Goal: Task Accomplishment & Management: Manage account settings

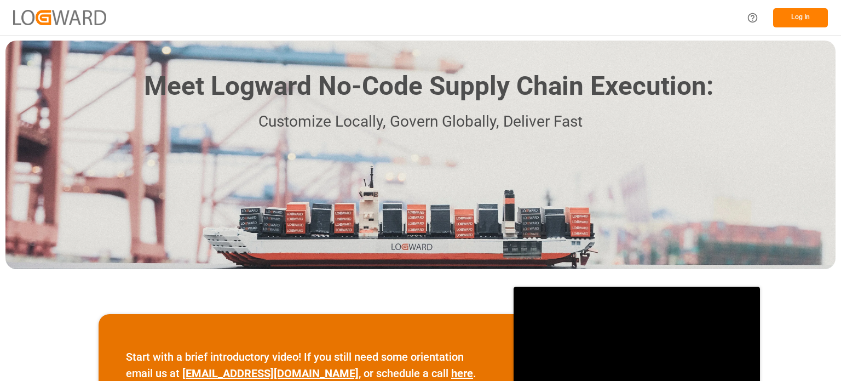
click at [795, 15] on button "Log In" at bounding box center [800, 17] width 55 height 19
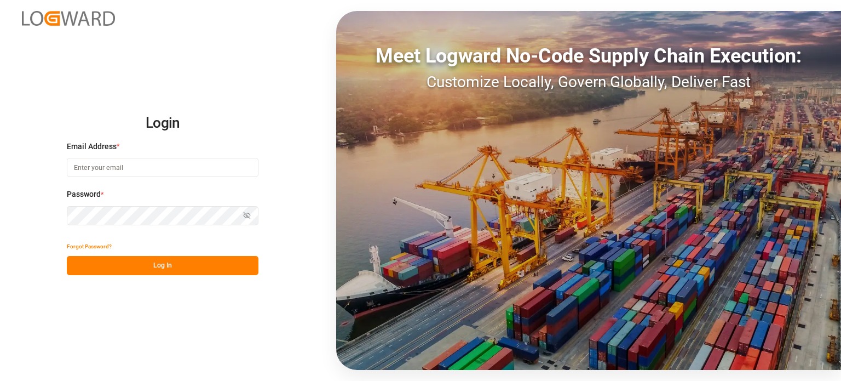
type input "emily.liu@jamindustries.com"
click at [176, 262] on button "Log In" at bounding box center [163, 265] width 192 height 19
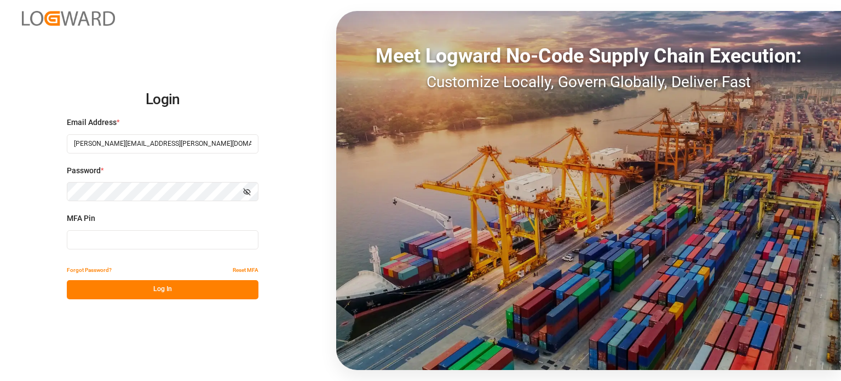
click at [140, 238] on input at bounding box center [163, 239] width 192 height 19
type input "146197"
click at [164, 289] on button "Log In" at bounding box center [163, 289] width 192 height 19
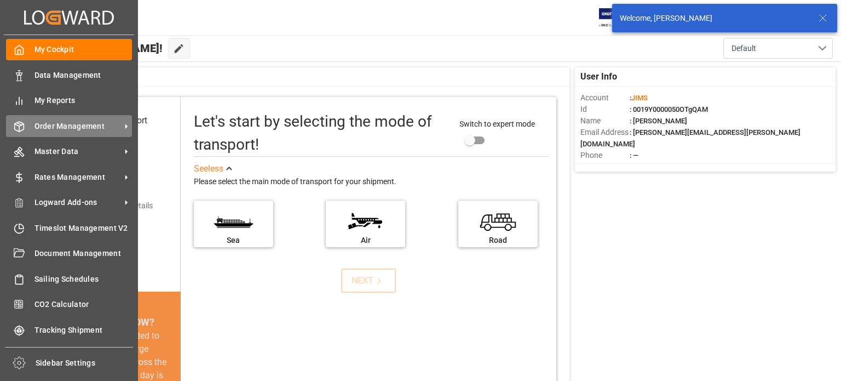
click at [96, 129] on span "Order Management" at bounding box center [78, 126] width 87 height 12
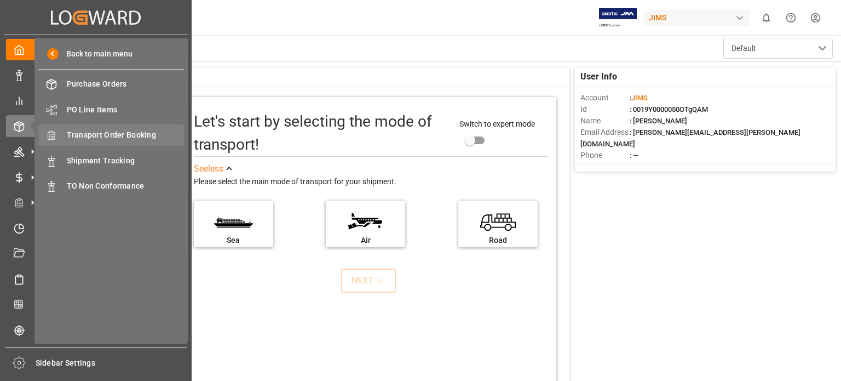
click at [136, 135] on span "Transport Order Booking" at bounding box center [126, 135] width 118 height 12
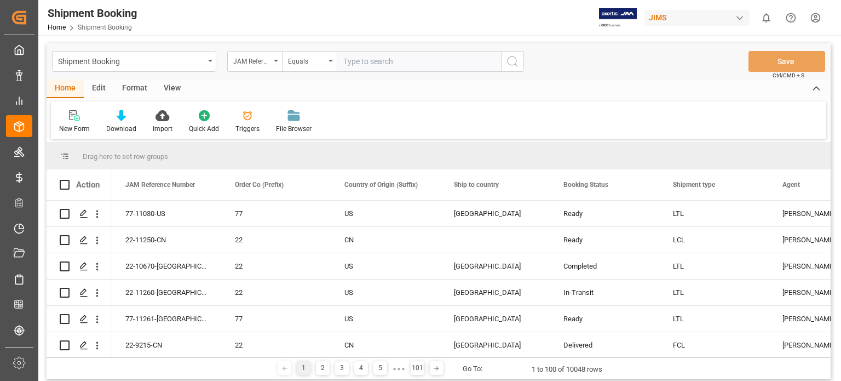
click at [392, 60] on input "text" at bounding box center [419, 61] width 164 height 21
type input "77-11142-us"
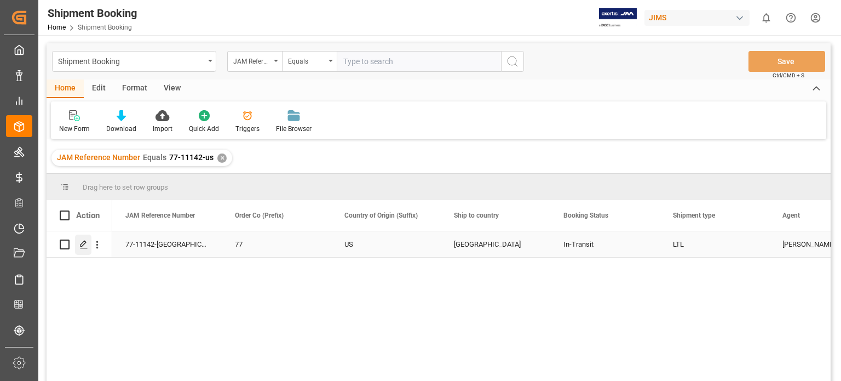
click at [85, 247] on icon "Press SPACE to select this row." at bounding box center [83, 244] width 9 height 9
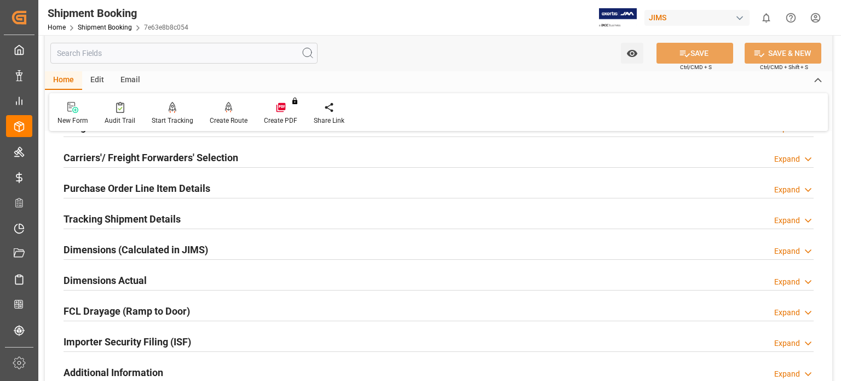
scroll to position [182, 0]
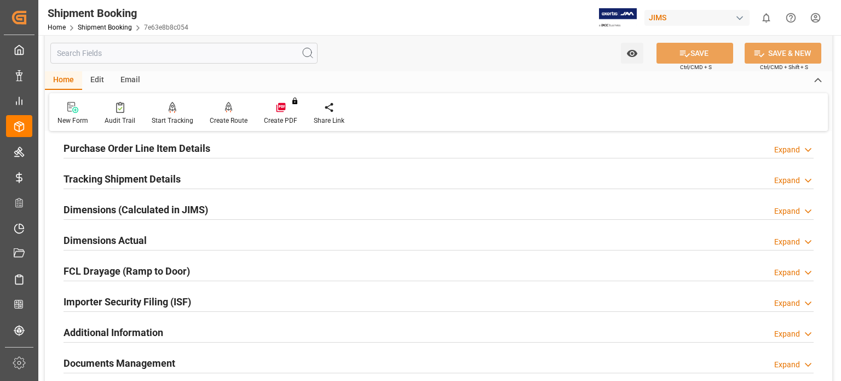
click at [117, 177] on h2 "Tracking Shipment Details" at bounding box center [122, 178] width 117 height 15
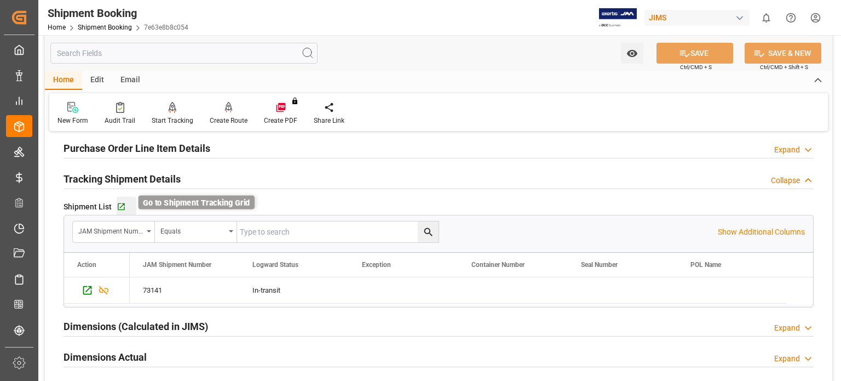
click at [120, 206] on icon "button" at bounding box center [121, 206] width 7 height 7
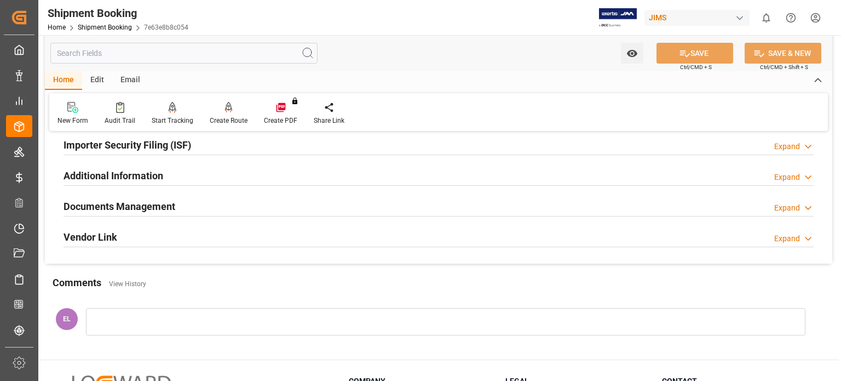
scroll to position [456, 0]
click at [131, 205] on h2 "Documents Management" at bounding box center [120, 205] width 112 height 15
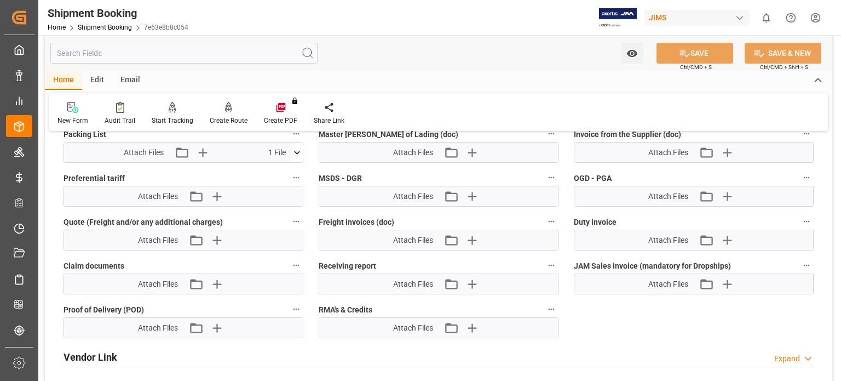
scroll to position [730, 0]
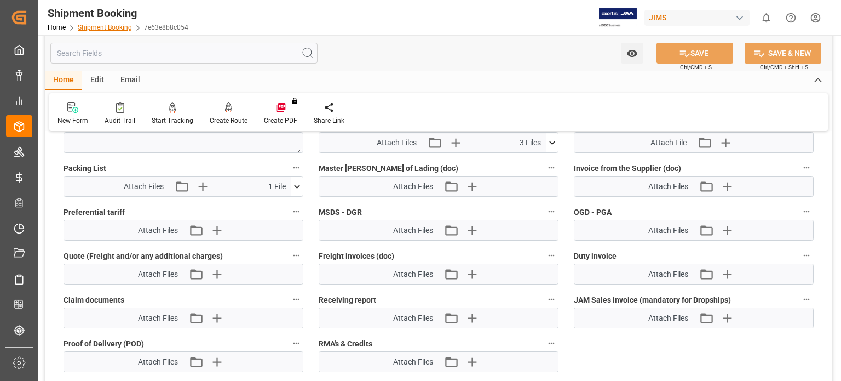
click at [105, 28] on link "Shipment Booking" at bounding box center [105, 28] width 54 height 8
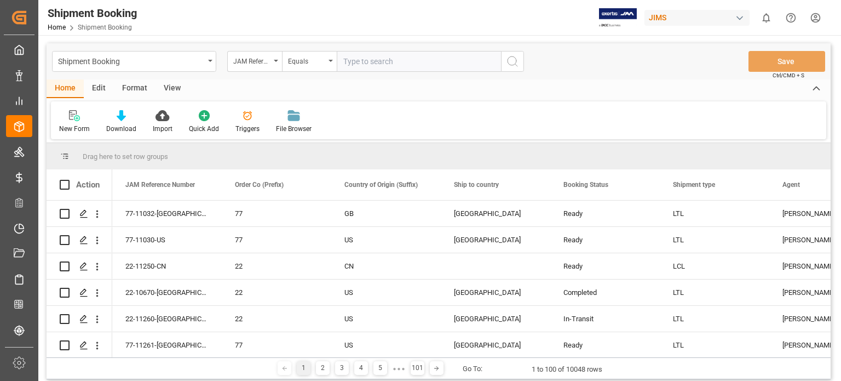
click at [365, 64] on input "text" at bounding box center [419, 61] width 164 height 21
type input "77-10253-us"
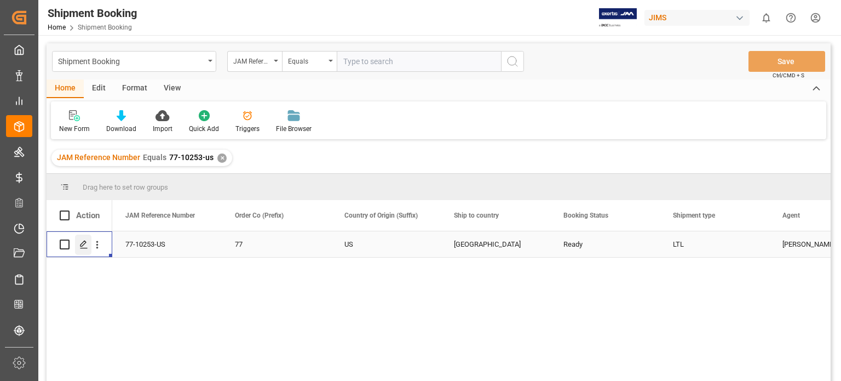
click at [81, 250] on div "Press SPACE to select this row." at bounding box center [83, 244] width 16 height 20
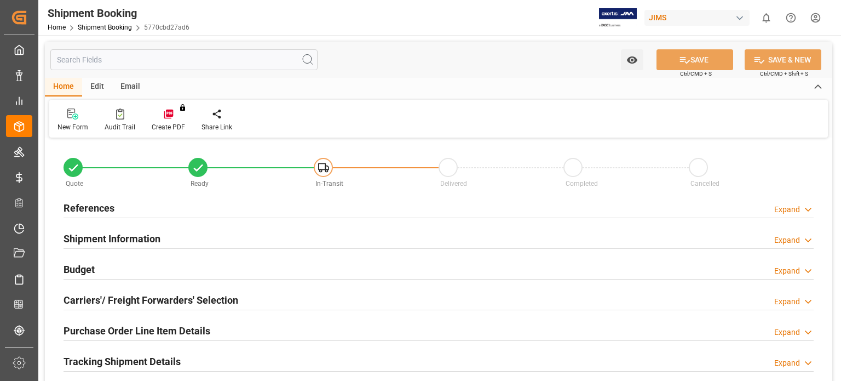
type input "0.6286"
type input "1.5902"
type input "32.1"
click at [90, 267] on h2 "Budget" at bounding box center [79, 269] width 31 height 15
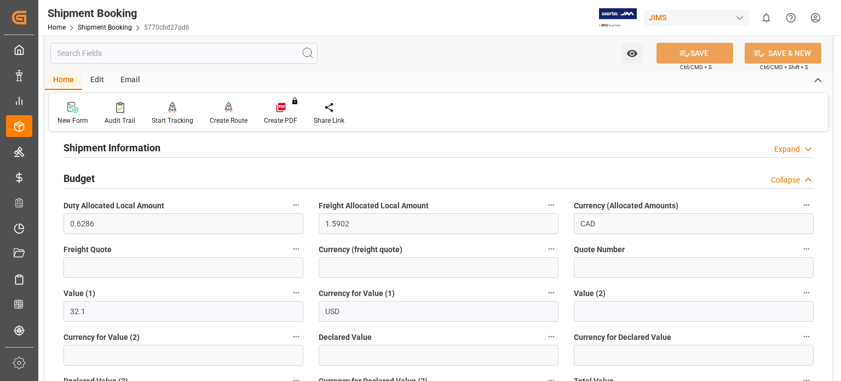
scroll to position [274, 0]
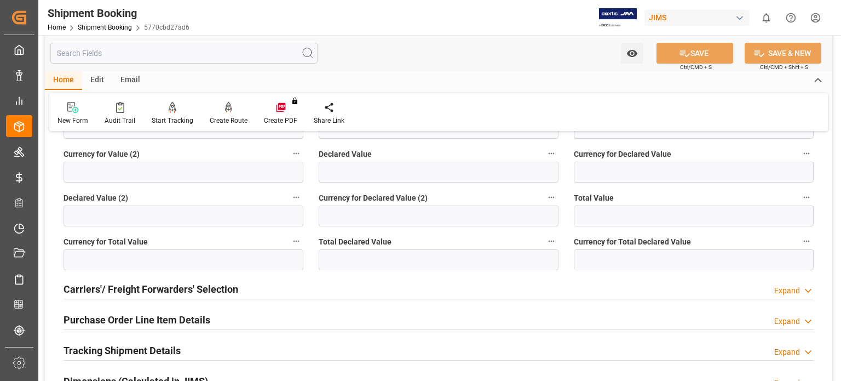
click at [147, 289] on h2 "Carriers'/ Freight Forwarders' Selection" at bounding box center [151, 289] width 175 height 15
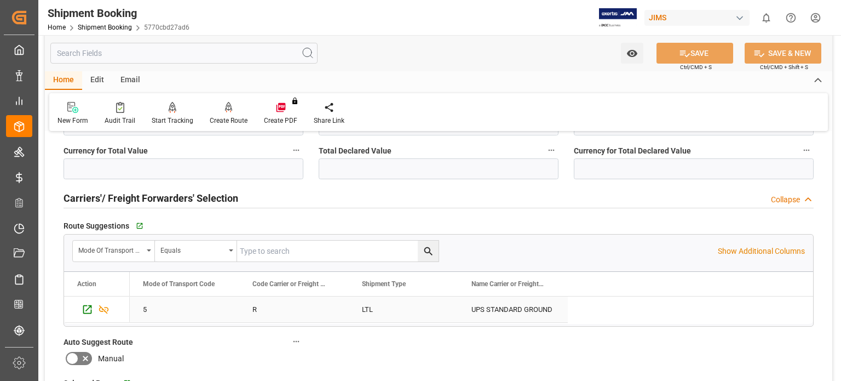
scroll to position [639, 0]
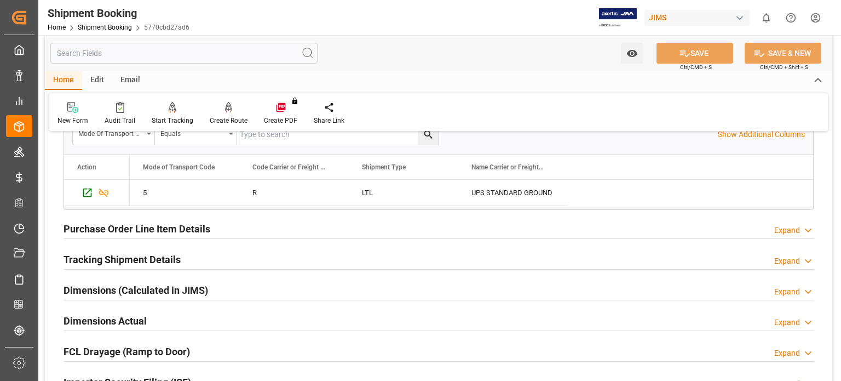
click at [120, 225] on h2 "Purchase Order Line Item Details" at bounding box center [137, 228] width 147 height 15
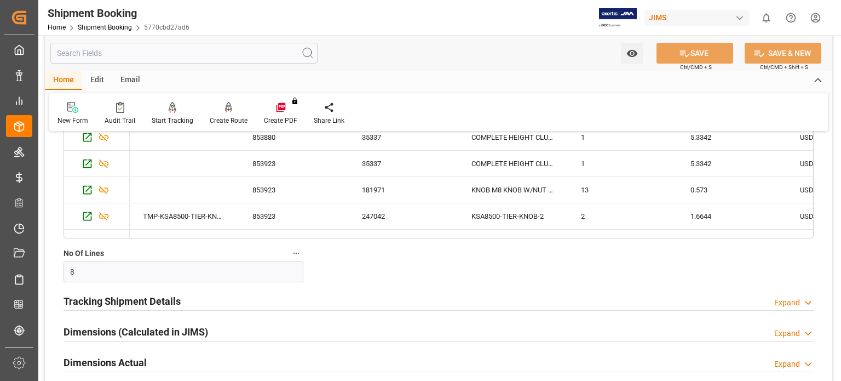
scroll to position [912, 0]
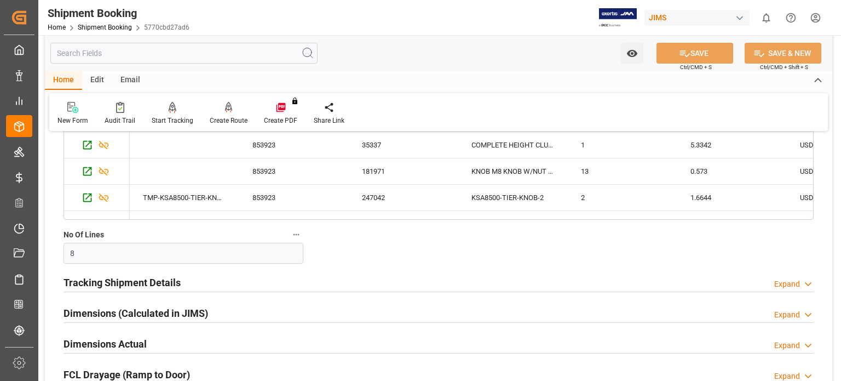
click at [122, 278] on h2 "Tracking Shipment Details" at bounding box center [122, 282] width 117 height 15
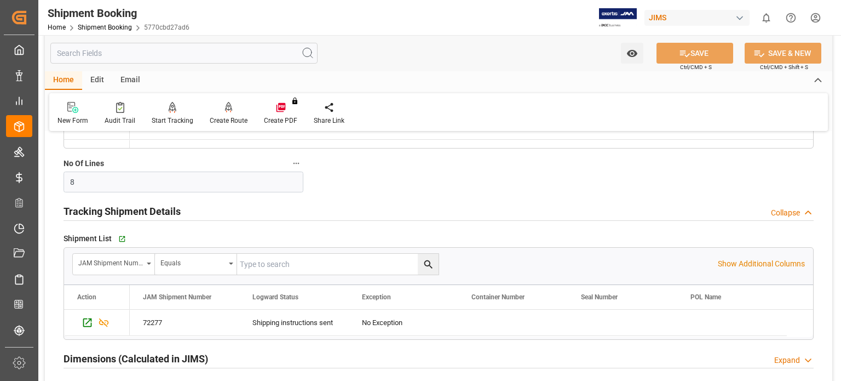
scroll to position [1004, 0]
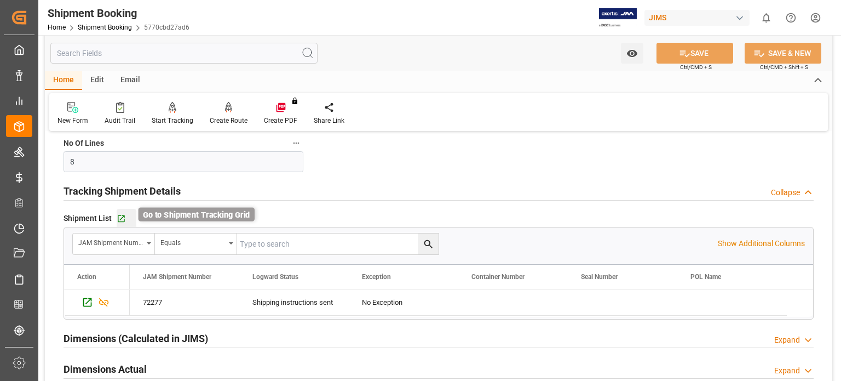
click at [123, 215] on icon "button" at bounding box center [121, 218] width 9 height 9
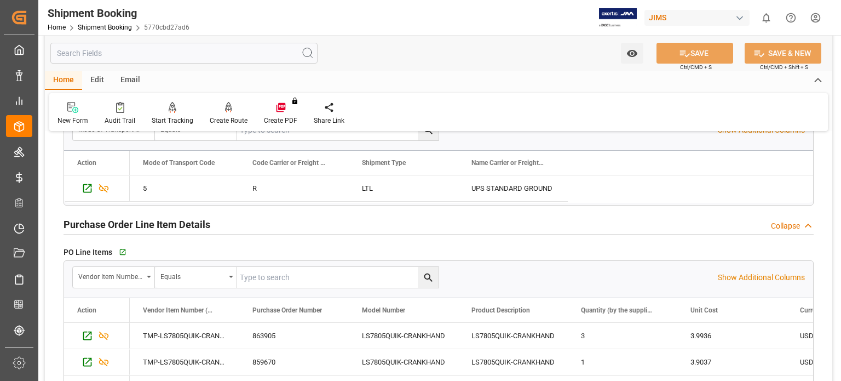
scroll to position [639, 0]
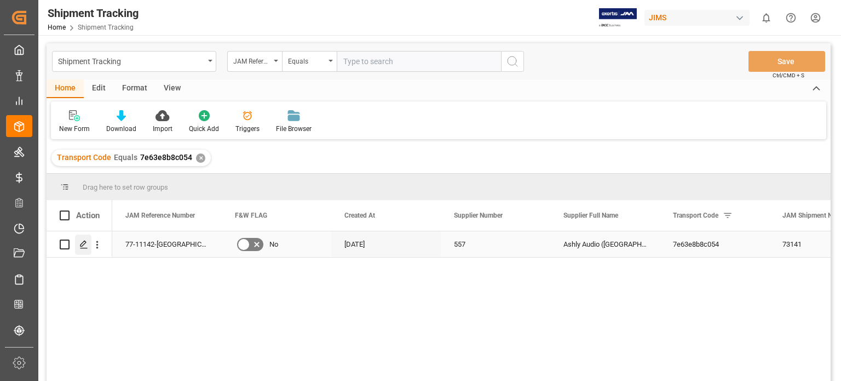
click at [81, 245] on polygon "Press SPACE to select this row." at bounding box center [83, 243] width 5 height 5
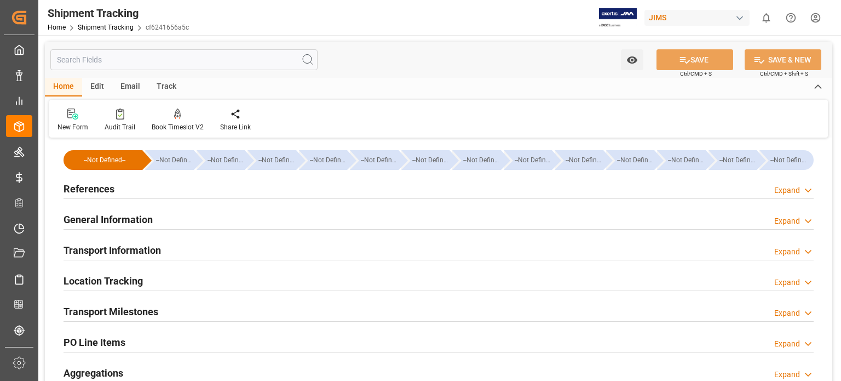
click at [123, 249] on h2 "Transport Information" at bounding box center [112, 250] width 97 height 15
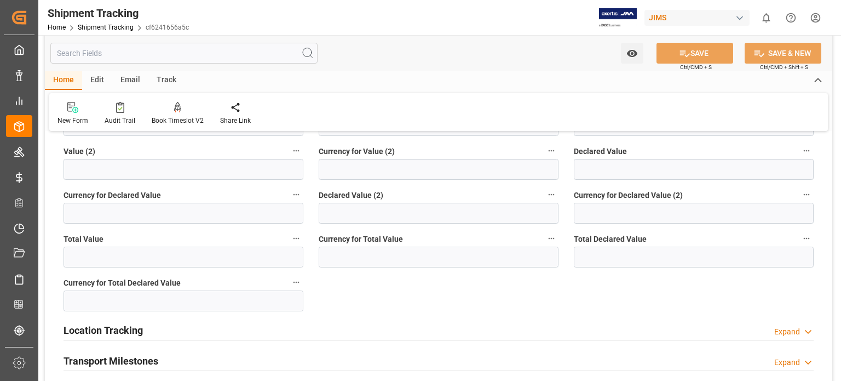
scroll to position [365, 0]
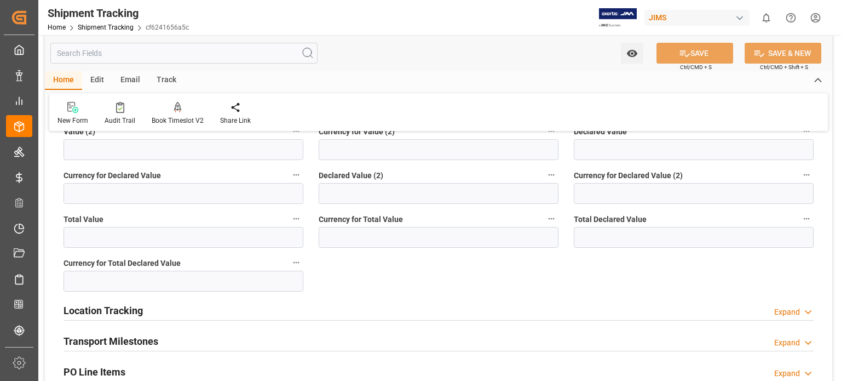
click at [128, 337] on h2 "Transport Milestones" at bounding box center [111, 341] width 95 height 15
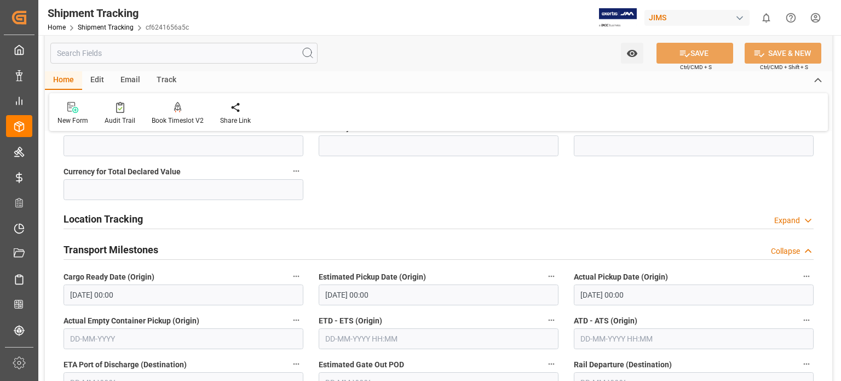
scroll to position [182, 0]
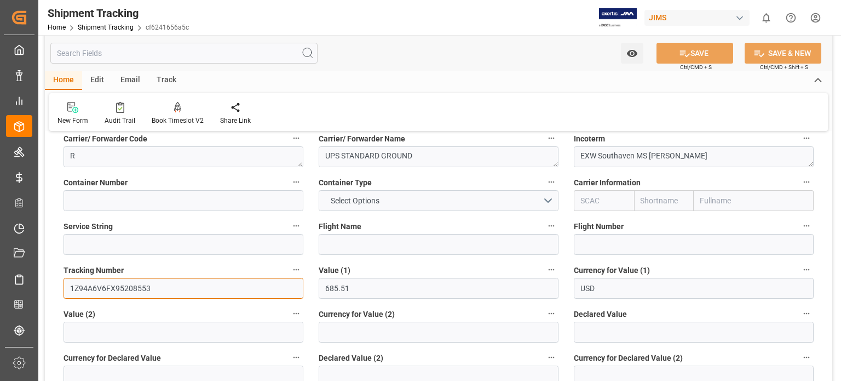
drag, startPoint x: 149, startPoint y: 288, endPoint x: 37, endPoint y: 285, distance: 111.8
click at [37, 285] on div "Created by potrace 1.15, written by Peter Selinger 2001-2017 Created by potrace…" at bounding box center [420, 190] width 841 height 381
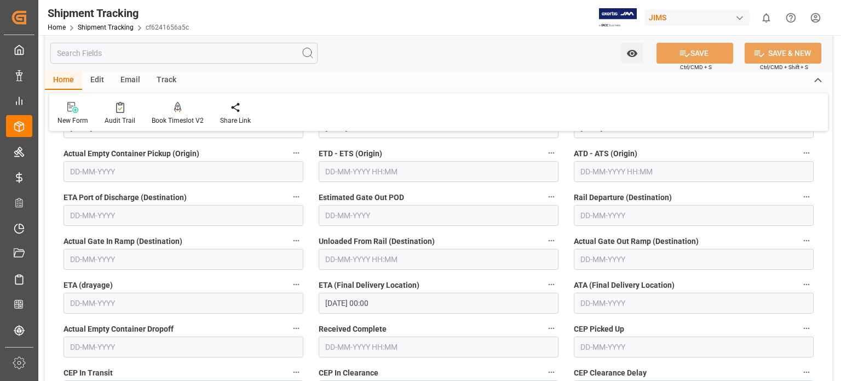
scroll to position [730, 0]
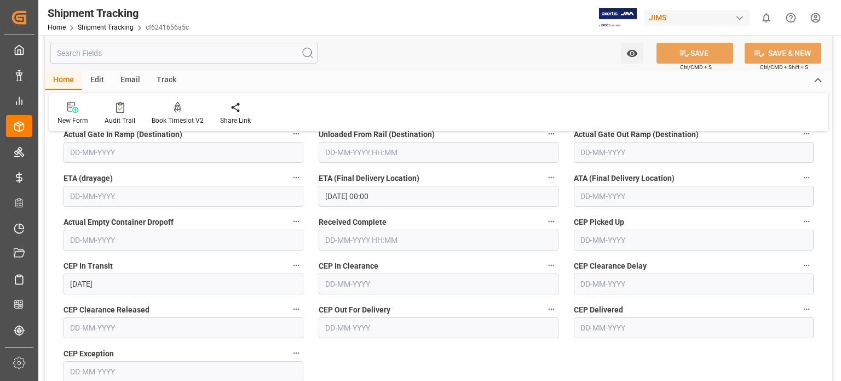
click at [333, 199] on input "29-09-2025 00:00" at bounding box center [439, 196] width 240 height 21
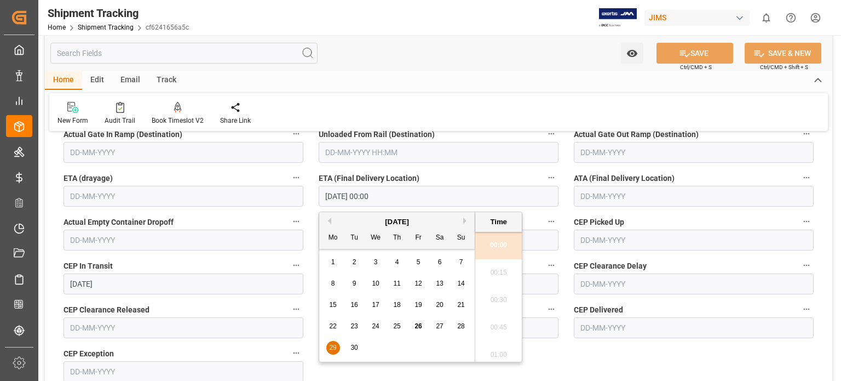
click at [415, 326] on span "26" at bounding box center [418, 326] width 7 height 8
type input "26-09-2025 00:00"
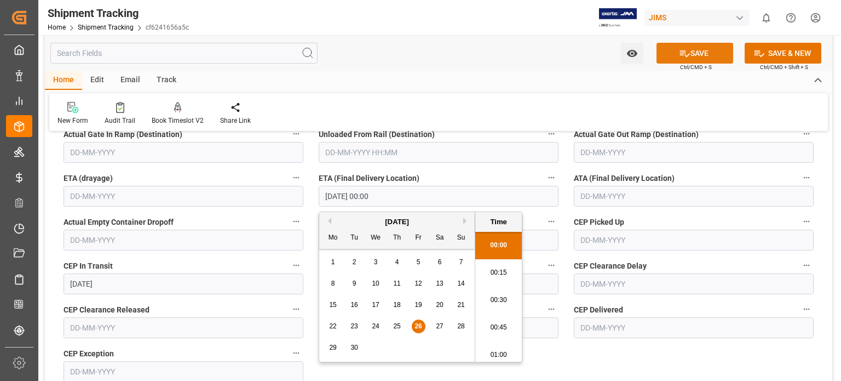
click at [697, 55] on button "SAVE" at bounding box center [695, 53] width 77 height 21
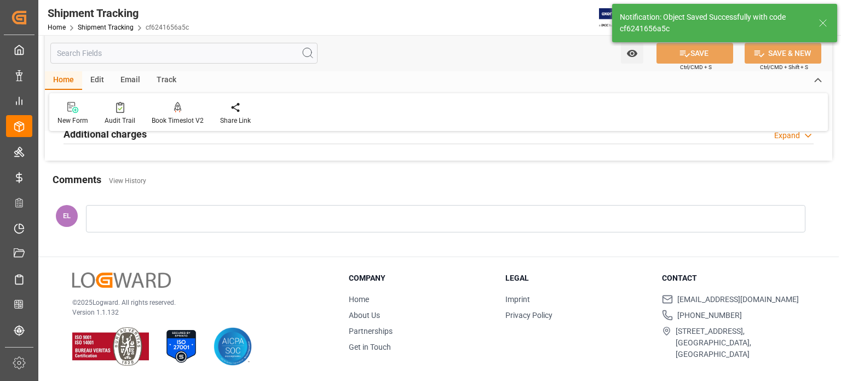
scroll to position [330, 0]
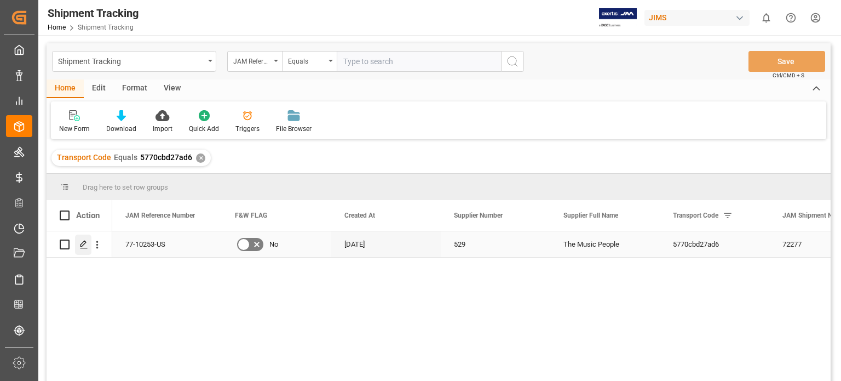
click at [81, 244] on polygon "Press SPACE to select this row." at bounding box center [83, 243] width 5 height 5
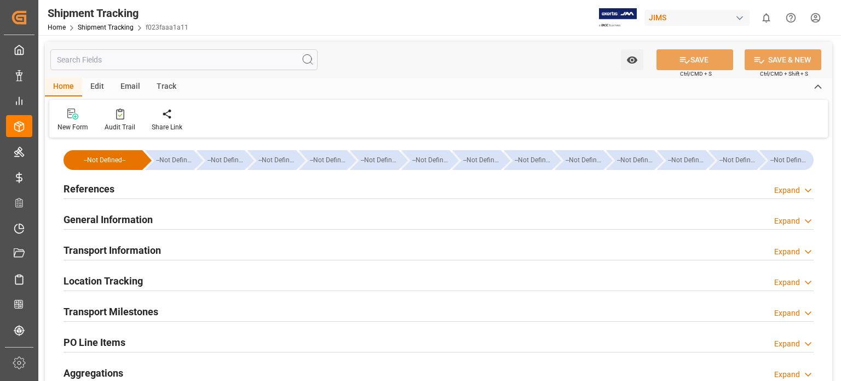
type input "[DATE]"
click at [101, 192] on h2 "References" at bounding box center [89, 188] width 51 height 15
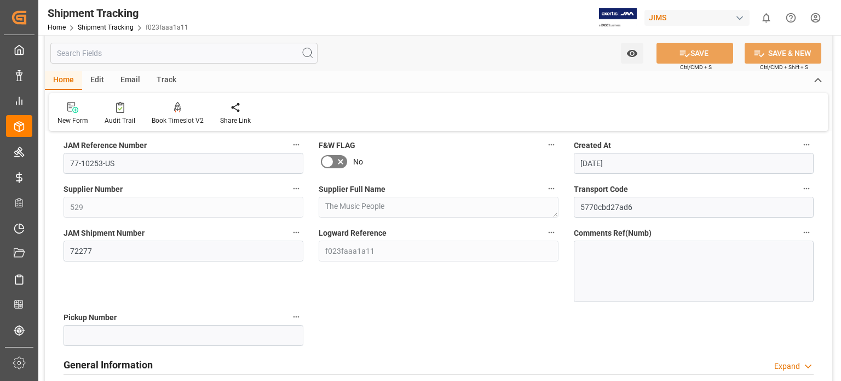
scroll to position [91, 0]
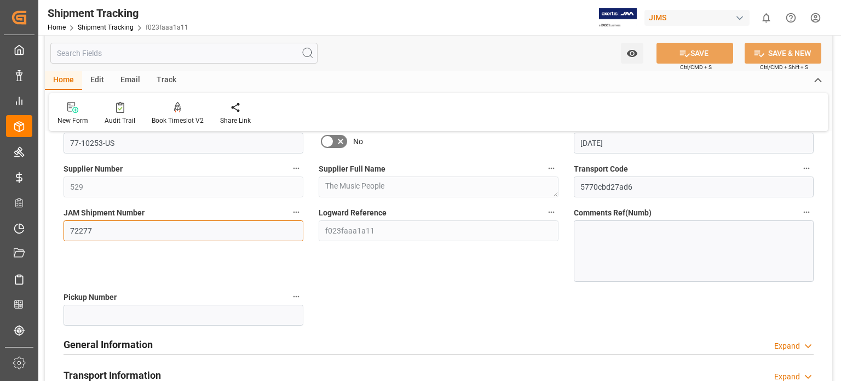
click at [95, 232] on input "72277" at bounding box center [184, 230] width 240 height 21
click at [181, 291] on label "Pickup Number" at bounding box center [184, 296] width 240 height 15
click at [289, 291] on button "Pickup Number" at bounding box center [296, 296] width 14 height 14
click at [401, 272] on div at bounding box center [420, 190] width 841 height 381
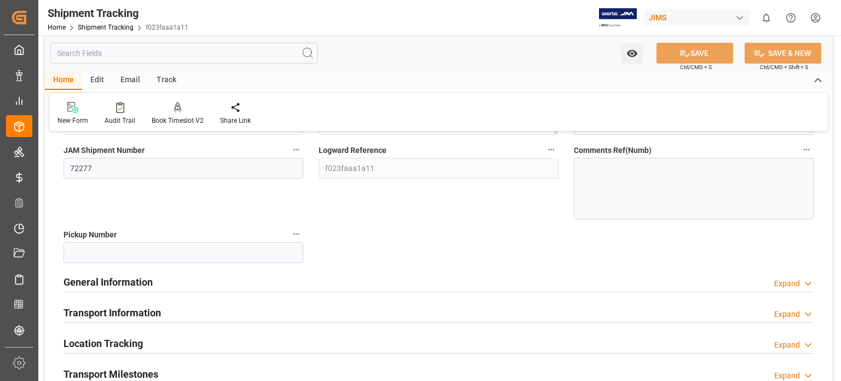
scroll to position [182, 0]
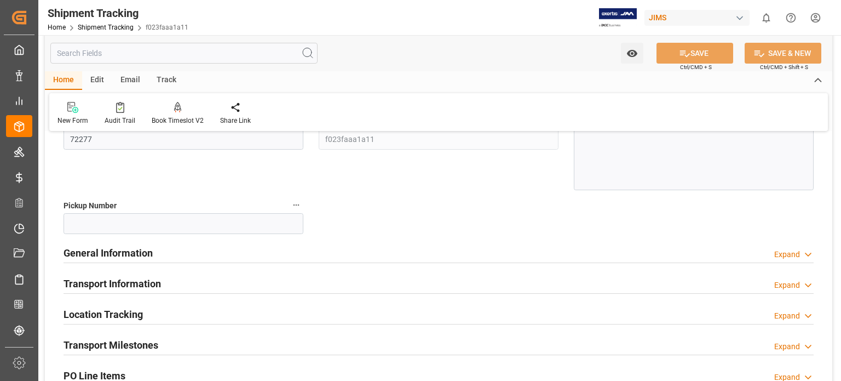
click at [123, 252] on h2 "General Information" at bounding box center [108, 252] width 89 height 15
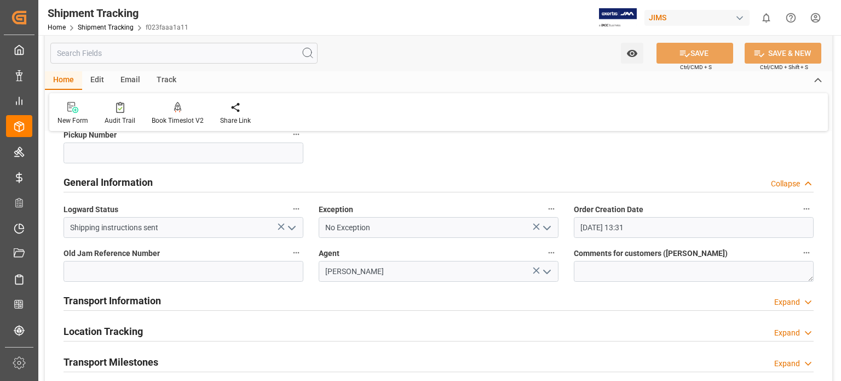
scroll to position [274, 0]
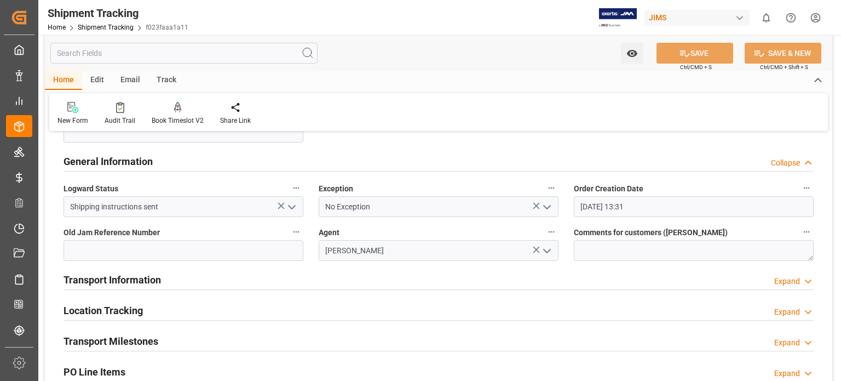
click at [141, 279] on h2 "Transport Information" at bounding box center [112, 279] width 97 height 15
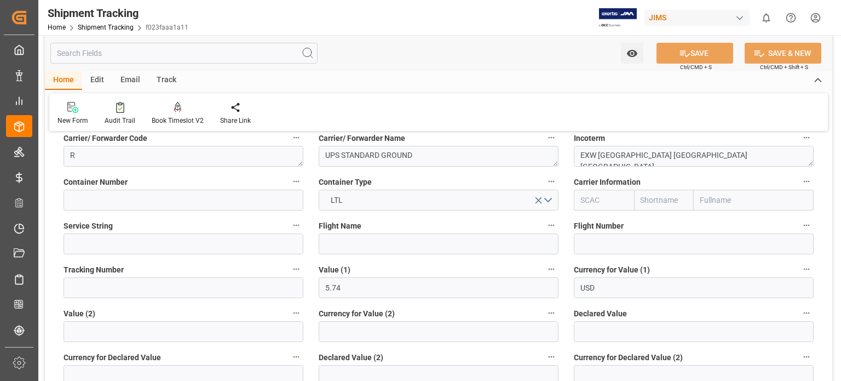
scroll to position [456, 0]
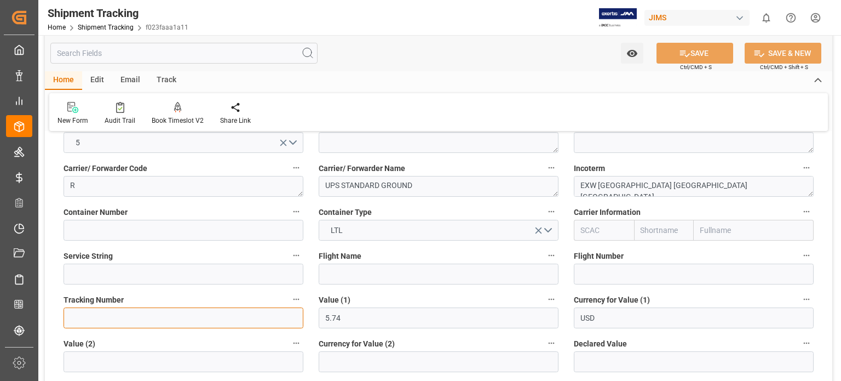
click at [97, 314] on input at bounding box center [184, 317] width 240 height 21
paste input "1Z6057566892041700"
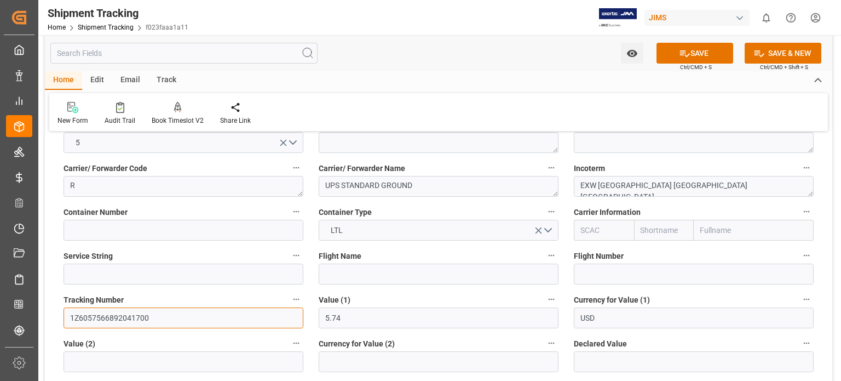
type input "1Z6057566892041700"
click at [359, 318] on input "5.74" at bounding box center [439, 317] width 240 height 21
drag, startPoint x: 359, startPoint y: 318, endPoint x: 150, endPoint y: 279, distance: 212.8
click at [152, 280] on div "--Not Defined-- --Not Defined-- --Not Defined-- --Not Defined-- --Not Defined--…" at bounding box center [439, 209] width 788 height 1048
type input "0"
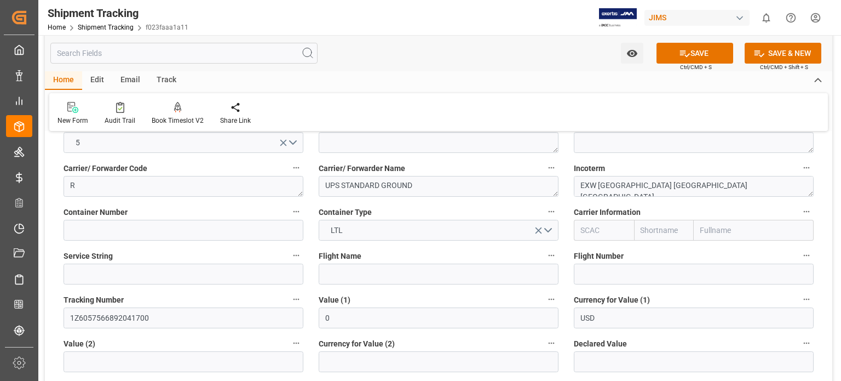
click at [425, 285] on div "Flight Name" at bounding box center [438, 266] width 255 height 44
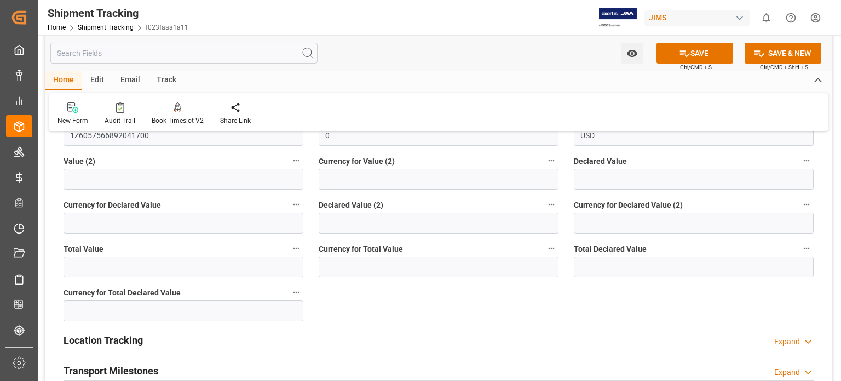
scroll to position [548, 0]
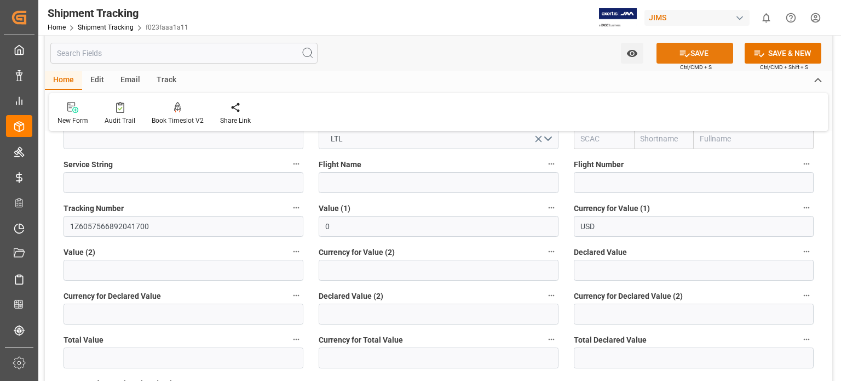
click at [690, 55] on button "SAVE" at bounding box center [695, 53] width 77 height 21
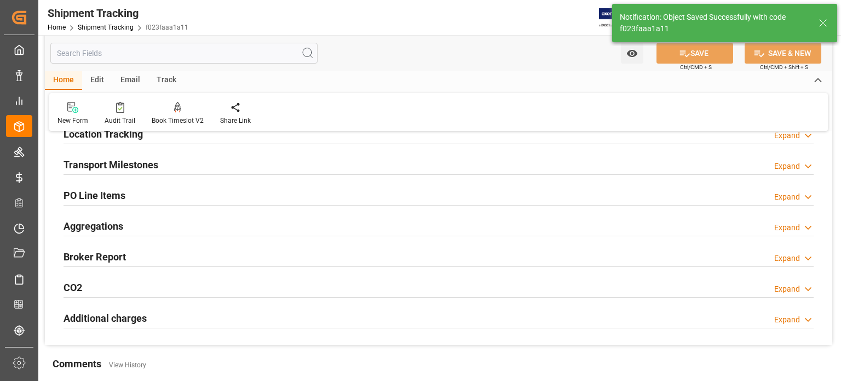
scroll to position [56, 0]
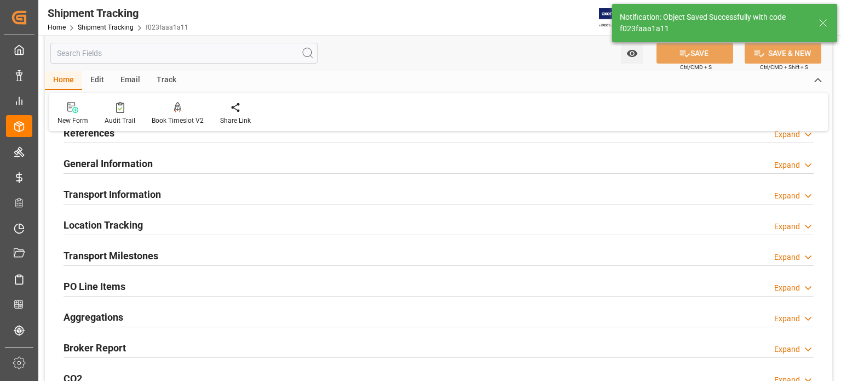
click at [113, 254] on h2 "Transport Milestones" at bounding box center [111, 255] width 95 height 15
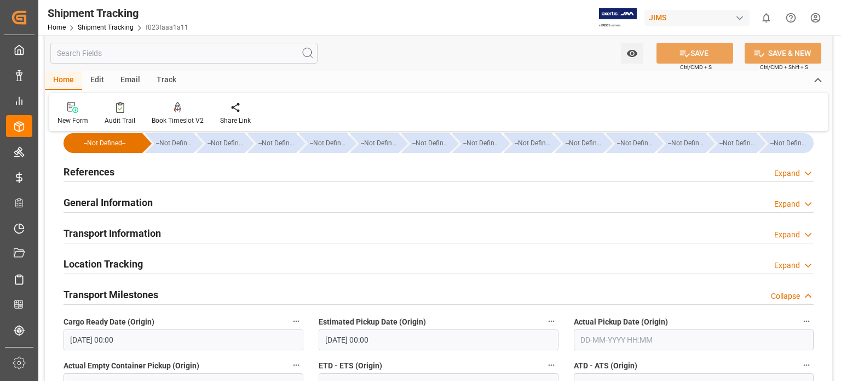
scroll to position [0, 0]
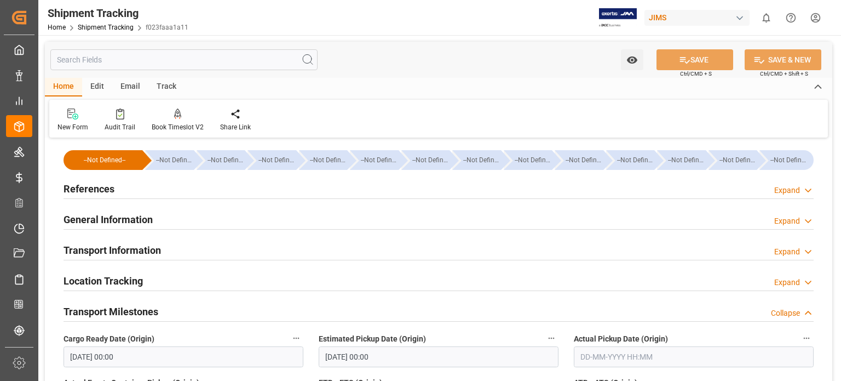
click at [102, 182] on h2 "References" at bounding box center [89, 188] width 51 height 15
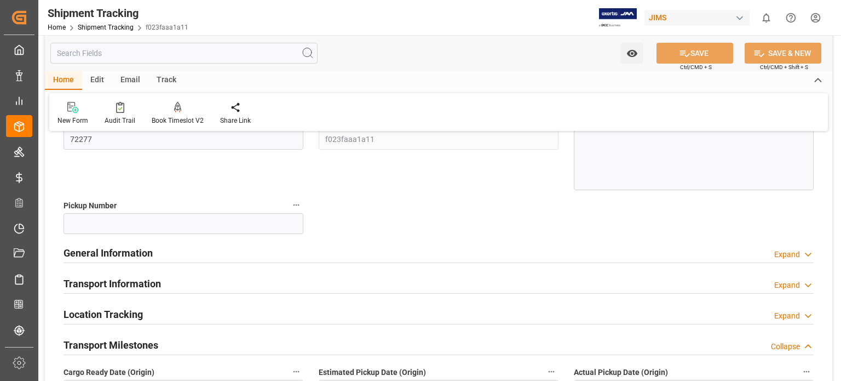
scroll to position [91, 0]
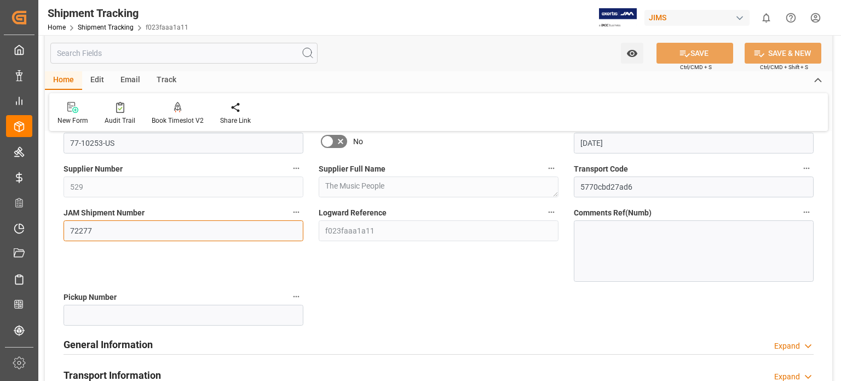
click at [97, 233] on input "72277" at bounding box center [184, 230] width 240 height 21
drag, startPoint x: 96, startPoint y: 234, endPoint x: 15, endPoint y: 221, distance: 81.5
click at [18, 223] on div "Created by potrace 1.15, written by Peter Selinger 2001-2017 Created by potrace…" at bounding box center [420, 190] width 841 height 381
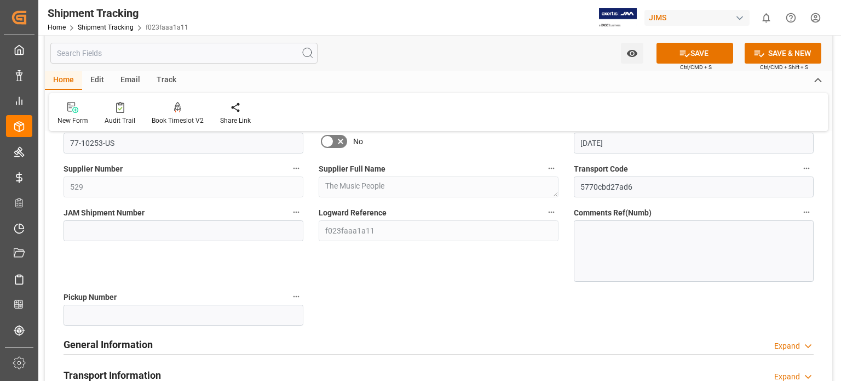
click at [703, 56] on button "SAVE" at bounding box center [695, 53] width 77 height 21
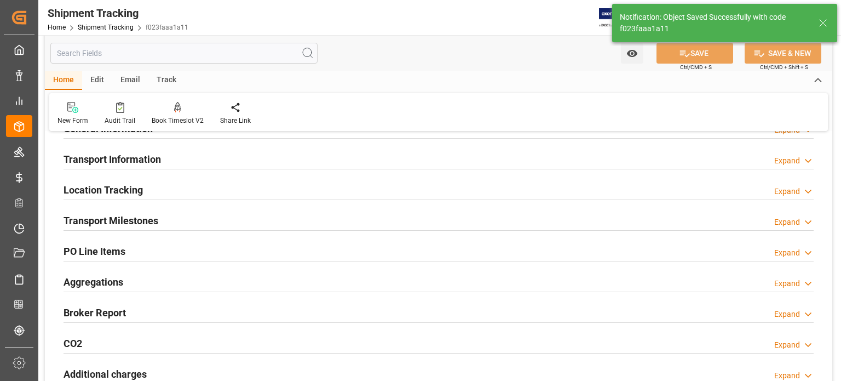
click at [103, 217] on h2 "Transport Milestones" at bounding box center [111, 220] width 95 height 15
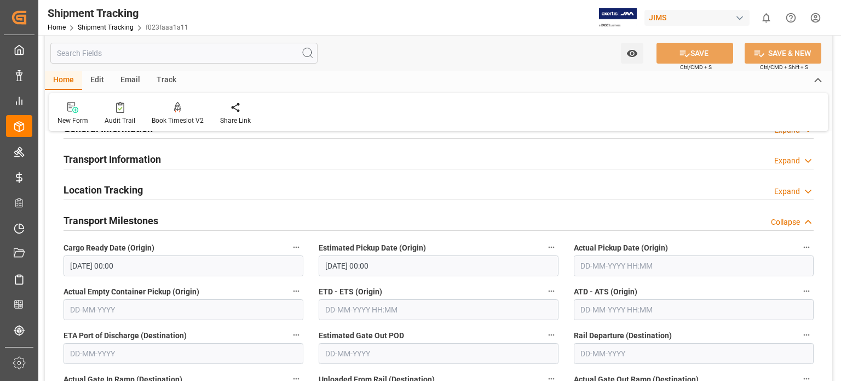
click at [90, 267] on input "23-07-2025 00:00" at bounding box center [184, 265] width 240 height 21
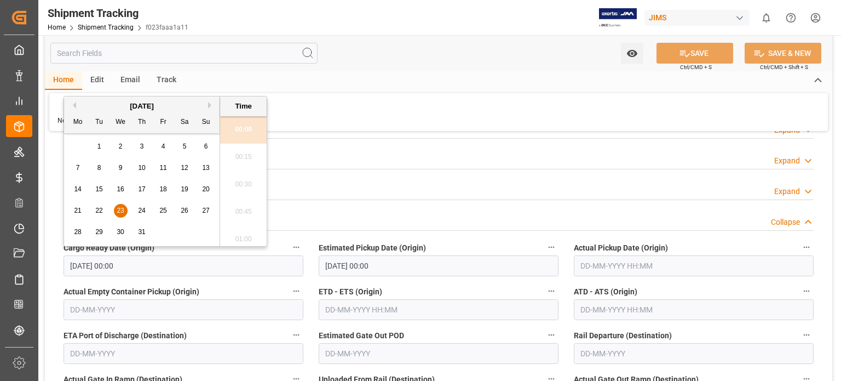
click at [210, 106] on button "Next Month" at bounding box center [211, 105] width 7 height 7
click at [141, 210] on span "25" at bounding box center [141, 210] width 7 height 8
type input "25-09-2025 00:00"
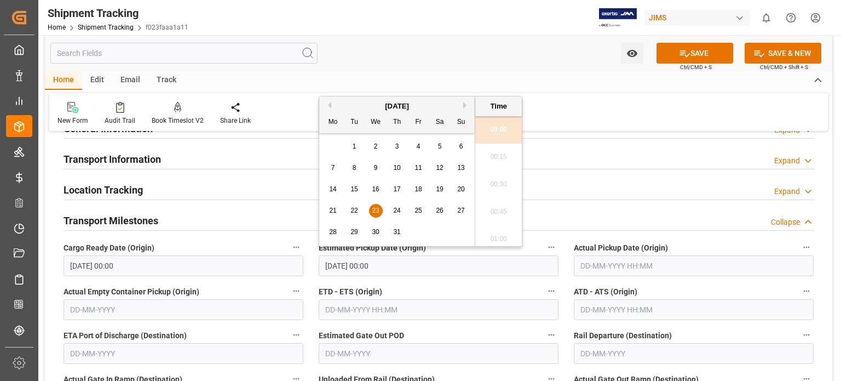
click at [351, 263] on input "23-07-2025 00:00" at bounding box center [439, 265] width 240 height 21
click at [417, 212] on span "25" at bounding box center [418, 210] width 7 height 8
type input "25-07-2025 00:00"
click at [620, 261] on input "text" at bounding box center [694, 265] width 240 height 21
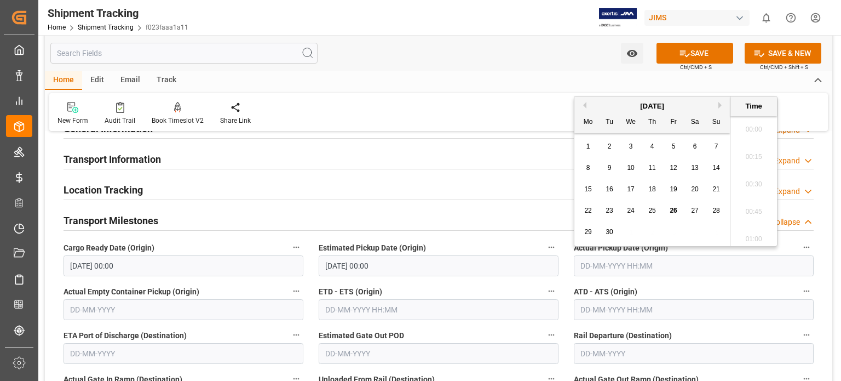
scroll to position [1153, 0]
click at [610, 208] on span "23" at bounding box center [609, 210] width 7 height 8
click at [655, 210] on span "25" at bounding box center [651, 210] width 7 height 8
type input "25-09-2025 00:00"
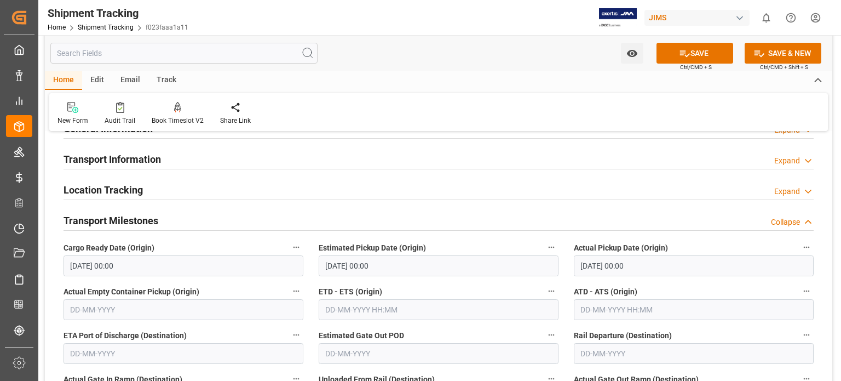
click at [456, 211] on div "Transport Milestones Collapse" at bounding box center [439, 219] width 750 height 21
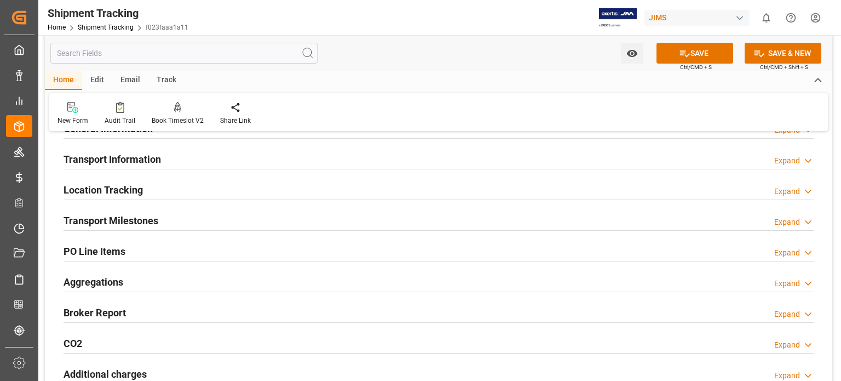
click at [100, 218] on h2 "Transport Milestones" at bounding box center [111, 220] width 95 height 15
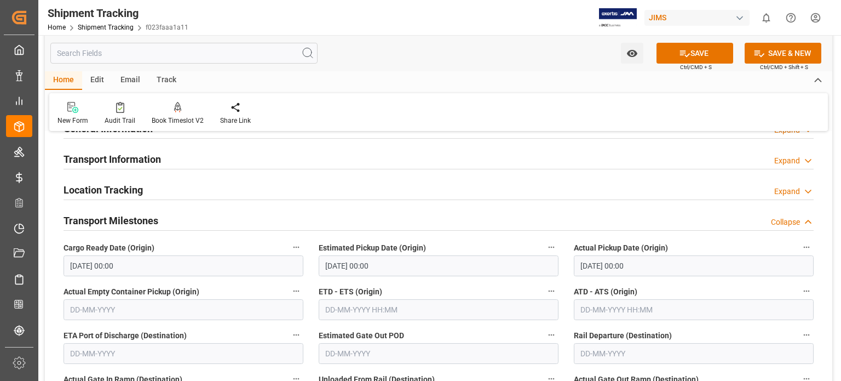
click at [353, 267] on input "25-07-2025 00:00" at bounding box center [439, 265] width 240 height 21
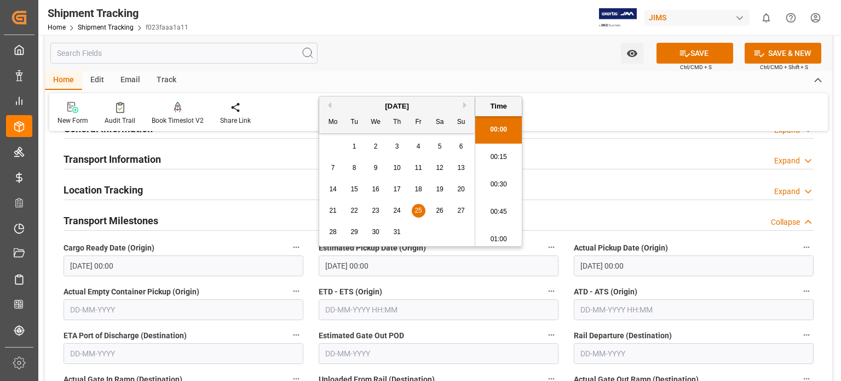
click at [418, 210] on span "25" at bounding box center [418, 210] width 7 height 8
click at [468, 107] on button "Next Month" at bounding box center [466, 105] width 7 height 7
click at [400, 213] on span "25" at bounding box center [396, 210] width 7 height 8
type input "25-09-2025 00:00"
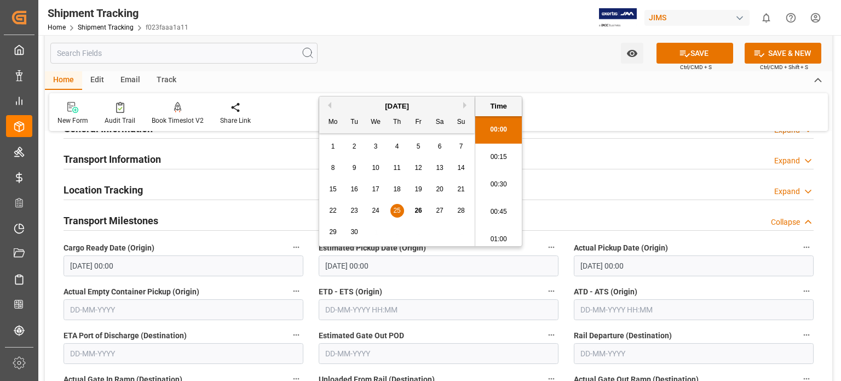
click at [565, 176] on div "Location Tracking Expand" at bounding box center [439, 190] width 766 height 31
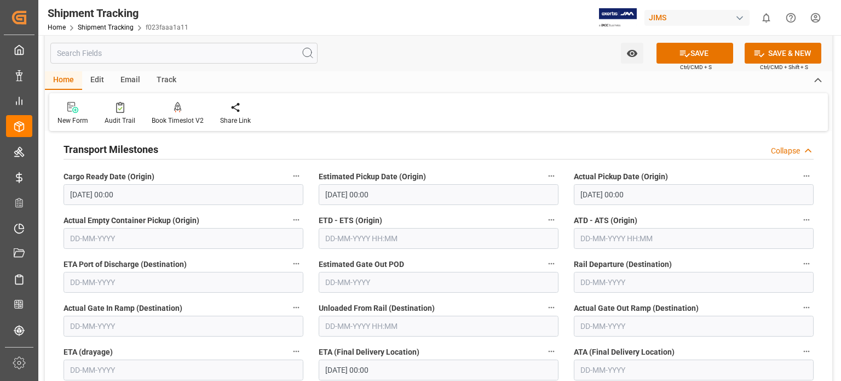
scroll to position [182, 0]
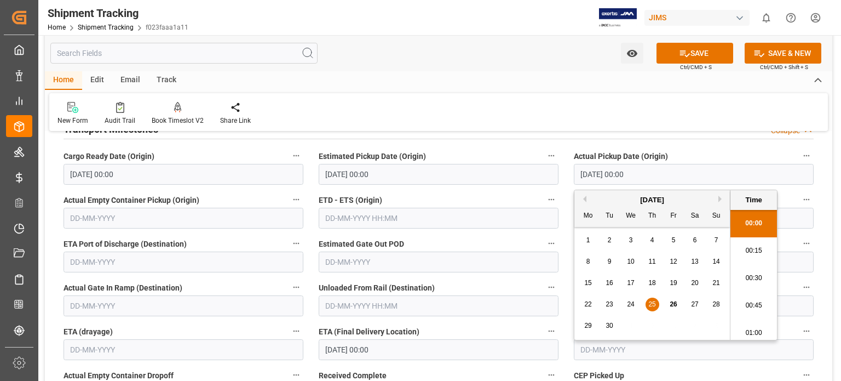
click at [620, 174] on input "25-09-2025 00:00" at bounding box center [694, 174] width 240 height 21
drag, startPoint x: 618, startPoint y: 171, endPoint x: 491, endPoint y: 165, distance: 126.7
click at [493, 165] on div "--Not Defined-- --Not Defined-- --Not Defined-- --Not Defined-- --Not Defined--…" at bounding box center [439, 330] width 788 height 745
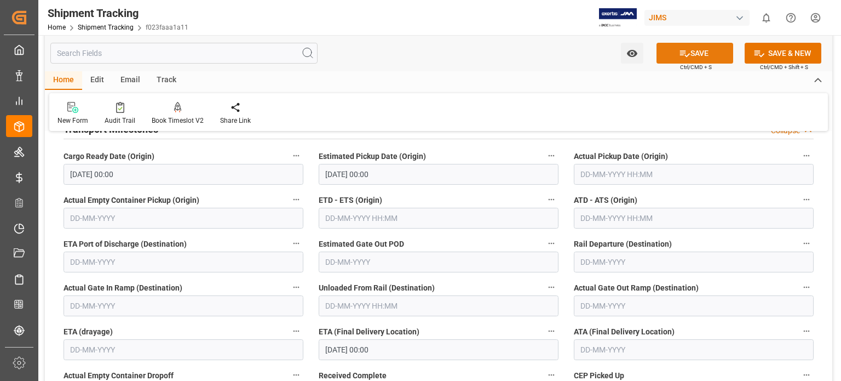
click at [710, 54] on button "SAVE" at bounding box center [695, 53] width 77 height 21
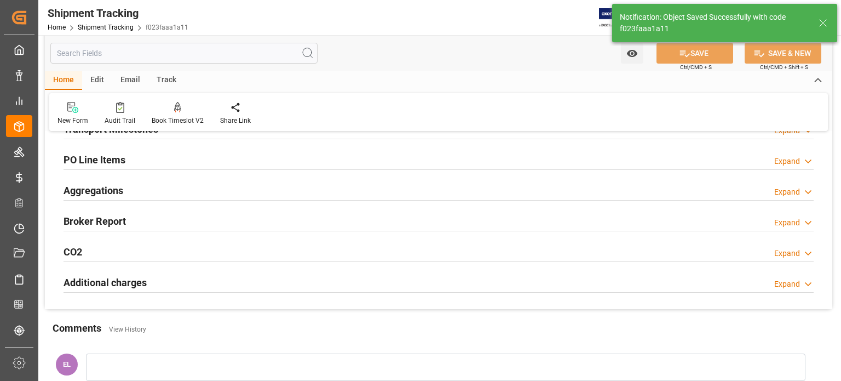
scroll to position [91, 0]
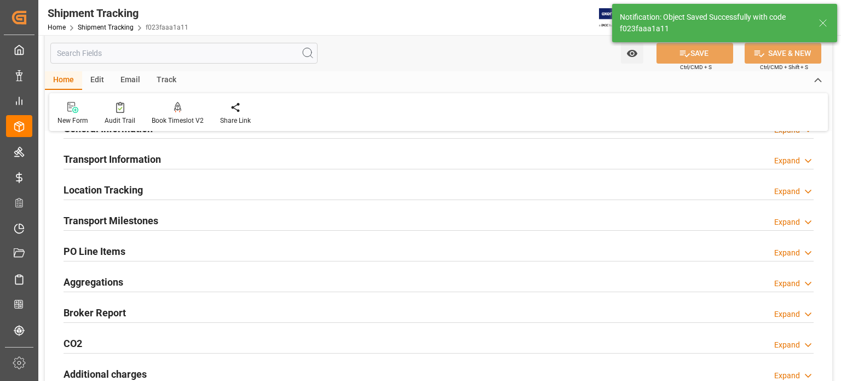
click at [131, 221] on h2 "Transport Milestones" at bounding box center [111, 220] width 95 height 15
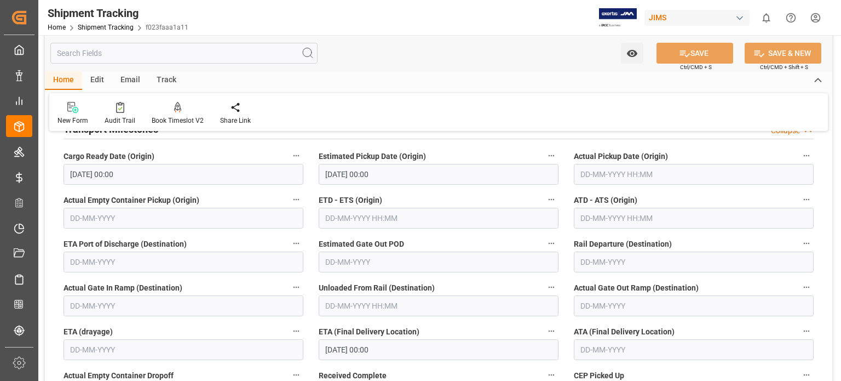
scroll to position [274, 0]
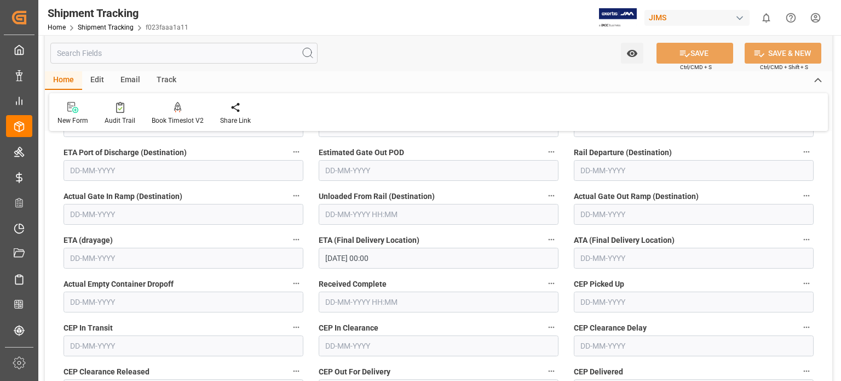
click at [374, 261] on input "29-07-2025 00:00" at bounding box center [439, 258] width 240 height 21
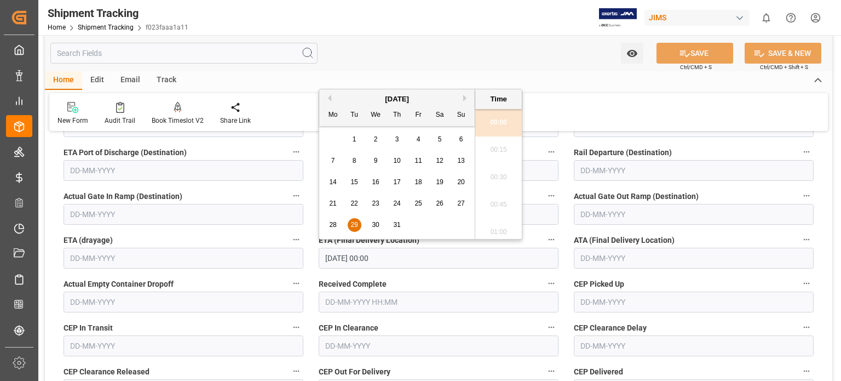
click at [464, 97] on button "Next Month" at bounding box center [466, 98] width 7 height 7
click at [466, 99] on button "Next Month" at bounding box center [466, 98] width 7 height 7
click at [418, 142] on span "3" at bounding box center [419, 139] width 4 height 8
type input "03-10-2025 00:00"
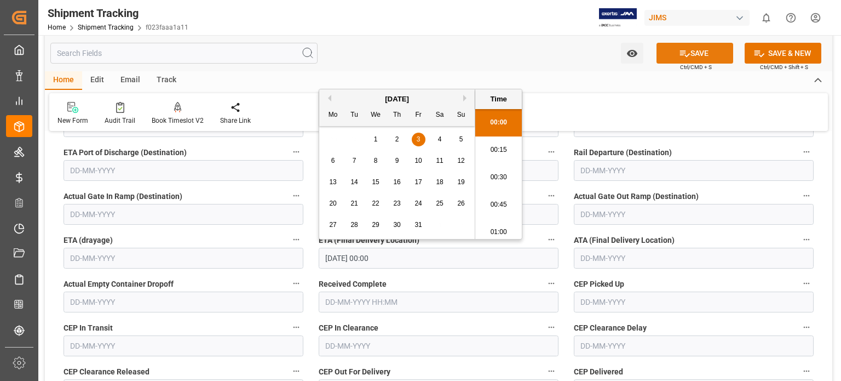
click at [697, 52] on button "SAVE" at bounding box center [695, 53] width 77 height 21
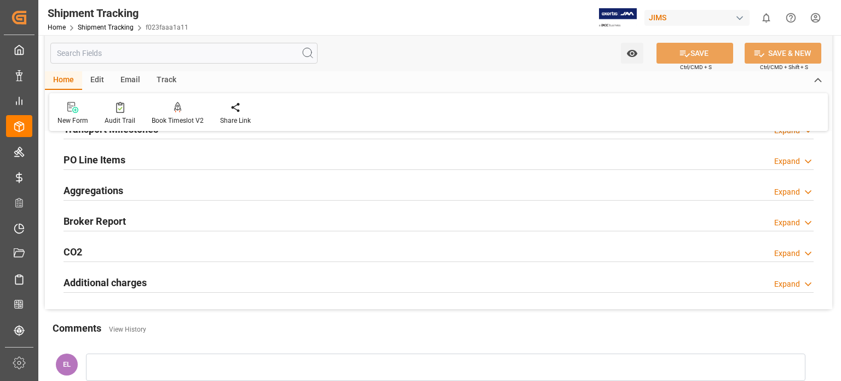
scroll to position [91, 0]
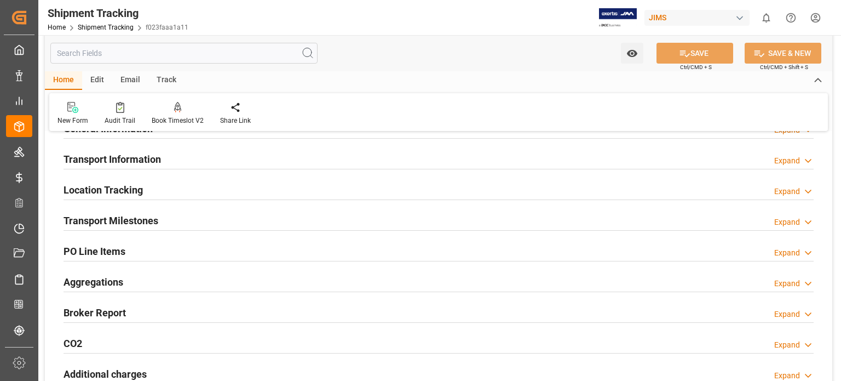
click at [131, 223] on h2 "Transport Milestones" at bounding box center [111, 220] width 95 height 15
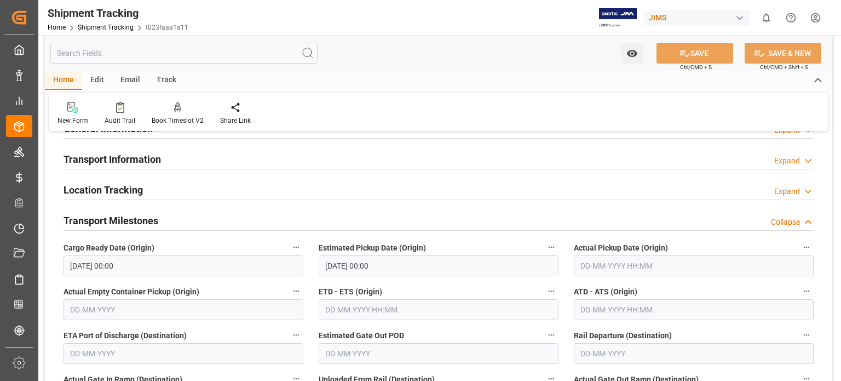
click at [123, 160] on h2 "Transport Information" at bounding box center [112, 159] width 97 height 15
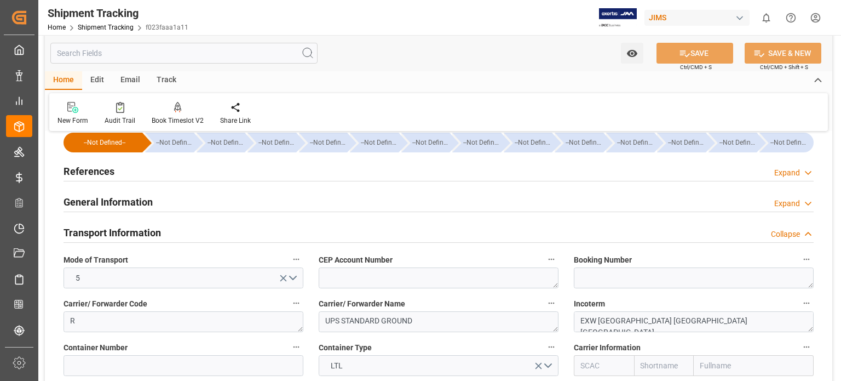
scroll to position [0, 0]
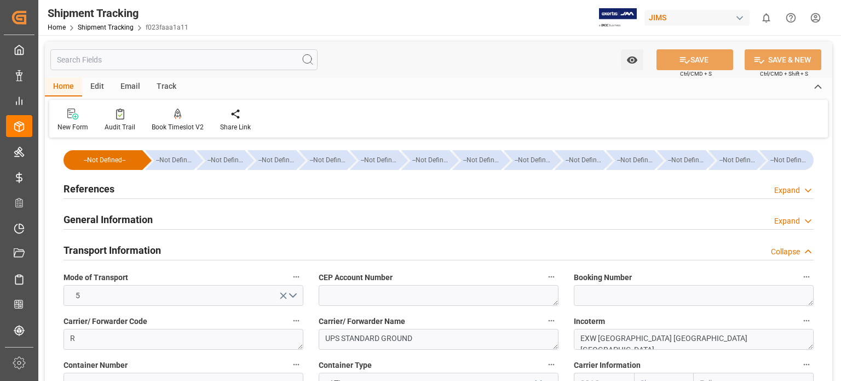
click at [90, 184] on h2 "References" at bounding box center [89, 188] width 51 height 15
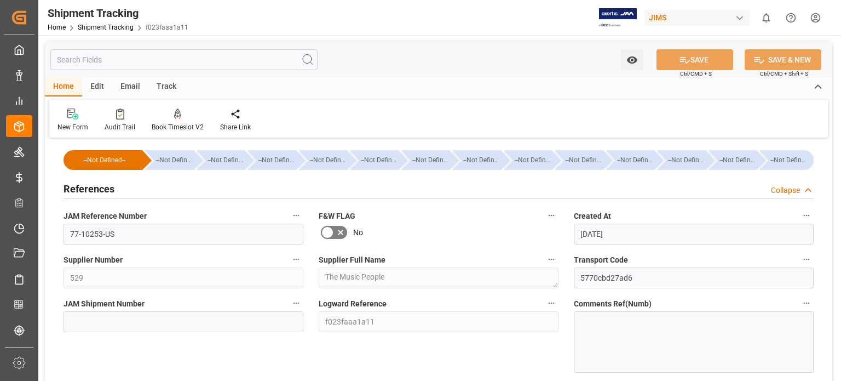
click at [90, 184] on h2 "References" at bounding box center [89, 188] width 51 height 15
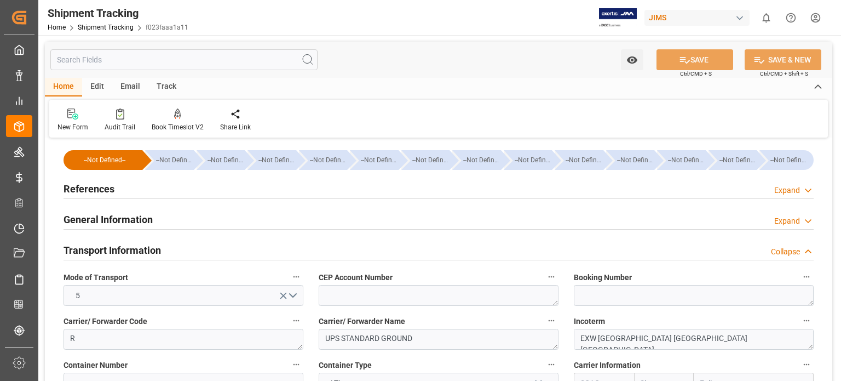
click at [84, 188] on h2 "References" at bounding box center [89, 188] width 51 height 15
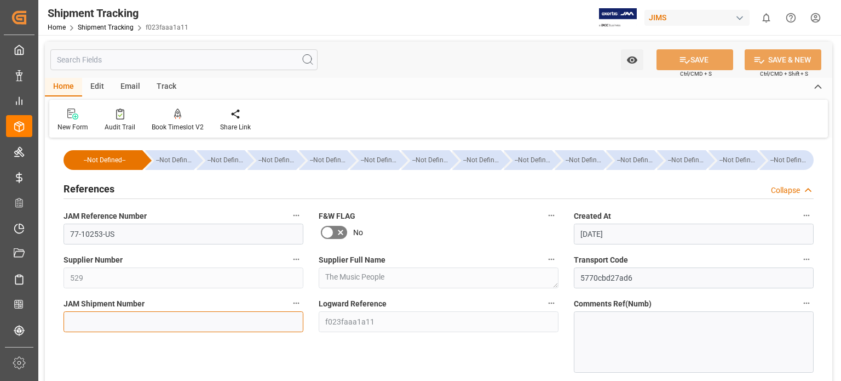
click at [88, 320] on input at bounding box center [184, 321] width 240 height 21
paste input "73198"
type input "73198"
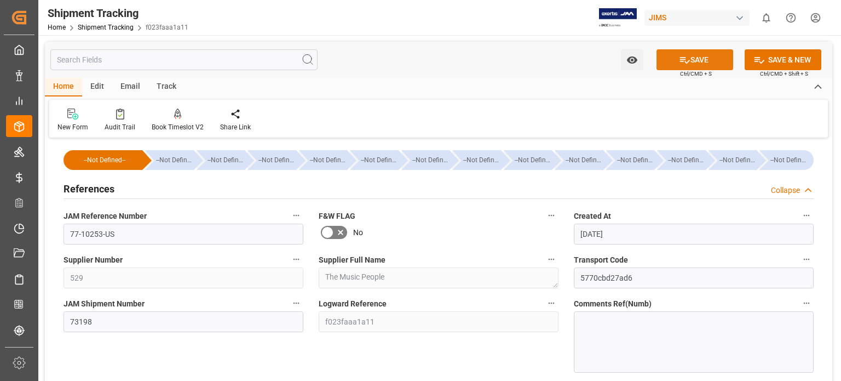
click at [694, 59] on button "SAVE" at bounding box center [695, 59] width 77 height 21
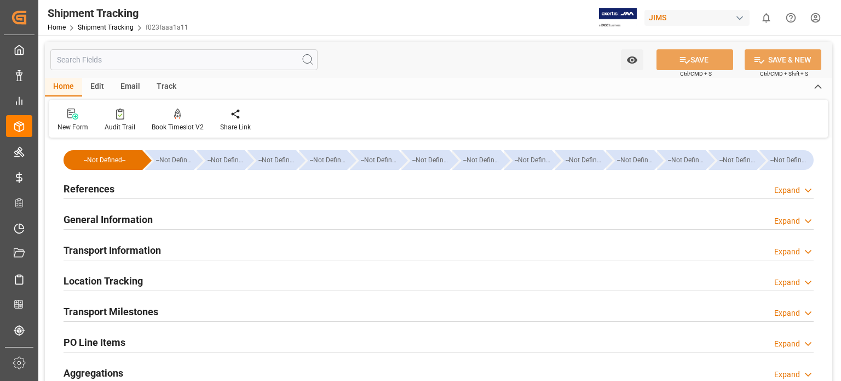
drag, startPoint x: 101, startPoint y: 180, endPoint x: 101, endPoint y: 188, distance: 7.7
click at [101, 184] on div "References" at bounding box center [89, 187] width 51 height 21
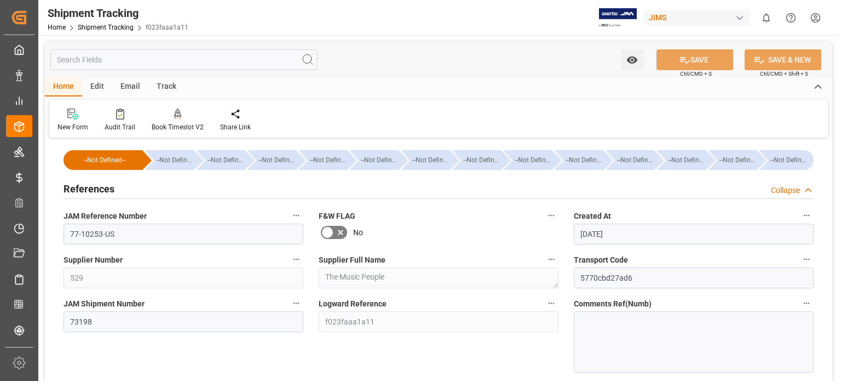
click at [101, 188] on h2 "References" at bounding box center [89, 188] width 51 height 15
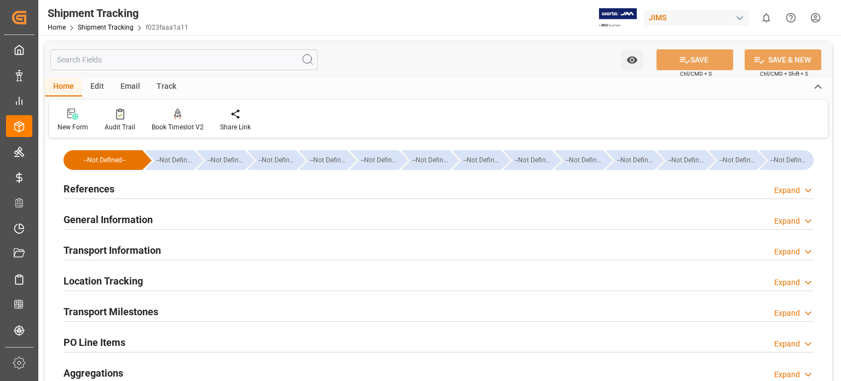
click at [101, 188] on h2 "References" at bounding box center [89, 188] width 51 height 15
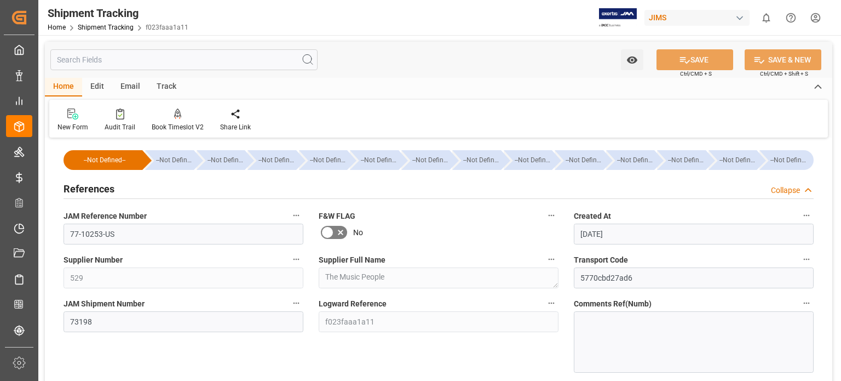
click at [101, 188] on h2 "References" at bounding box center [89, 188] width 51 height 15
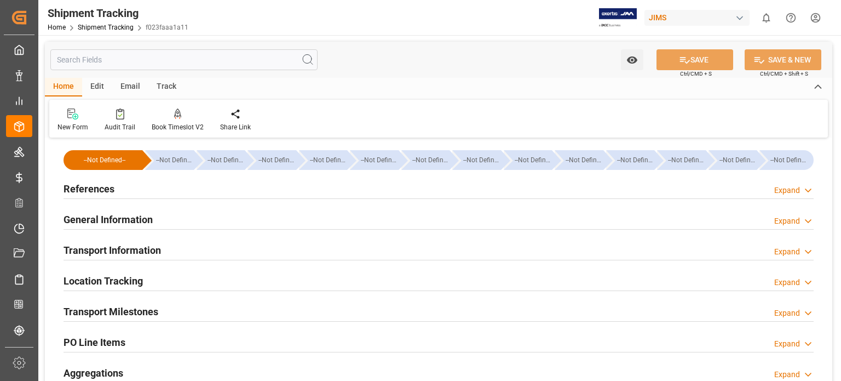
click at [123, 219] on h2 "General Information" at bounding box center [108, 219] width 89 height 15
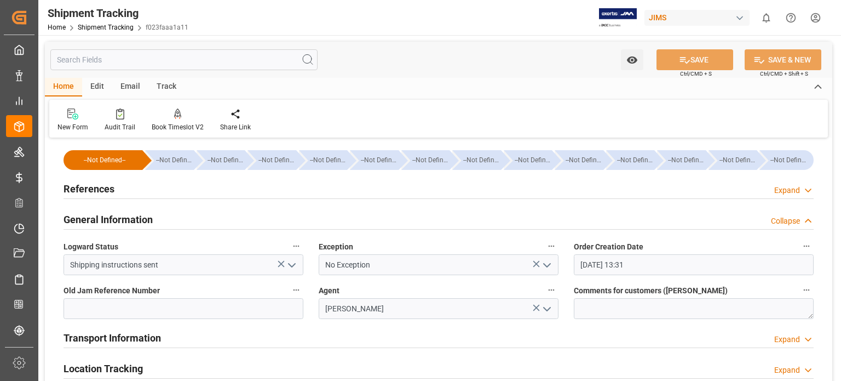
click at [123, 219] on h2 "General Information" at bounding box center [108, 219] width 89 height 15
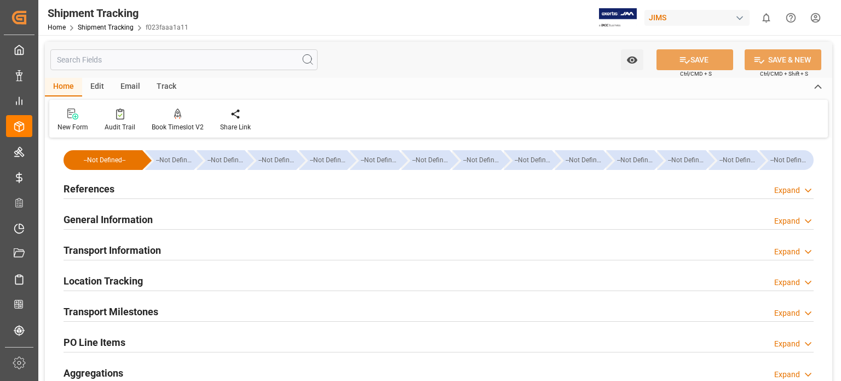
click at [131, 247] on h2 "Transport Information" at bounding box center [112, 250] width 97 height 15
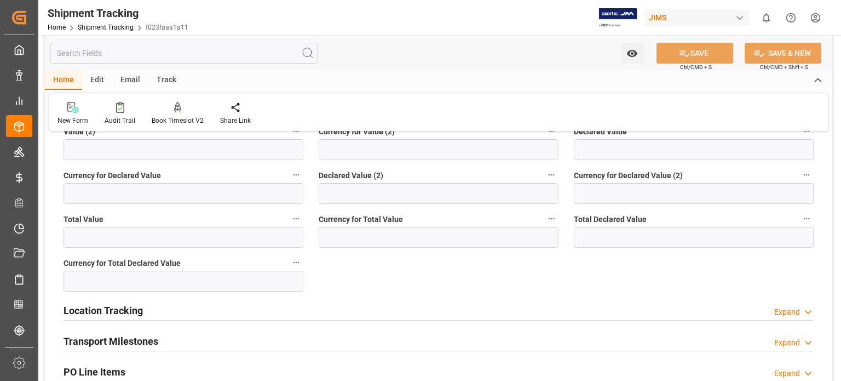
scroll to position [456, 0]
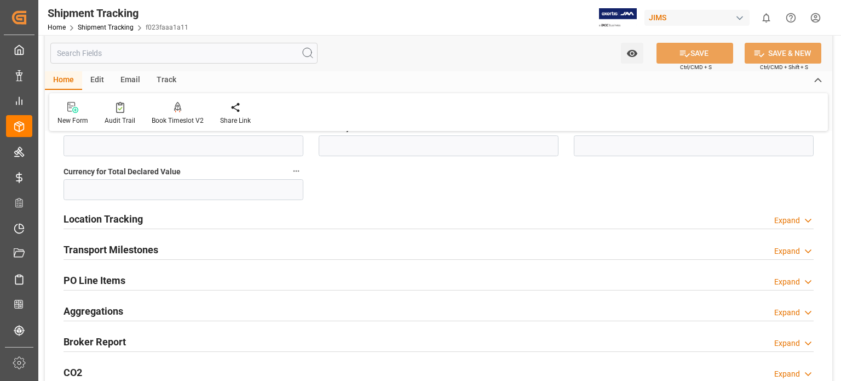
click at [130, 254] on h2 "Transport Milestones" at bounding box center [111, 249] width 95 height 15
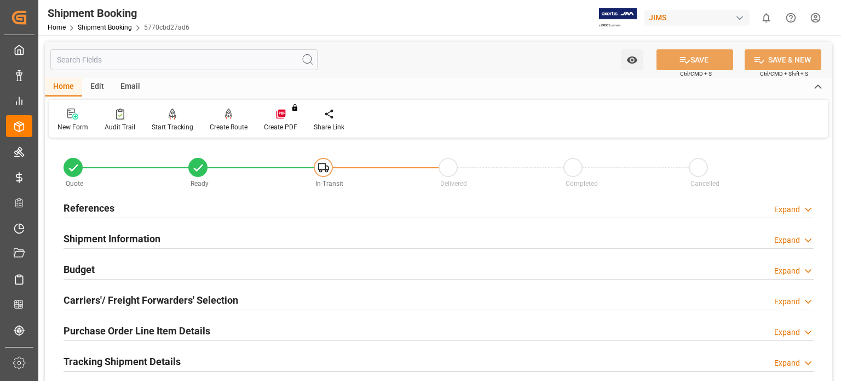
click at [99, 210] on h2 "References" at bounding box center [89, 207] width 51 height 15
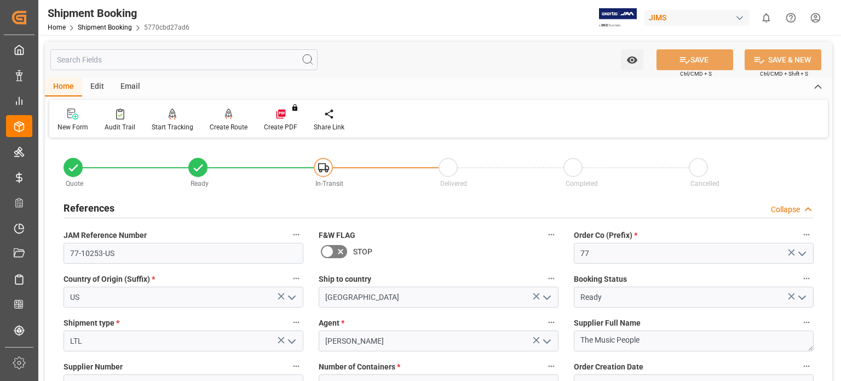
click at [99, 210] on h2 "References" at bounding box center [89, 207] width 51 height 15
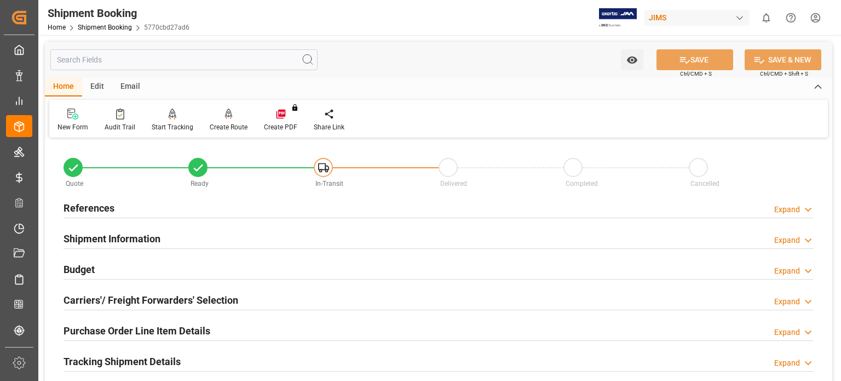
click at [119, 243] on h2 "Shipment Information" at bounding box center [112, 238] width 97 height 15
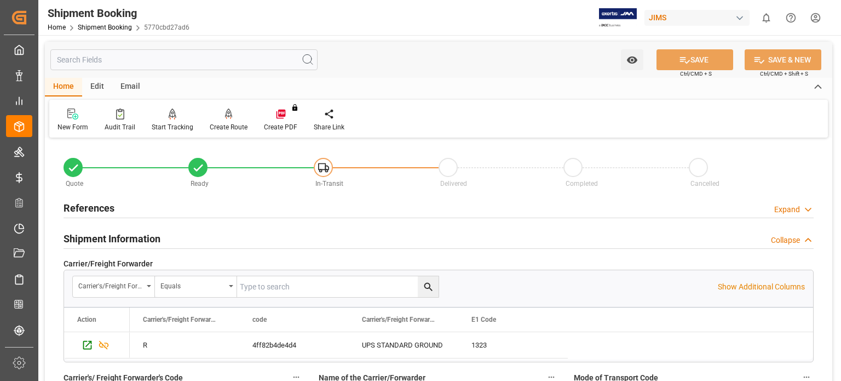
click at [115, 238] on h2 "Shipment Information" at bounding box center [112, 238] width 97 height 15
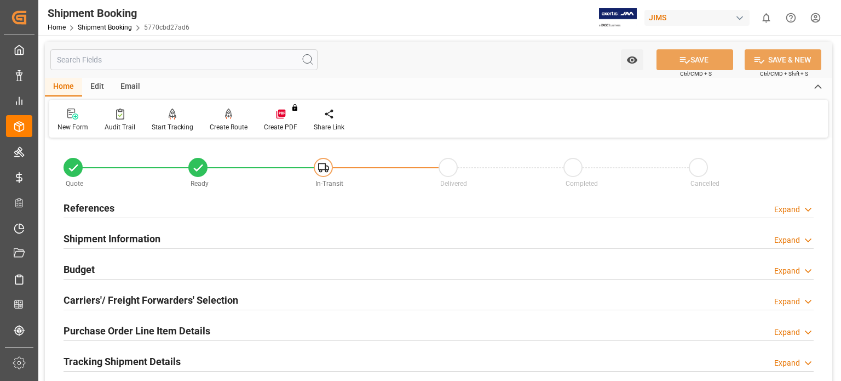
click at [88, 268] on h2 "Budget" at bounding box center [79, 269] width 31 height 15
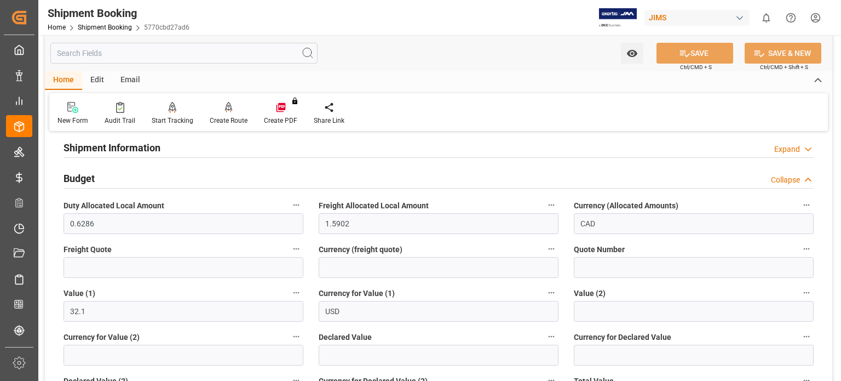
scroll to position [274, 0]
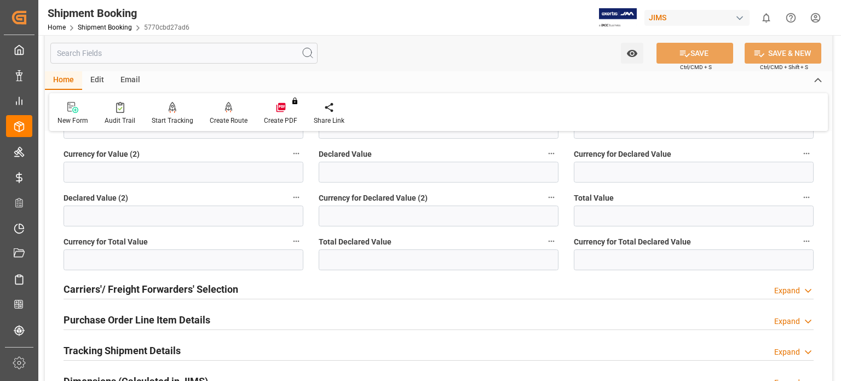
click at [184, 289] on h2 "Carriers'/ Freight Forwarders' Selection" at bounding box center [151, 289] width 175 height 15
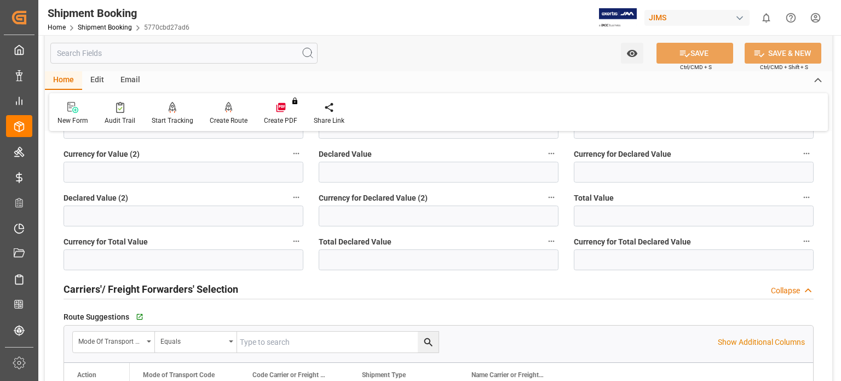
click at [175, 289] on h2 "Carriers'/ Freight Forwarders' Selection" at bounding box center [151, 289] width 175 height 15
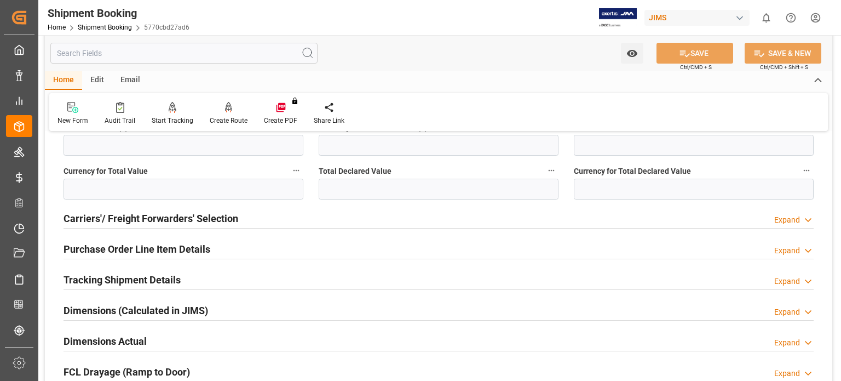
scroll to position [365, 0]
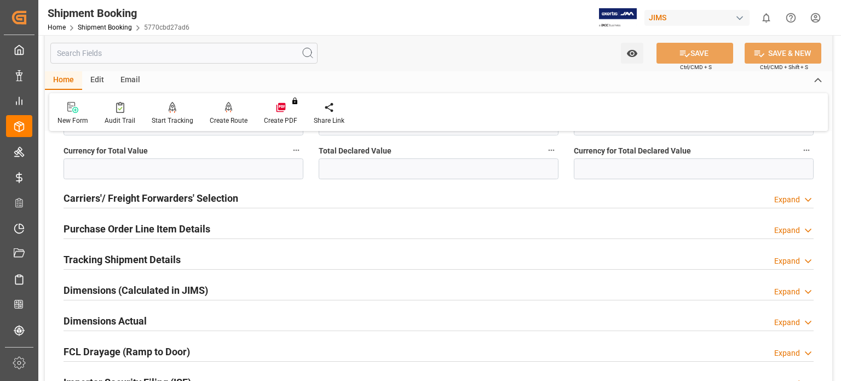
click at [145, 231] on h2 "Purchase Order Line Item Details" at bounding box center [137, 228] width 147 height 15
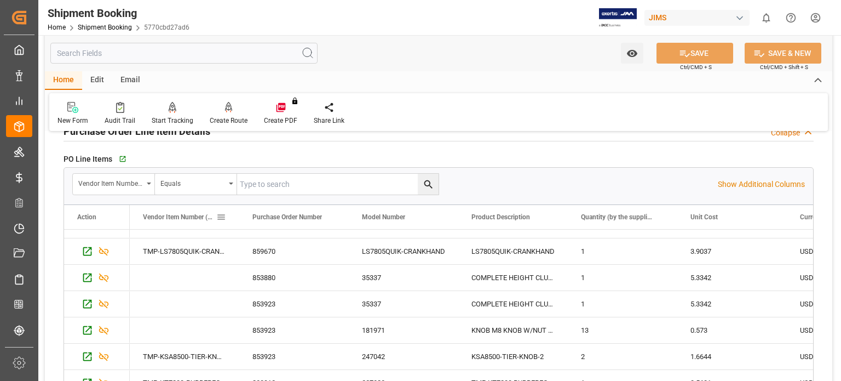
scroll to position [639, 0]
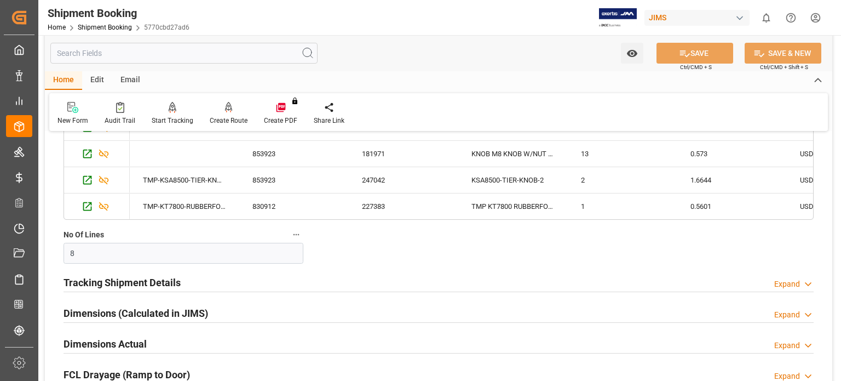
click at [152, 283] on h2 "Tracking Shipment Details" at bounding box center [122, 282] width 117 height 15
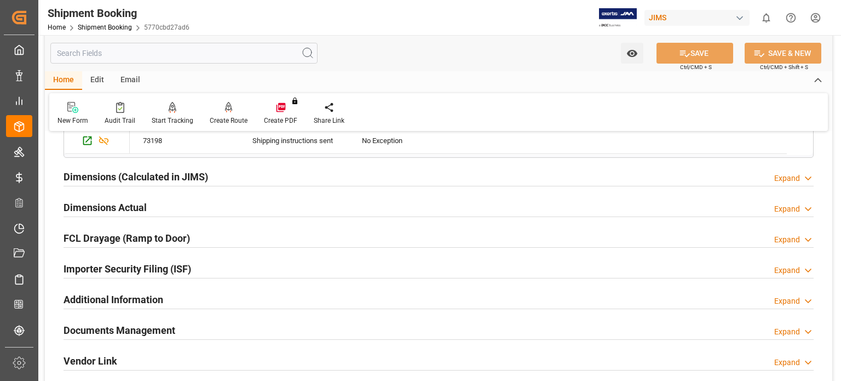
scroll to position [912, 0]
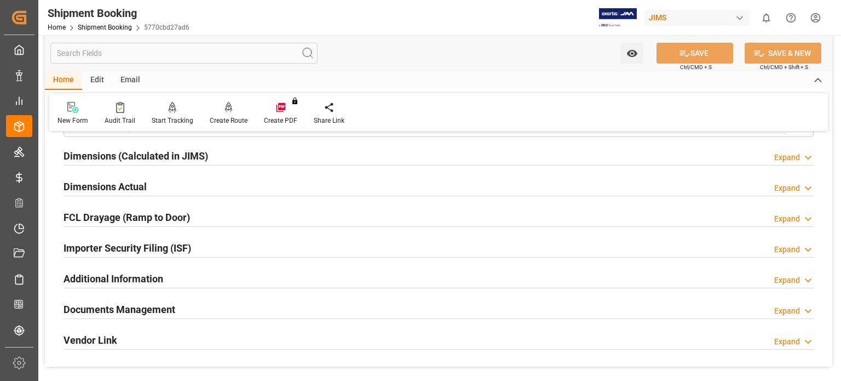
click at [158, 310] on h2 "Documents Management" at bounding box center [120, 309] width 112 height 15
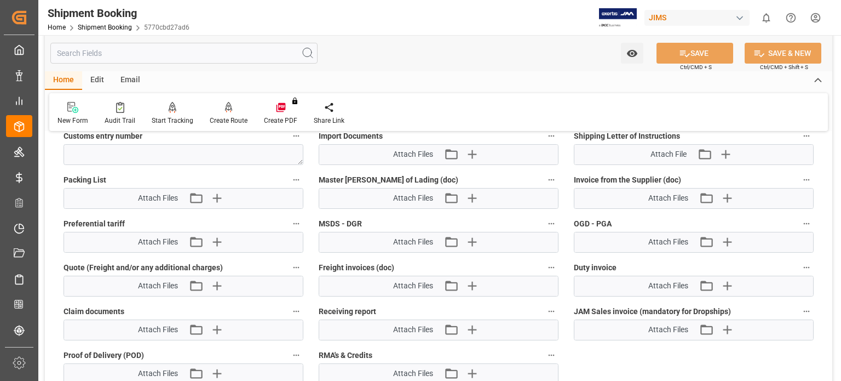
scroll to position [1186, 0]
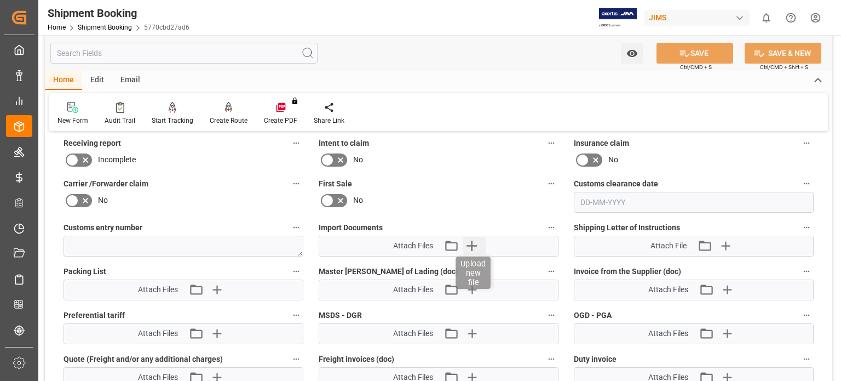
click at [472, 245] on icon "button" at bounding box center [472, 245] width 10 height 10
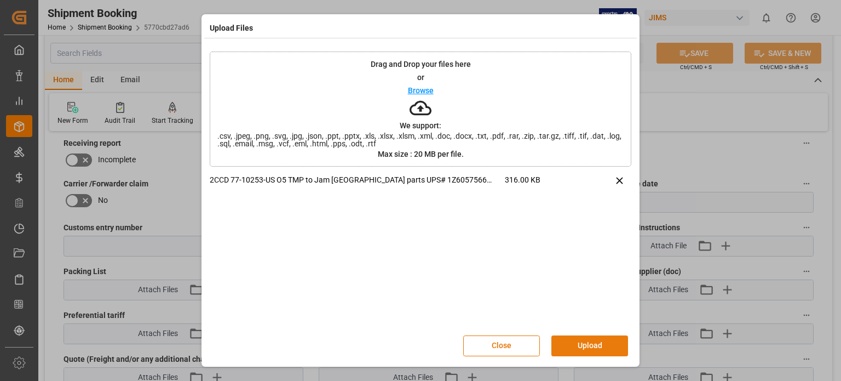
click at [589, 347] on button "Upload" at bounding box center [590, 345] width 77 height 21
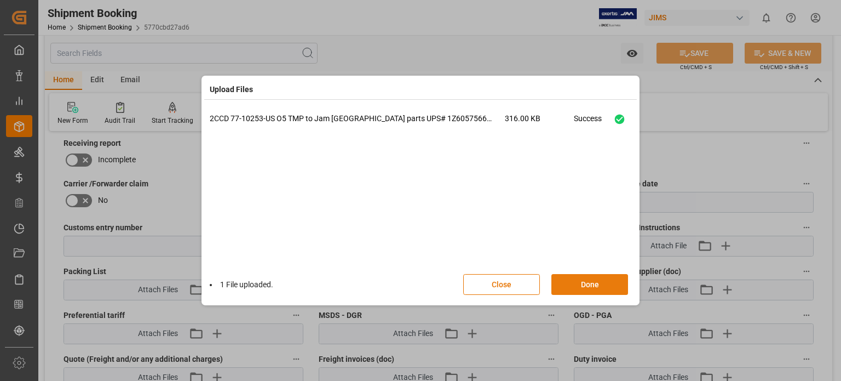
click at [586, 284] on button "Done" at bounding box center [590, 284] width 77 height 21
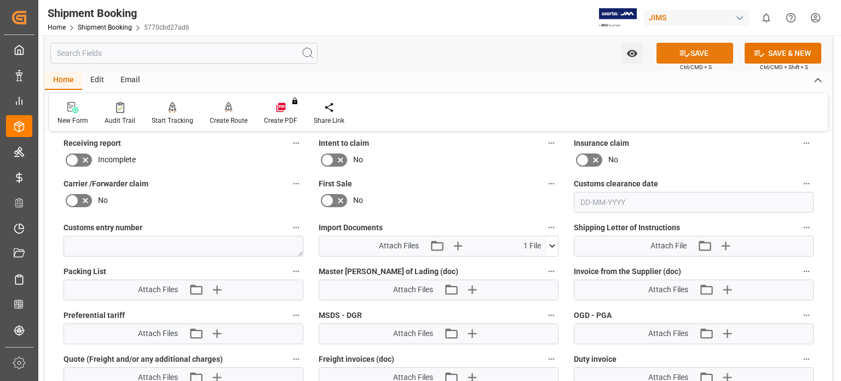
click at [693, 47] on button "SAVE" at bounding box center [695, 53] width 77 height 21
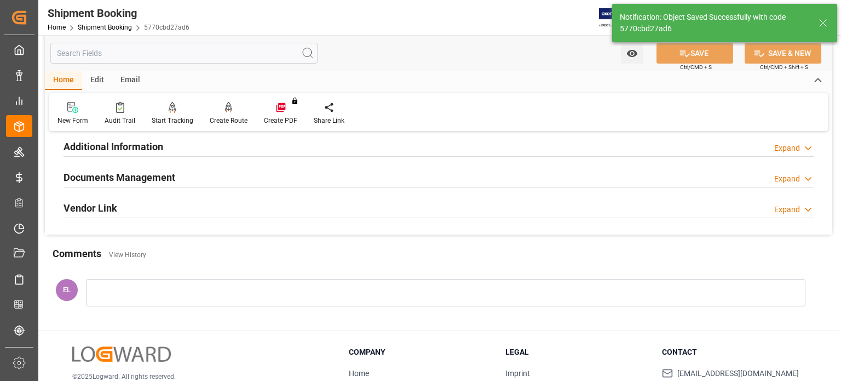
scroll to position [259, 0]
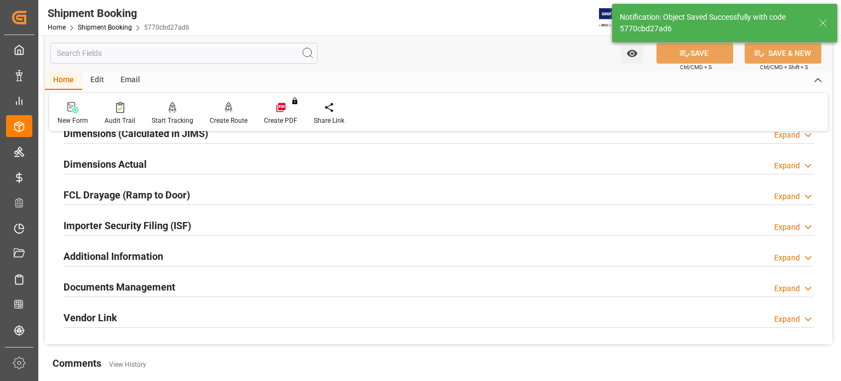
click at [124, 286] on h2 "Documents Management" at bounding box center [120, 286] width 112 height 15
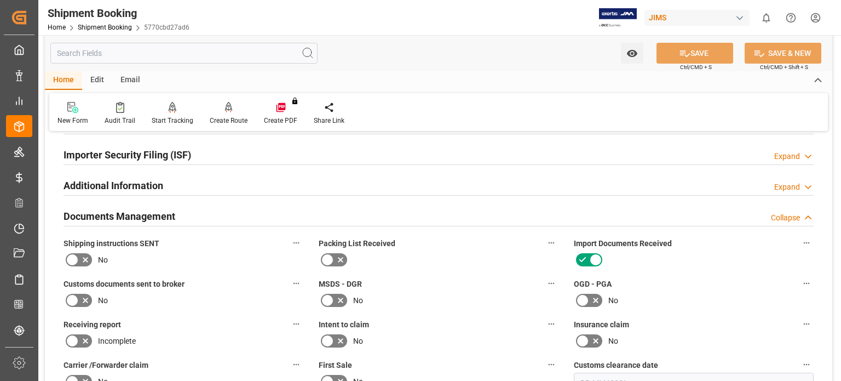
scroll to position [350, 0]
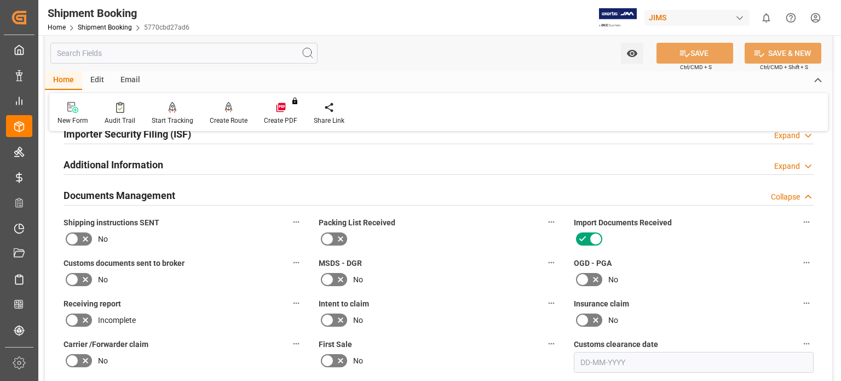
click at [83, 280] on icon at bounding box center [85, 279] width 5 height 5
click at [0, 0] on input "checkbox" at bounding box center [0, 0] width 0 height 0
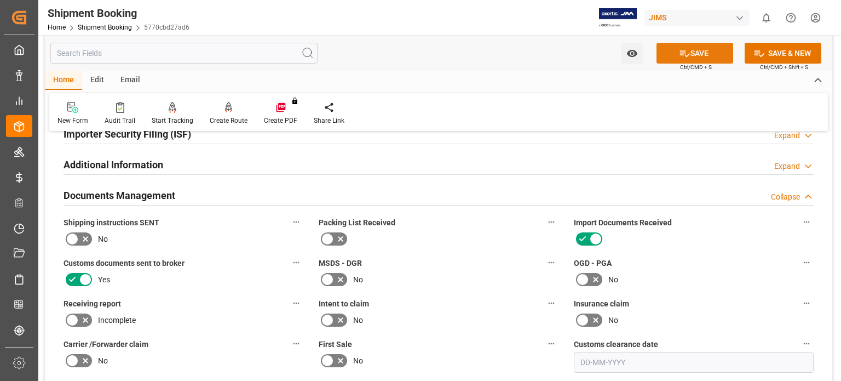
click at [689, 56] on button "SAVE" at bounding box center [695, 53] width 77 height 21
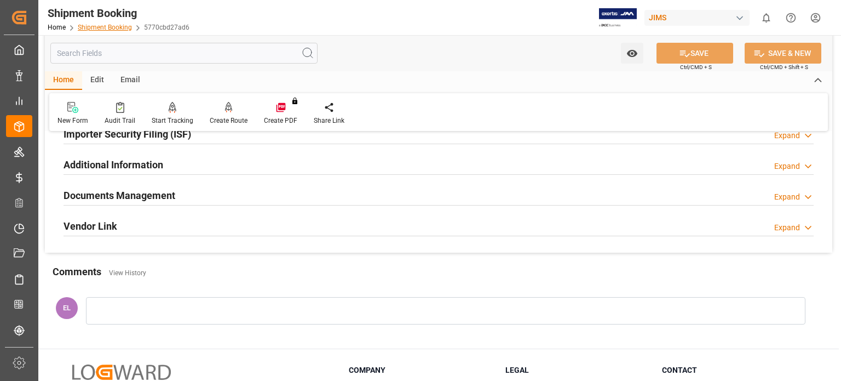
click at [114, 28] on link "Shipment Booking" at bounding box center [105, 28] width 54 height 8
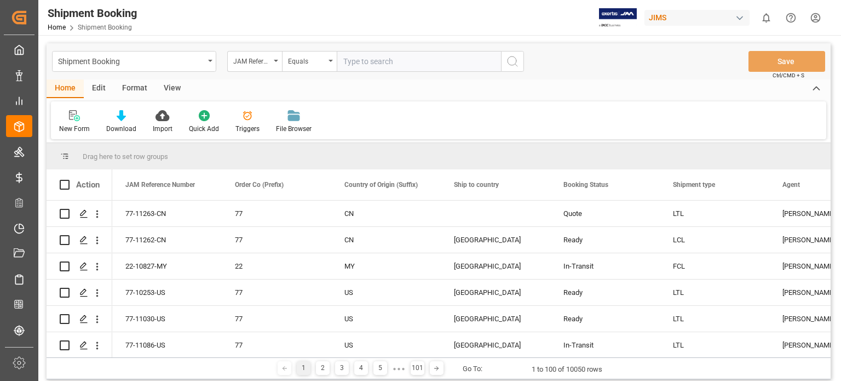
click at [366, 64] on input "text" at bounding box center [419, 61] width 164 height 21
click at [384, 63] on input "text" at bounding box center [419, 61] width 164 height 21
type input "77-11191-[GEOGRAPHIC_DATA]"
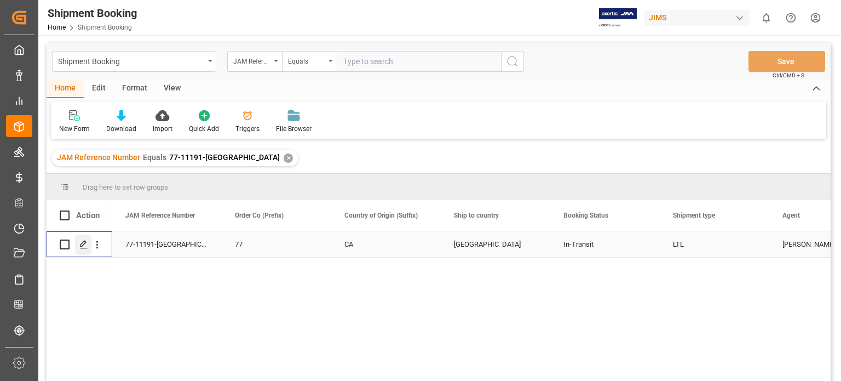
click at [84, 242] on icon "Press SPACE to select this row." at bounding box center [83, 244] width 9 height 9
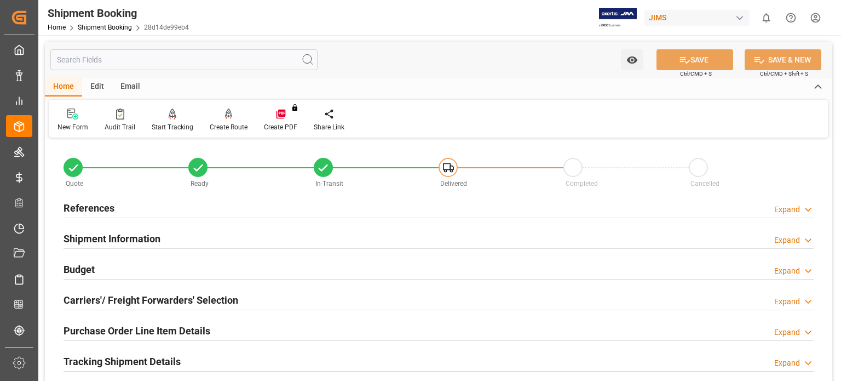
scroll to position [182, 0]
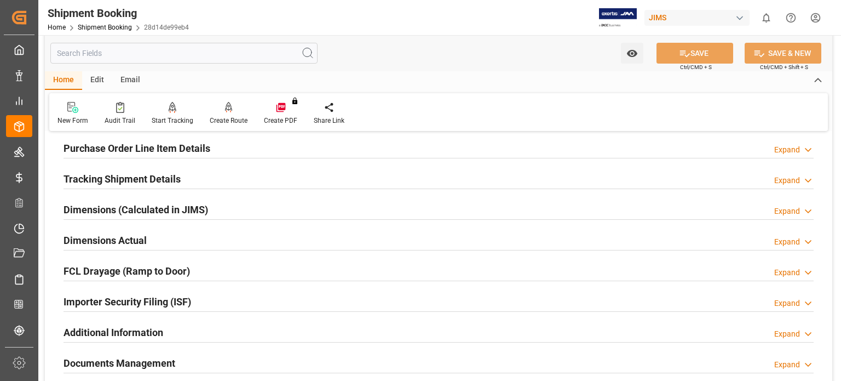
click at [116, 181] on h2 "Tracking Shipment Details" at bounding box center [122, 178] width 117 height 15
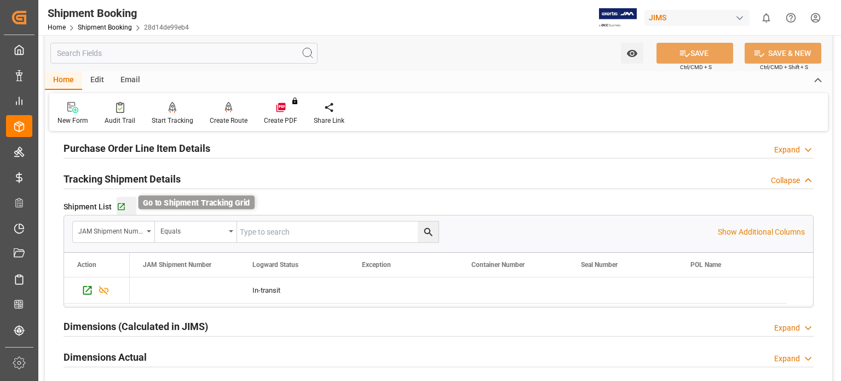
click at [120, 205] on icon "button" at bounding box center [121, 206] width 9 height 9
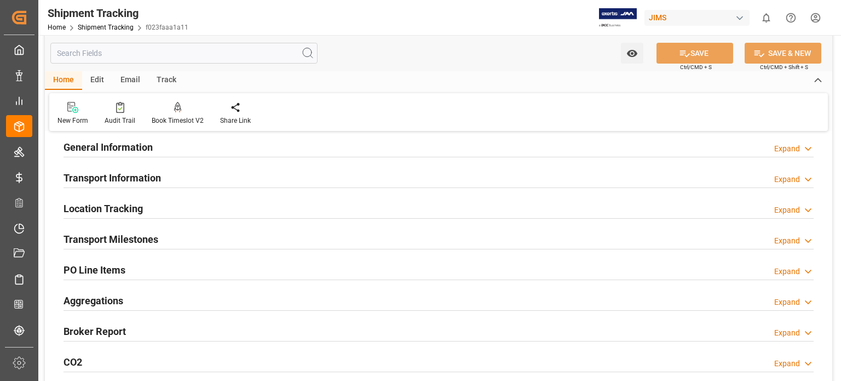
scroll to position [91, 0]
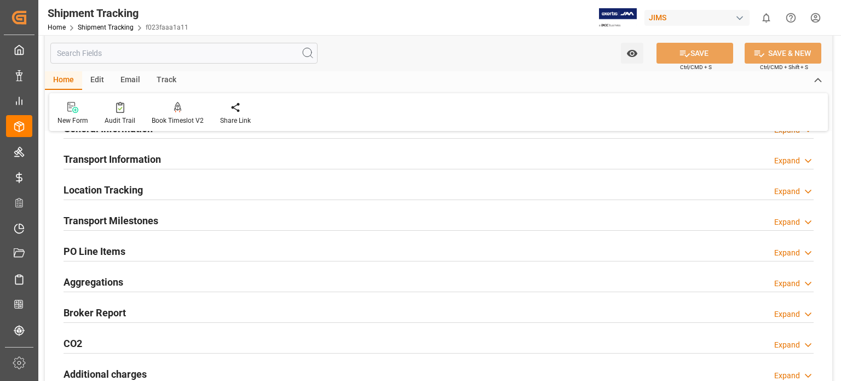
click at [117, 160] on h2 "Transport Information" at bounding box center [112, 159] width 97 height 15
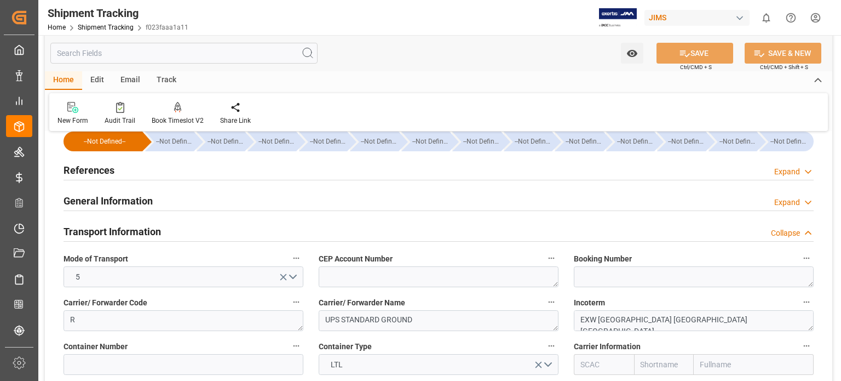
scroll to position [0, 0]
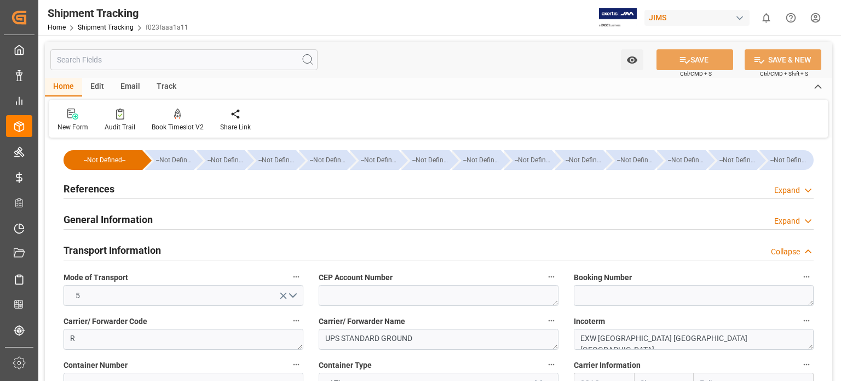
click at [98, 186] on h2 "References" at bounding box center [89, 188] width 51 height 15
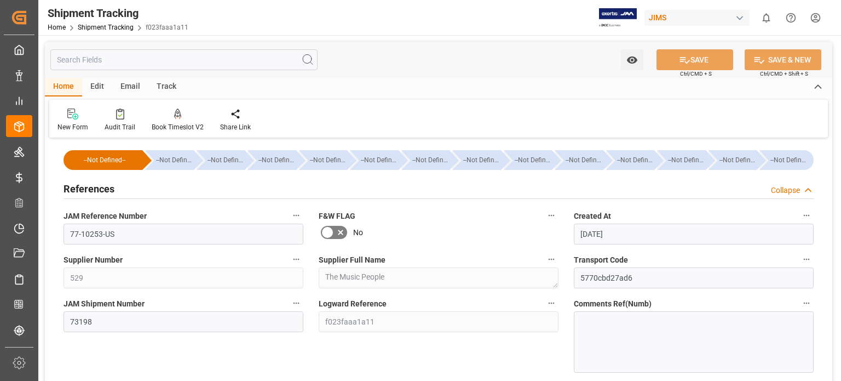
click at [98, 186] on h2 "References" at bounding box center [89, 188] width 51 height 15
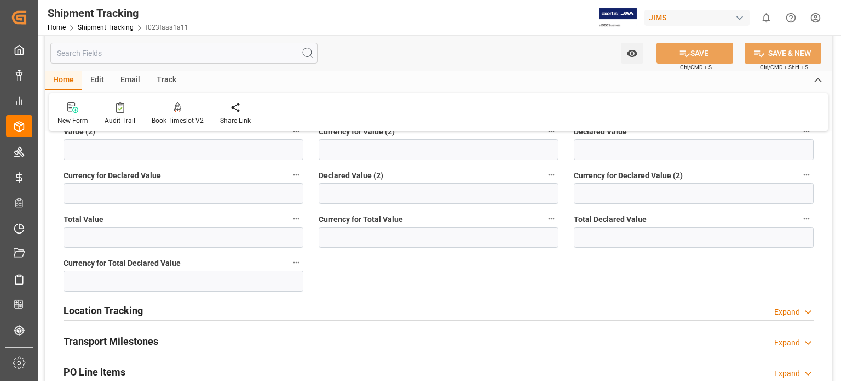
scroll to position [182, 0]
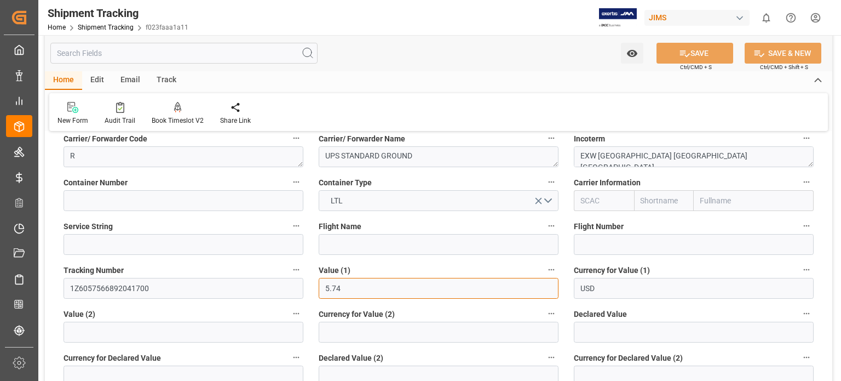
click at [368, 289] on input "5.74" at bounding box center [439, 288] width 240 height 21
drag, startPoint x: 350, startPoint y: 286, endPoint x: 278, endPoint y: 279, distance: 72.1
click at [278, 279] on div "--Not Defined-- --Not Defined-- --Not Defined-- --Not Defined-- --Not Defined--…" at bounding box center [439, 330] width 788 height 745
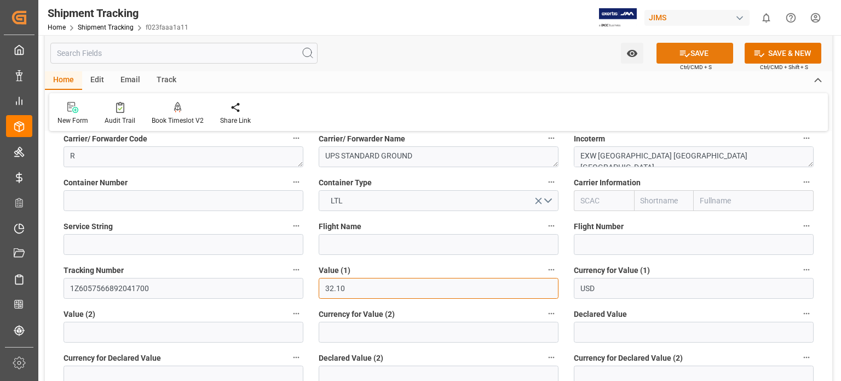
type input "32.10"
click at [692, 51] on button "SAVE" at bounding box center [695, 53] width 77 height 21
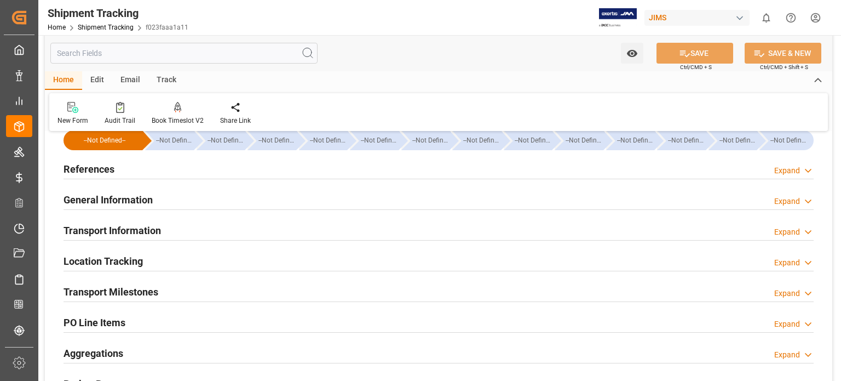
scroll to position [0, 0]
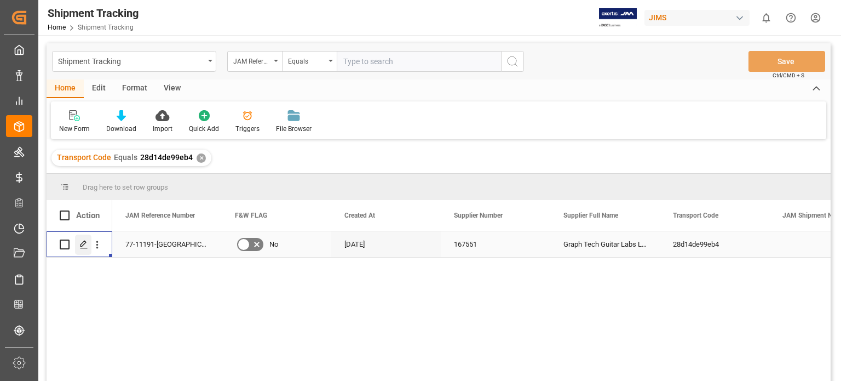
click at [84, 244] on polygon "Press SPACE to select this row." at bounding box center [83, 243] width 5 height 5
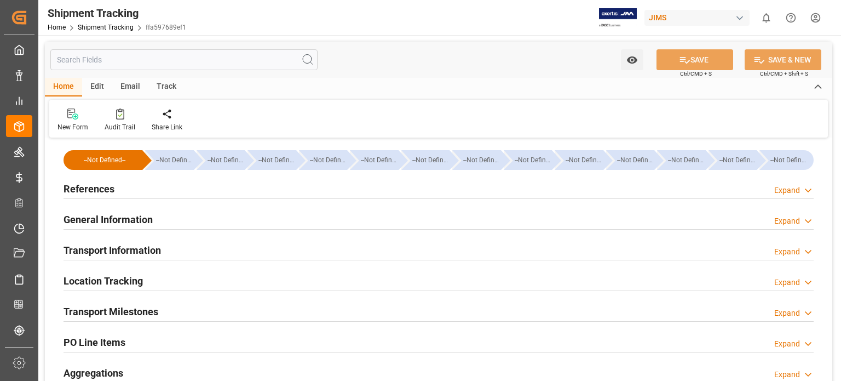
type input "23-09-2025 00:00"
type input "24-09-2025 00:00"
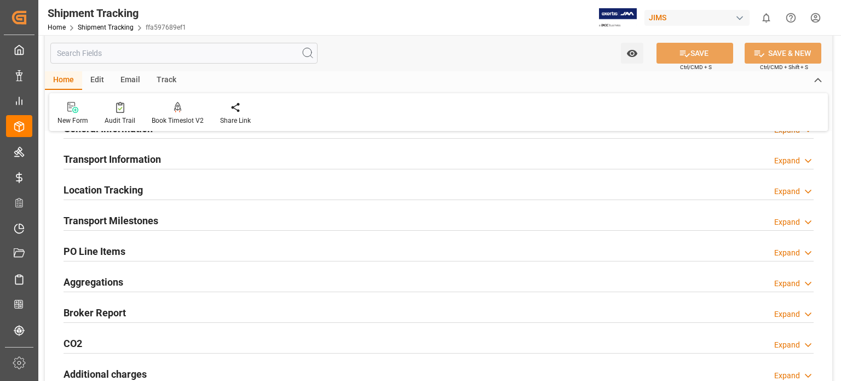
click at [96, 216] on h2 "Transport Milestones" at bounding box center [111, 220] width 95 height 15
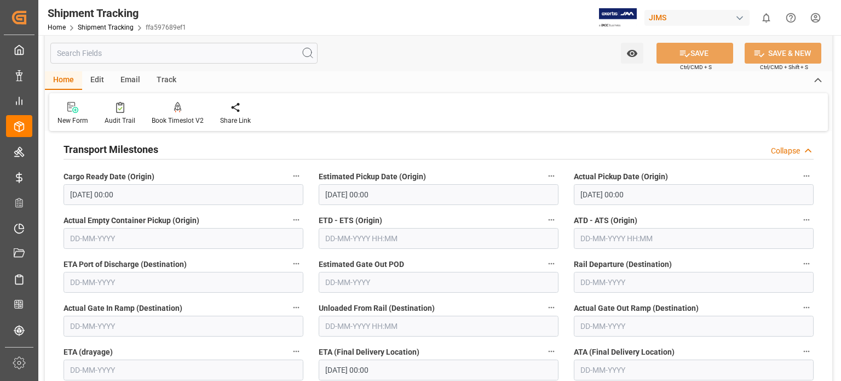
scroll to position [182, 0]
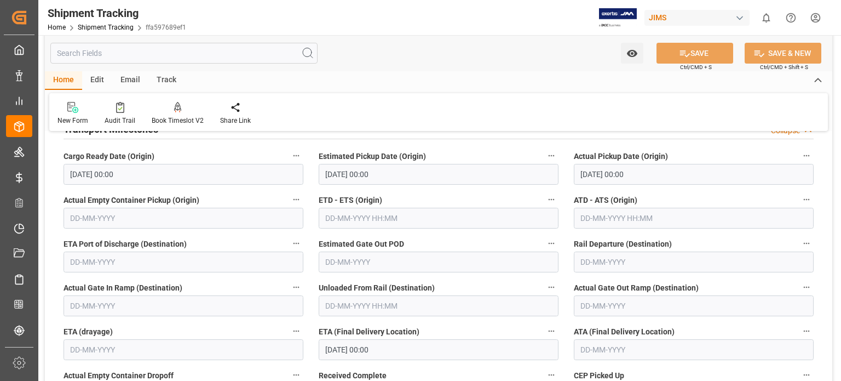
click at [604, 347] on input "text" at bounding box center [694, 349] width 240 height 21
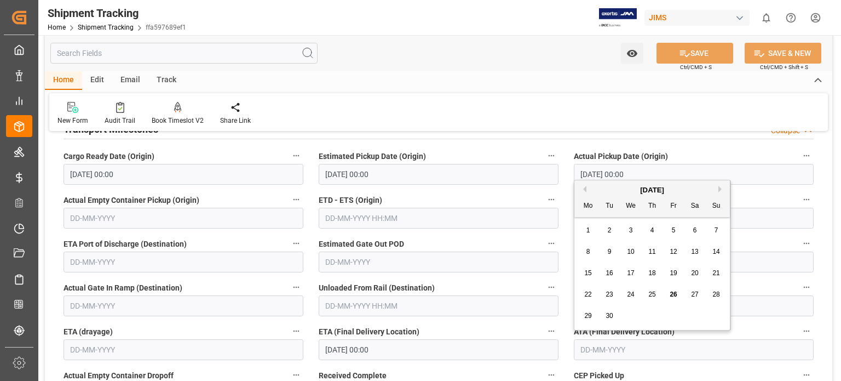
click at [607, 295] on span "23" at bounding box center [609, 294] width 7 height 8
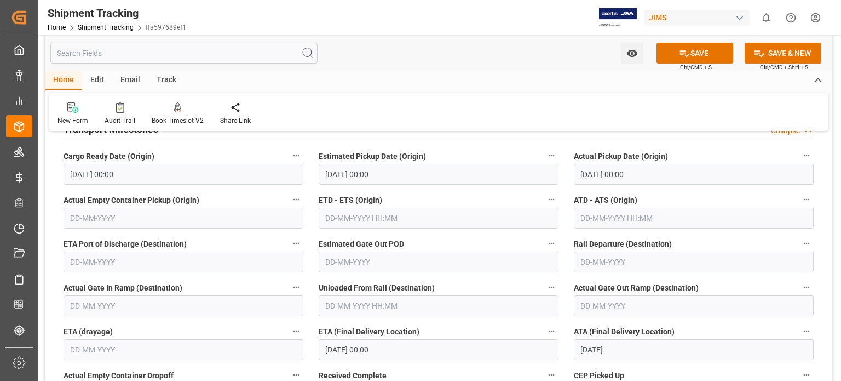
click at [585, 348] on input "23-09-2025" at bounding box center [694, 349] width 240 height 21
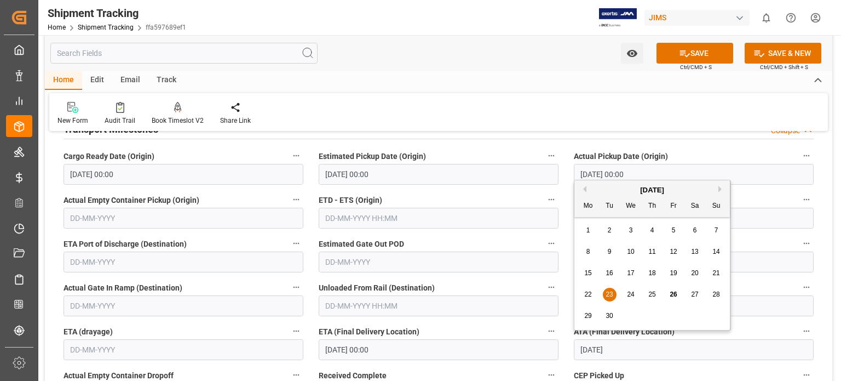
click at [631, 294] on span "24" at bounding box center [630, 294] width 7 height 8
type input "[DATE]"
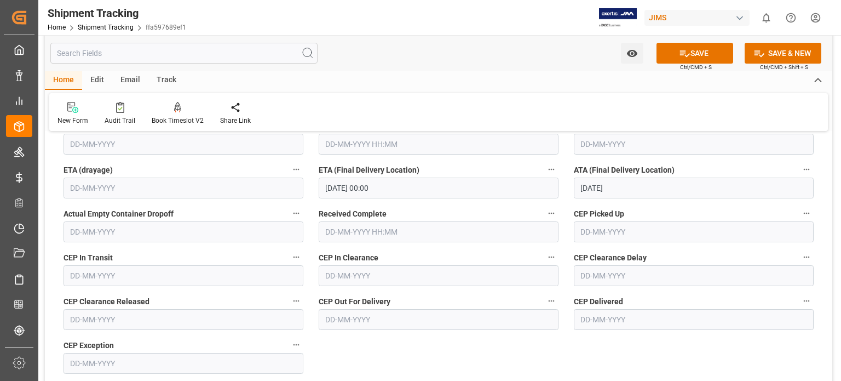
scroll to position [365, 0]
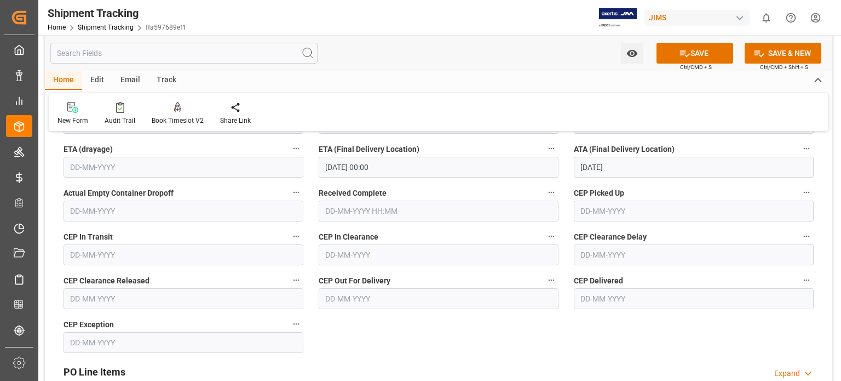
click at [356, 205] on input "text" at bounding box center [439, 210] width 240 height 21
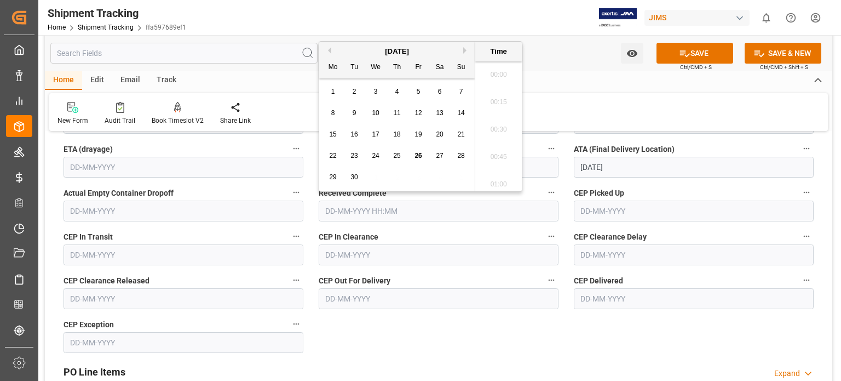
scroll to position [1181, 0]
click at [418, 157] on span "26" at bounding box center [418, 156] width 7 height 8
type input "26-09-2025 00:00"
click at [692, 52] on button "SAVE" at bounding box center [695, 53] width 77 height 21
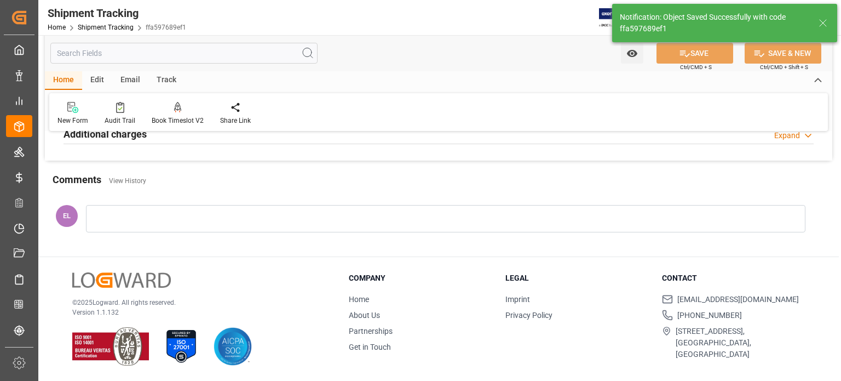
scroll to position [0, 0]
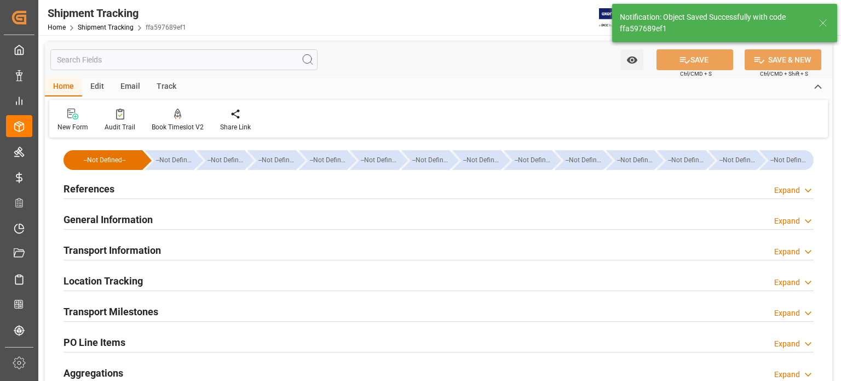
click at [107, 216] on h2 "General Information" at bounding box center [108, 219] width 89 height 15
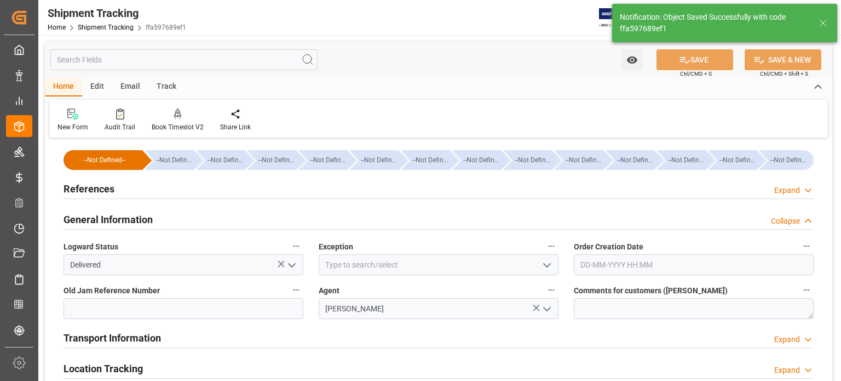
click at [294, 267] on icon "open menu" at bounding box center [291, 265] width 13 height 13
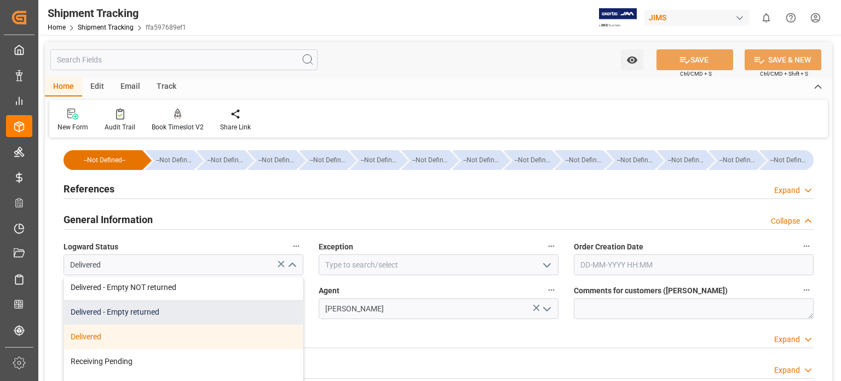
scroll to position [243, 0]
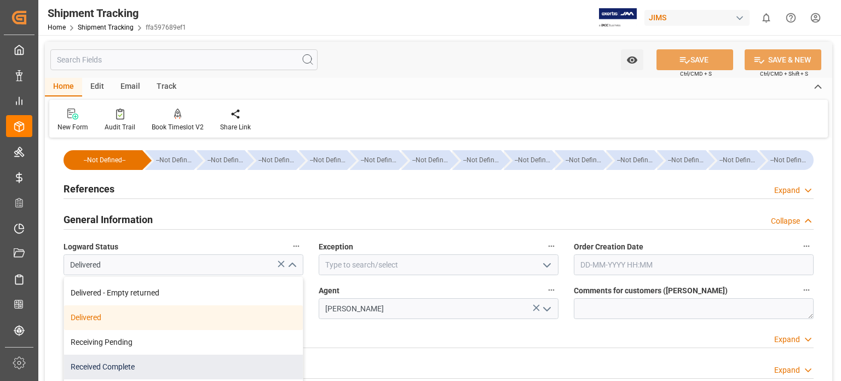
click at [173, 363] on div "Received Complete" at bounding box center [183, 366] width 239 height 25
type input "Received Complete"
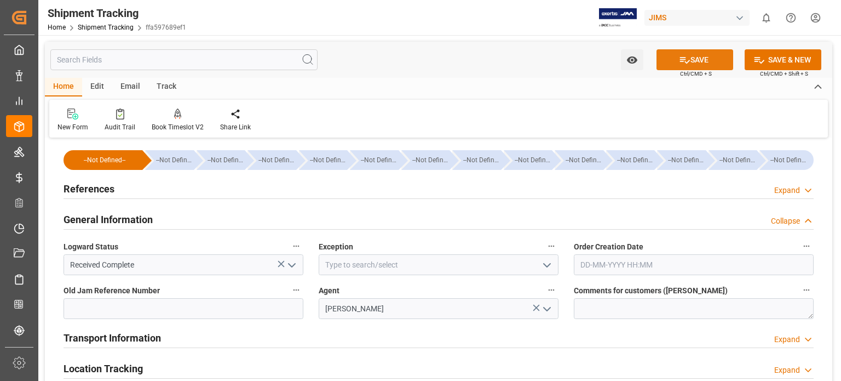
click at [692, 54] on button "SAVE" at bounding box center [695, 59] width 77 height 21
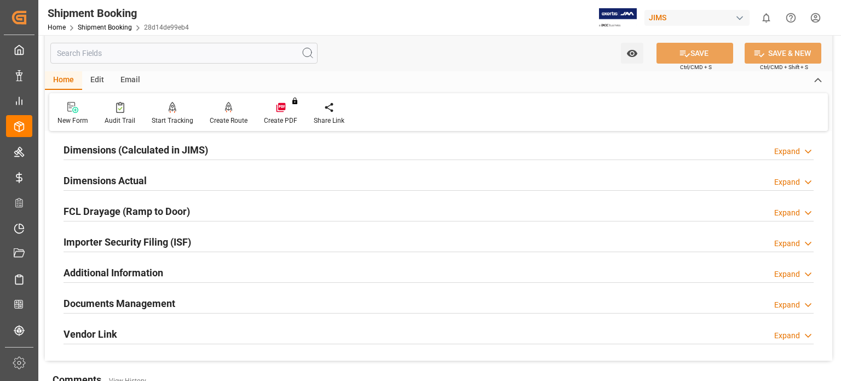
scroll to position [274, 0]
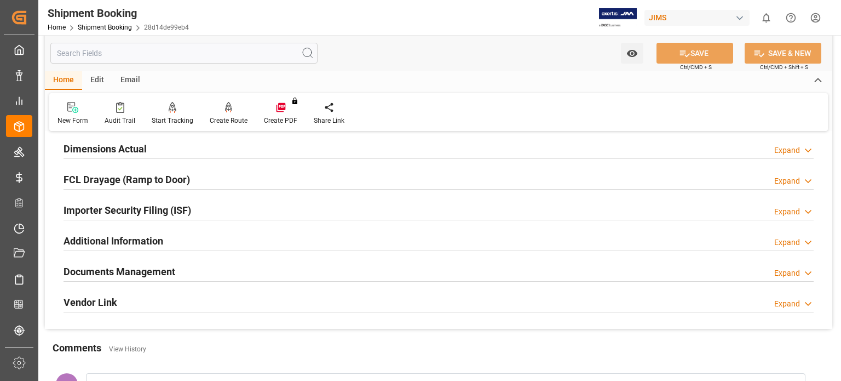
click at [149, 266] on h2 "Documents Management" at bounding box center [120, 271] width 112 height 15
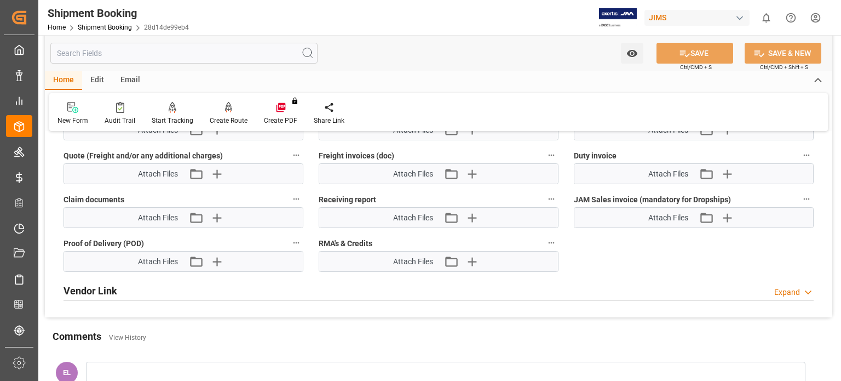
scroll to position [730, 0]
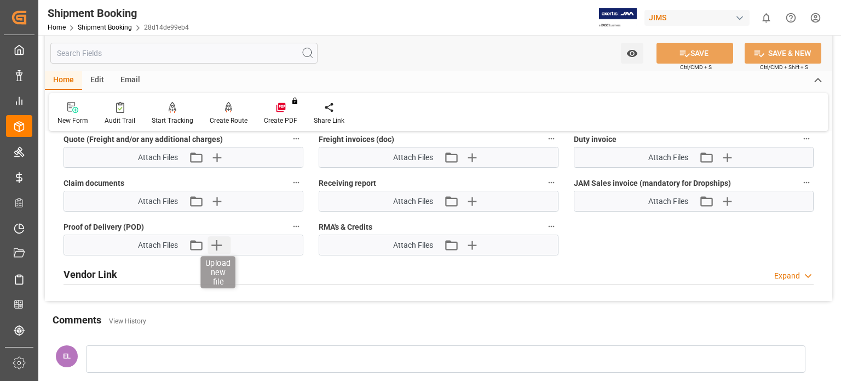
click at [215, 239] on icon "button" at bounding box center [217, 245] width 18 height 18
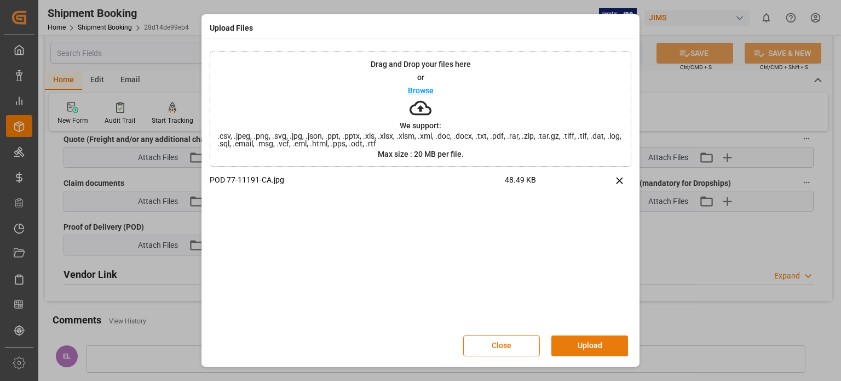
click at [575, 348] on button "Upload" at bounding box center [590, 345] width 77 height 21
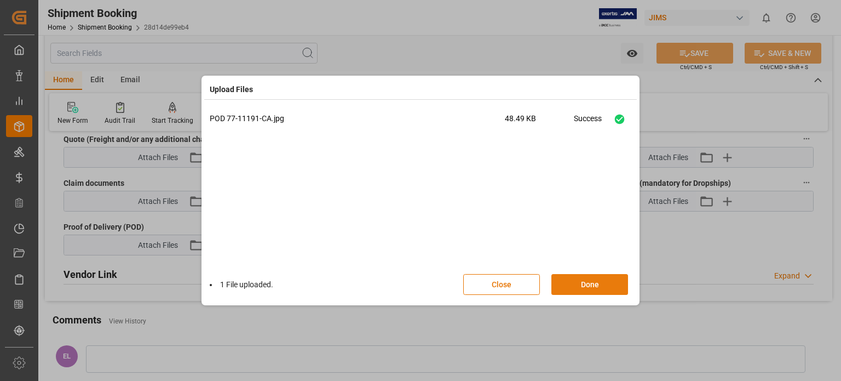
click at [575, 283] on button "Done" at bounding box center [590, 284] width 77 height 21
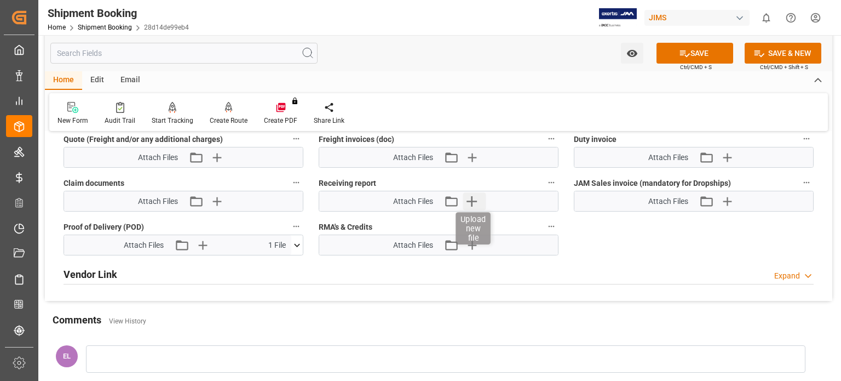
click at [474, 196] on icon "button" at bounding box center [472, 201] width 18 height 18
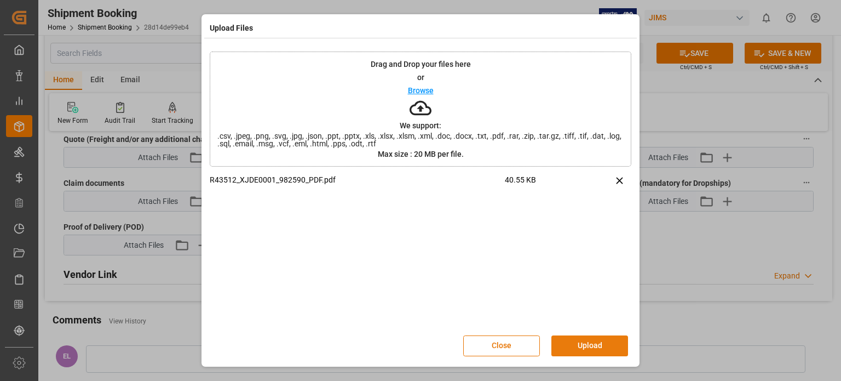
click at [589, 348] on button "Upload" at bounding box center [590, 345] width 77 height 21
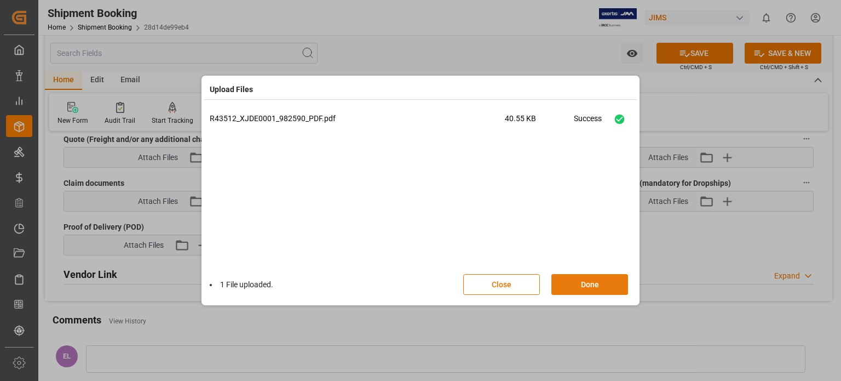
click at [582, 283] on button "Done" at bounding box center [590, 284] width 77 height 21
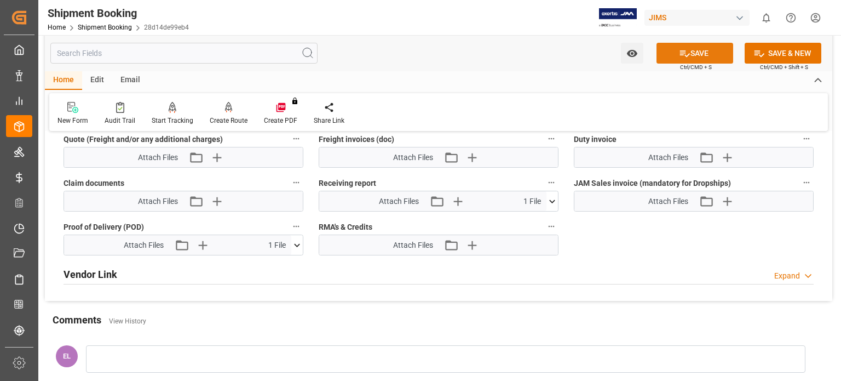
click at [693, 52] on button "SAVE" at bounding box center [695, 53] width 77 height 21
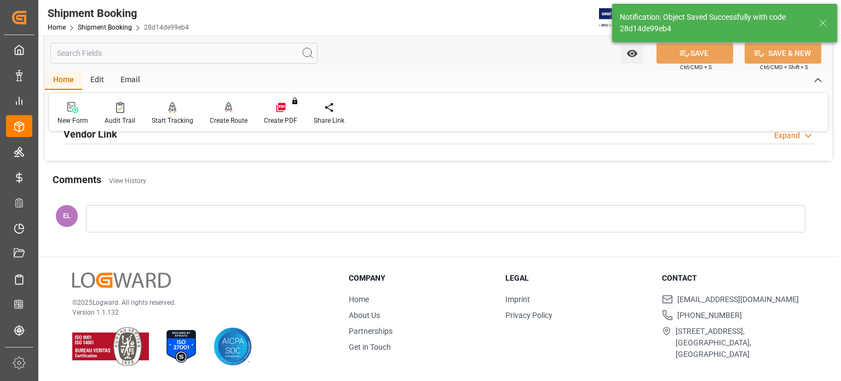
scroll to position [305, 0]
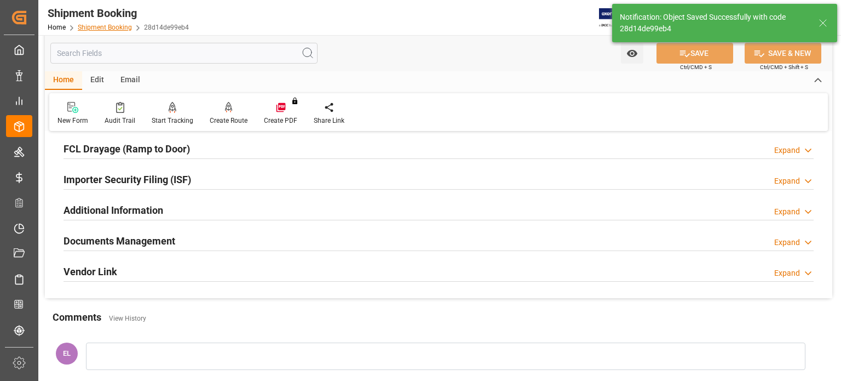
click at [119, 27] on link "Shipment Booking" at bounding box center [105, 28] width 54 height 8
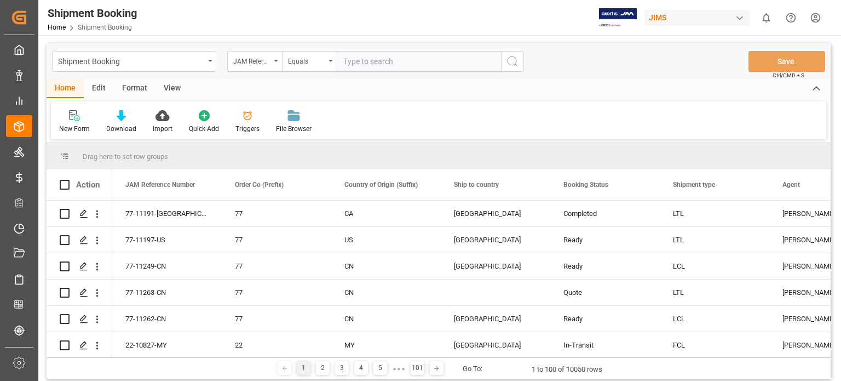
click at [361, 62] on input "text" at bounding box center [419, 61] width 164 height 21
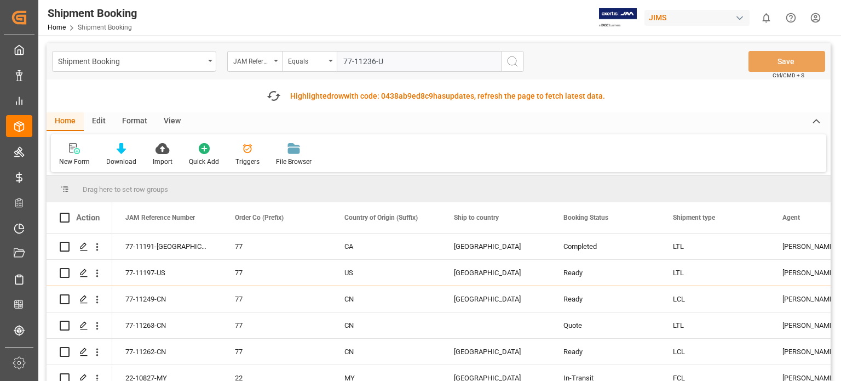
type input "77-11236-US"
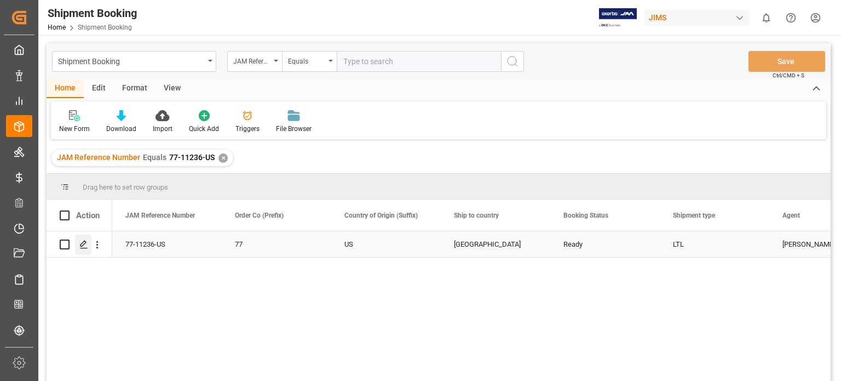
click at [81, 245] on polygon "Press SPACE to select this row." at bounding box center [83, 243] width 5 height 5
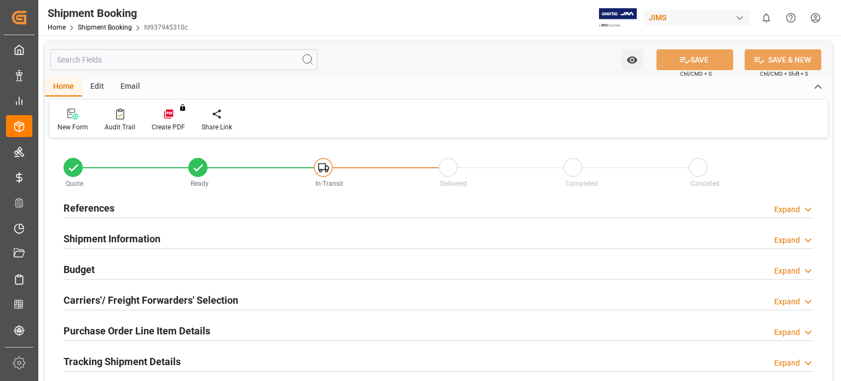
type input "0"
type input "[DATE]"
click at [91, 206] on h2 "References" at bounding box center [89, 207] width 51 height 15
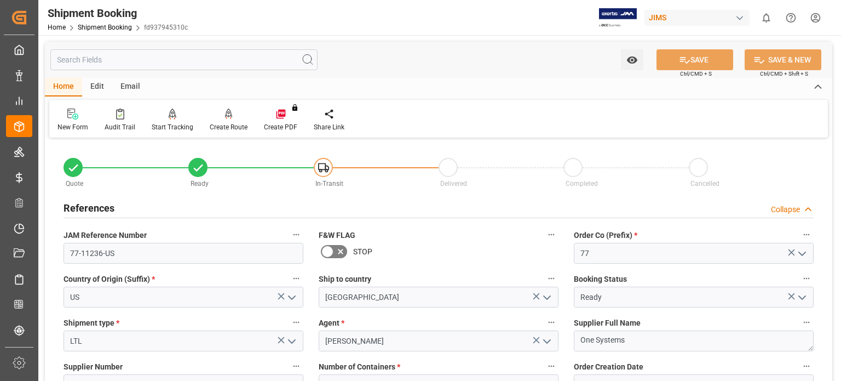
scroll to position [182, 0]
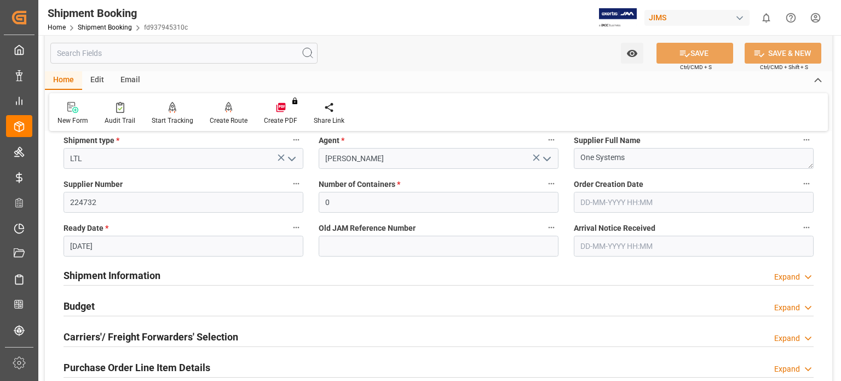
click at [90, 276] on h2 "Shipment Information" at bounding box center [112, 275] width 97 height 15
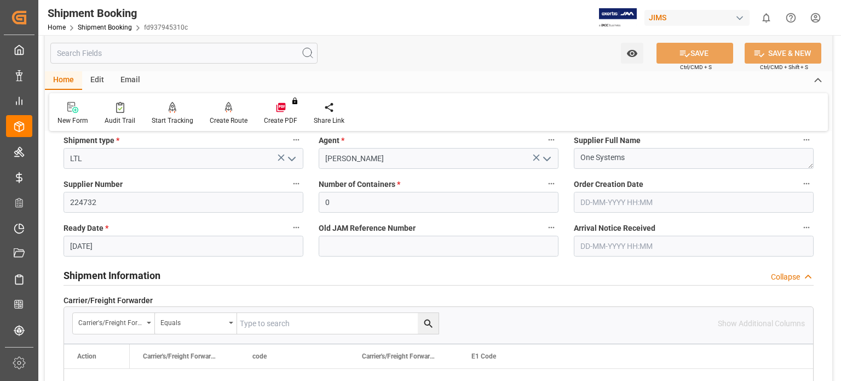
scroll to position [274, 0]
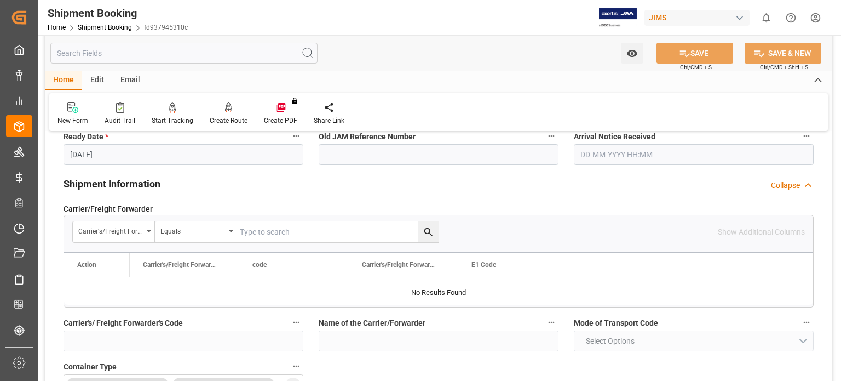
click at [91, 184] on h2 "Shipment Information" at bounding box center [112, 183] width 97 height 15
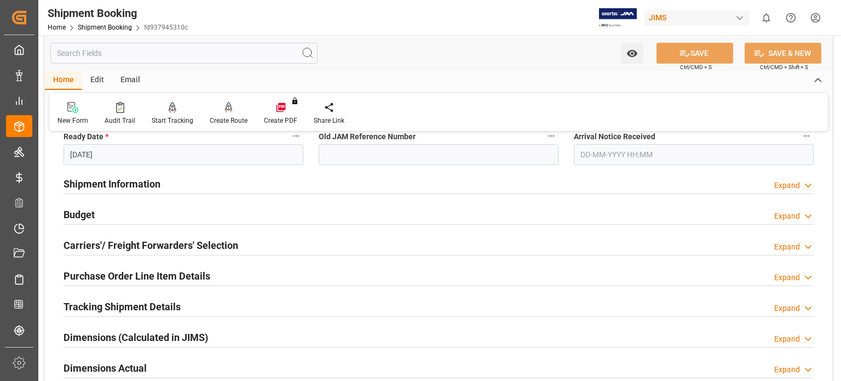
click at [104, 243] on h2 "Carriers'/ Freight Forwarders' Selection" at bounding box center [151, 245] width 175 height 15
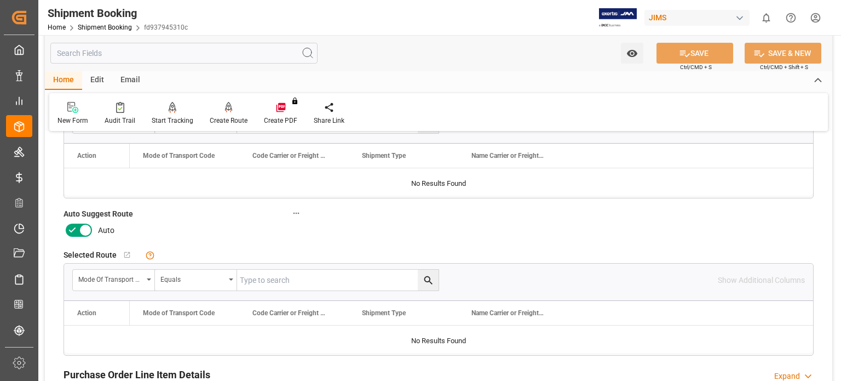
scroll to position [456, 0]
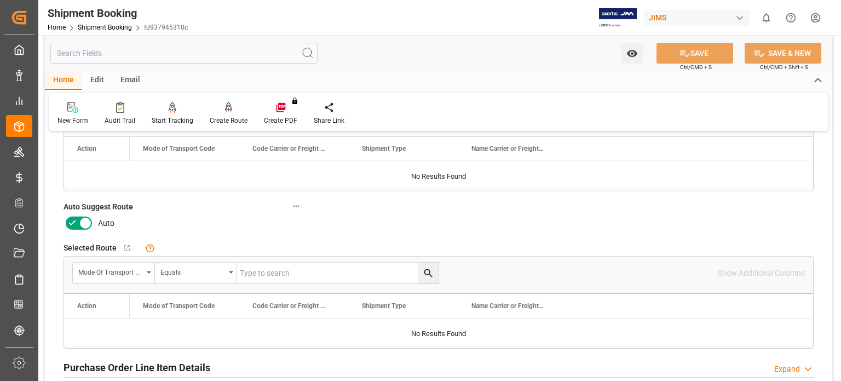
click at [76, 221] on icon at bounding box center [72, 222] width 13 height 13
click at [0, 0] on input "checkbox" at bounding box center [0, 0] width 0 height 0
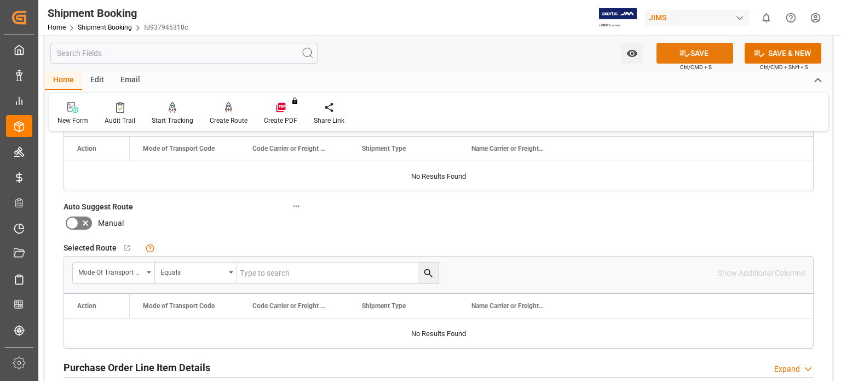
click at [694, 54] on button "SAVE" at bounding box center [695, 53] width 77 height 21
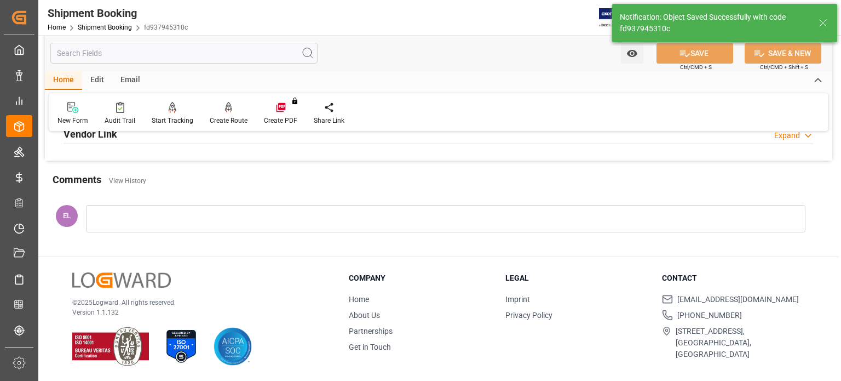
scroll to position [237, 0]
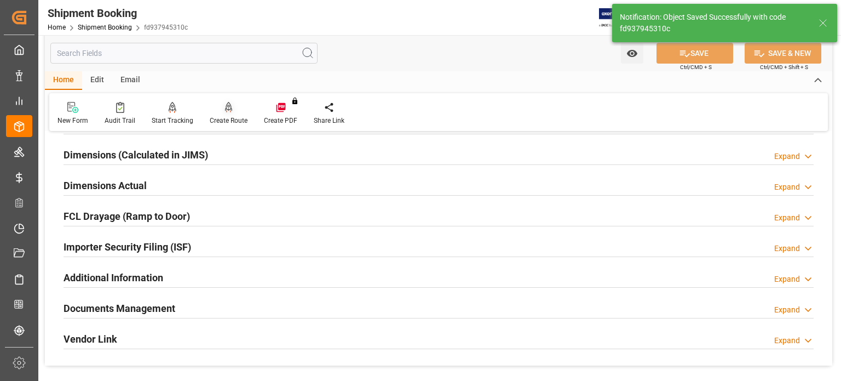
click at [226, 112] on icon at bounding box center [229, 107] width 8 height 11
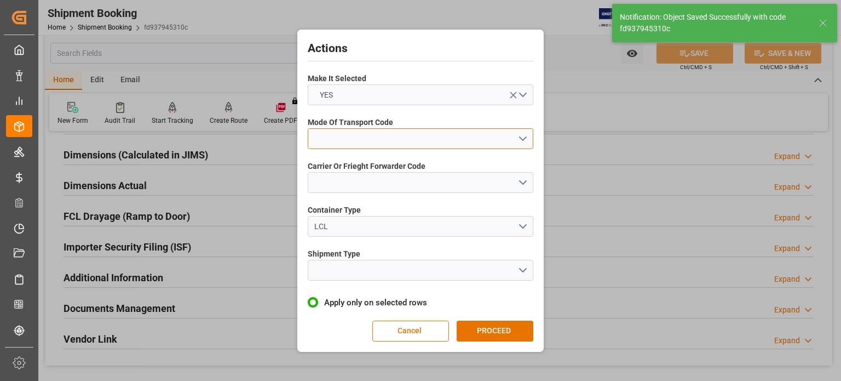
click at [344, 134] on button "open menu" at bounding box center [421, 138] width 226 height 21
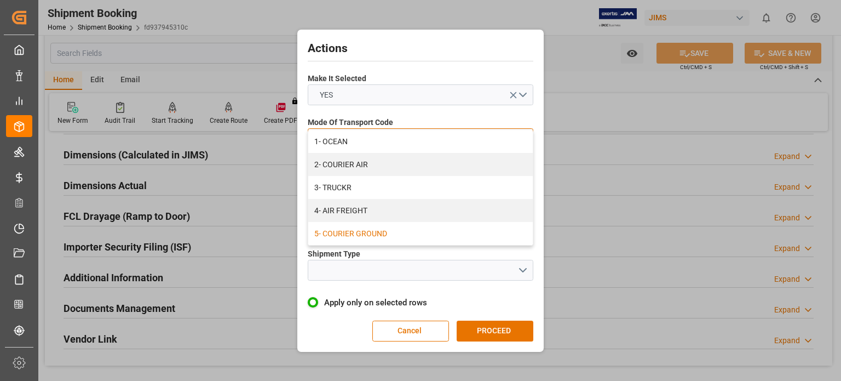
click at [375, 231] on div "5- COURIER GROUND" at bounding box center [420, 233] width 225 height 23
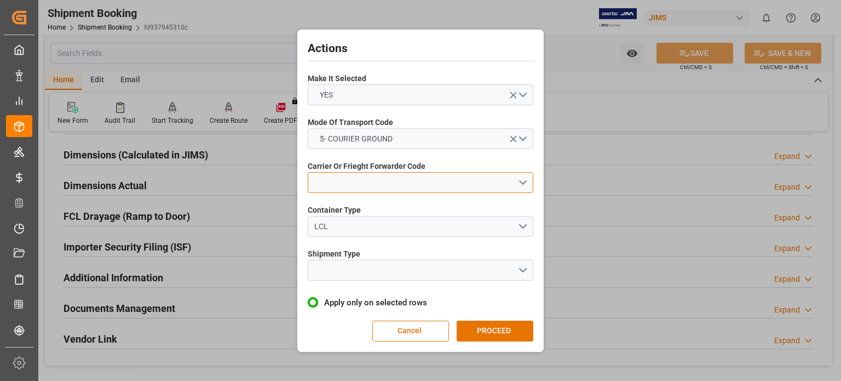
click at [331, 182] on button "open menu" at bounding box center [421, 182] width 226 height 21
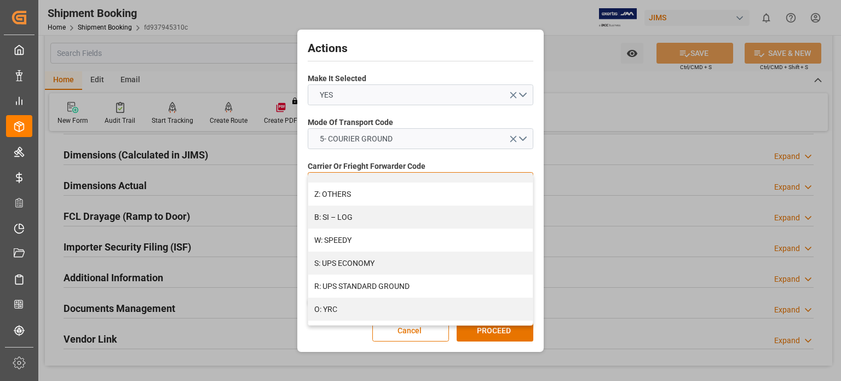
scroll to position [639, 0]
click at [381, 278] on div "R: UPS STANDARD GROUND" at bounding box center [420, 282] width 225 height 23
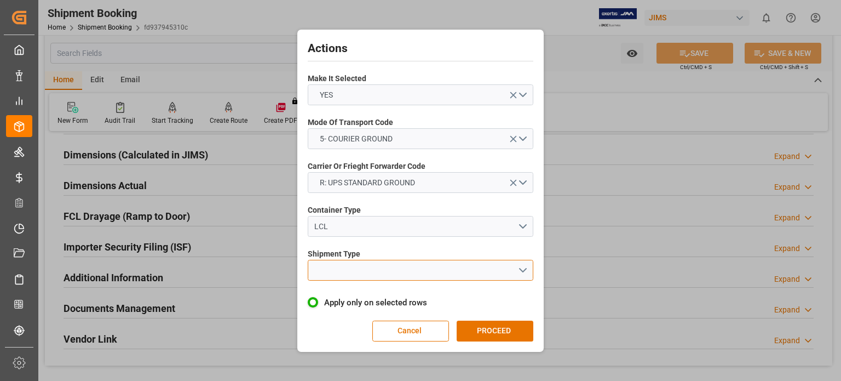
click at [352, 271] on button "open menu" at bounding box center [421, 270] width 226 height 21
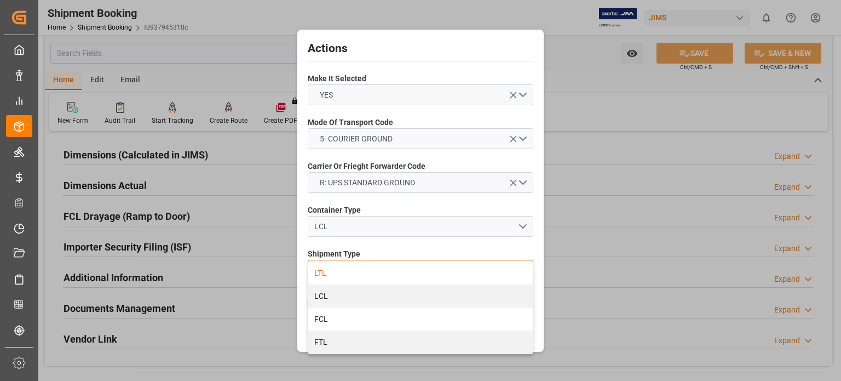
click at [351, 273] on div "LTL" at bounding box center [420, 272] width 225 height 23
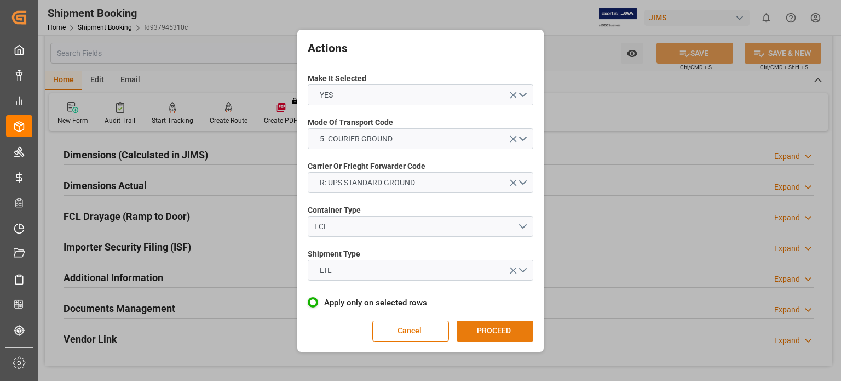
click at [491, 330] on button "PROCEED" at bounding box center [495, 330] width 77 height 21
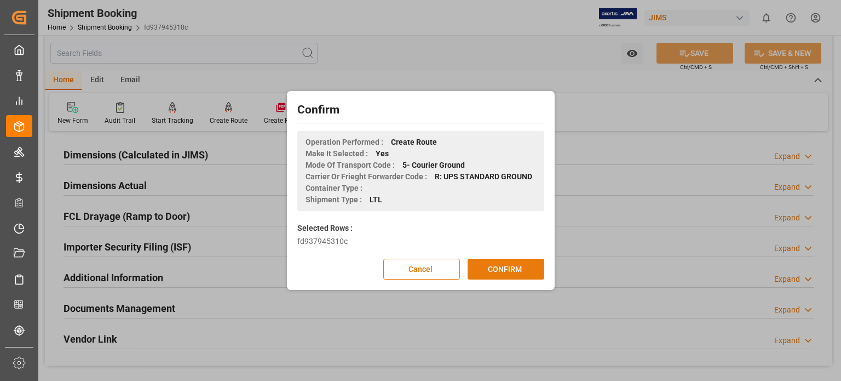
click at [498, 268] on button "CONFIRM" at bounding box center [506, 269] width 77 height 21
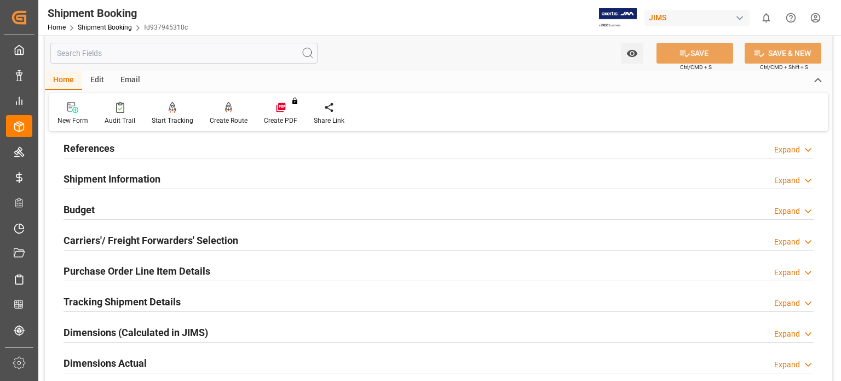
scroll to position [91, 0]
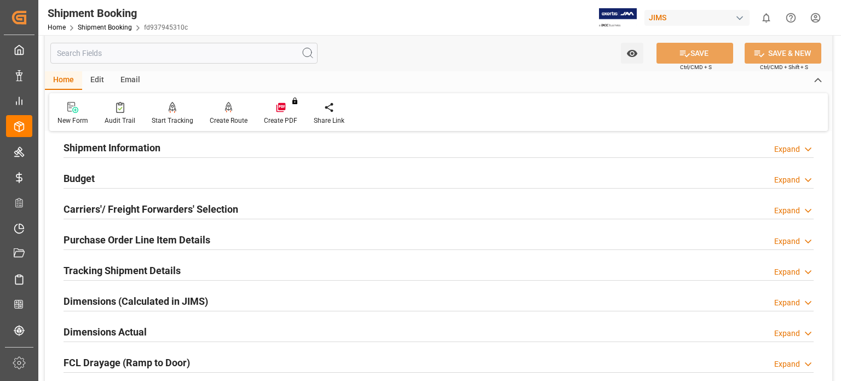
click at [125, 240] on h2 "Purchase Order Line Item Details" at bounding box center [137, 239] width 147 height 15
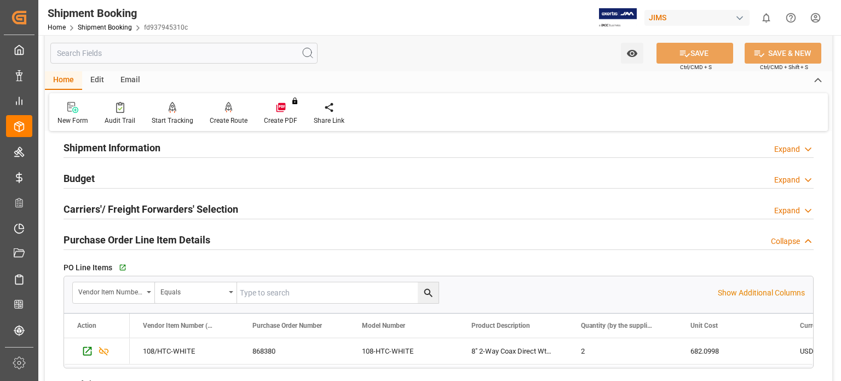
click at [125, 240] on h2 "Purchase Order Line Item Details" at bounding box center [137, 239] width 147 height 15
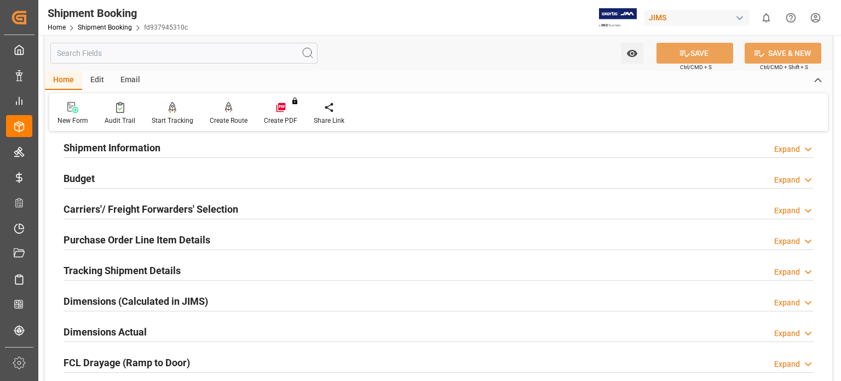
click at [76, 177] on h2 "Budget" at bounding box center [79, 178] width 31 height 15
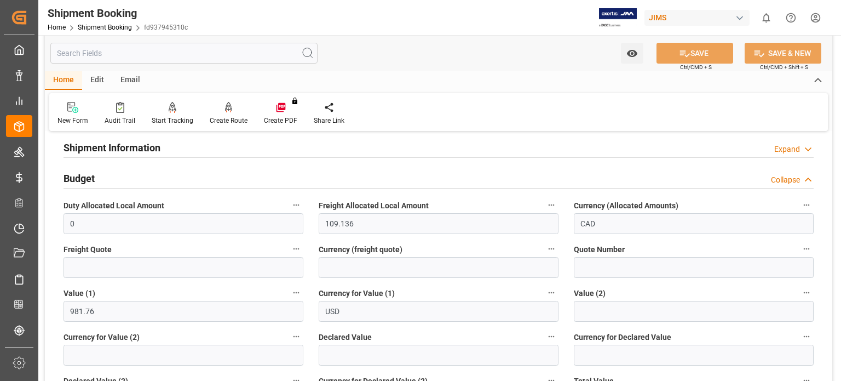
click at [378, 147] on div "Shipment Information Expand" at bounding box center [439, 146] width 750 height 21
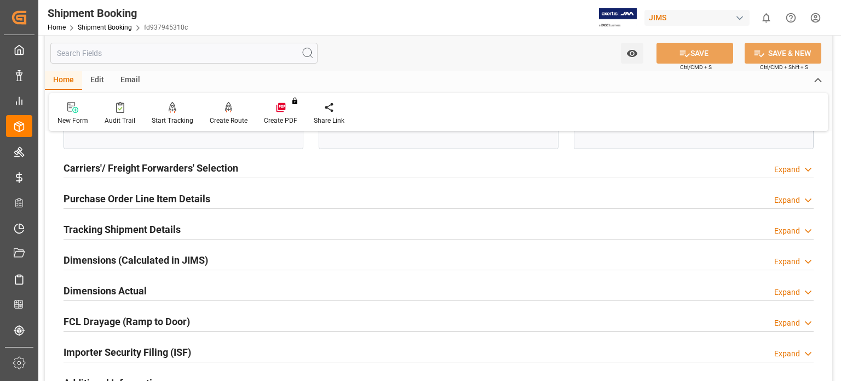
scroll to position [822, 0]
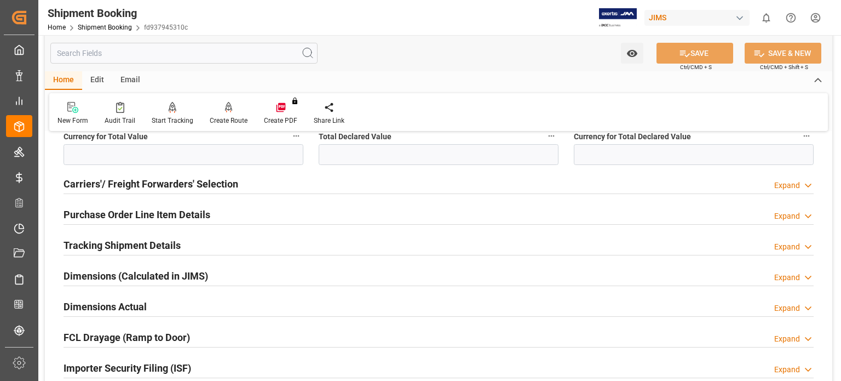
click at [138, 183] on h2 "Carriers'/ Freight Forwarders' Selection" at bounding box center [151, 183] width 175 height 15
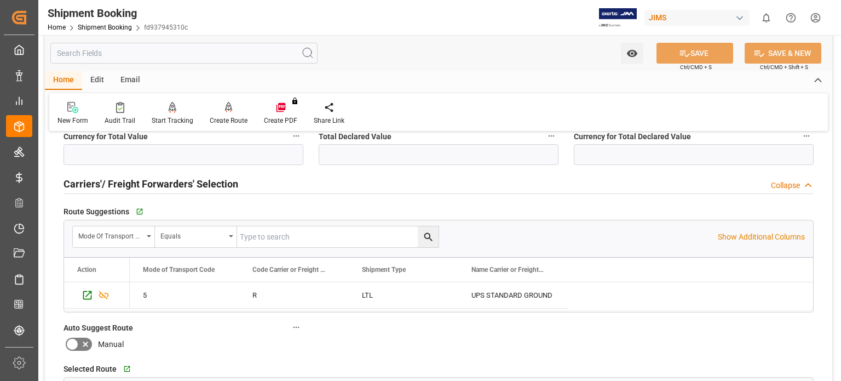
click at [138, 183] on h2 "Carriers'/ Freight Forwarders' Selection" at bounding box center [151, 183] width 175 height 15
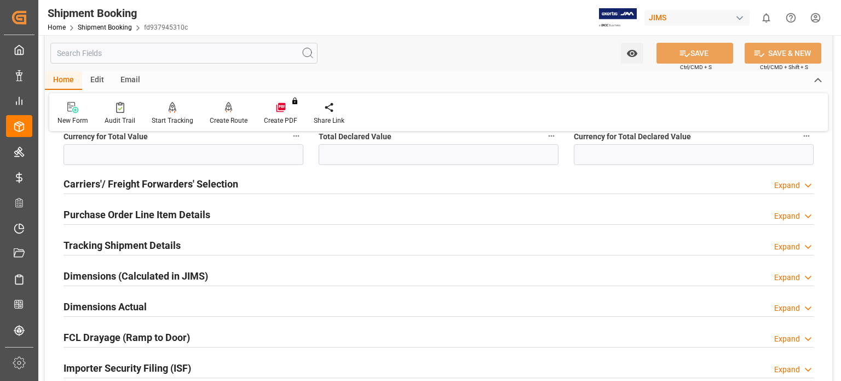
click at [130, 242] on h2 "Tracking Shipment Details" at bounding box center [122, 245] width 117 height 15
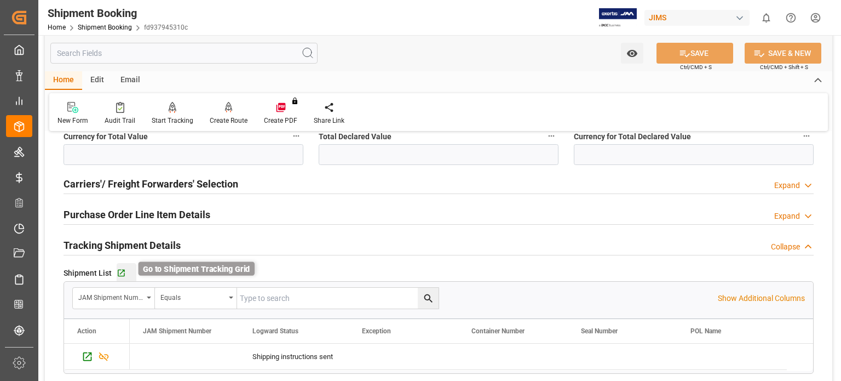
click at [120, 273] on icon "button" at bounding box center [121, 272] width 9 height 9
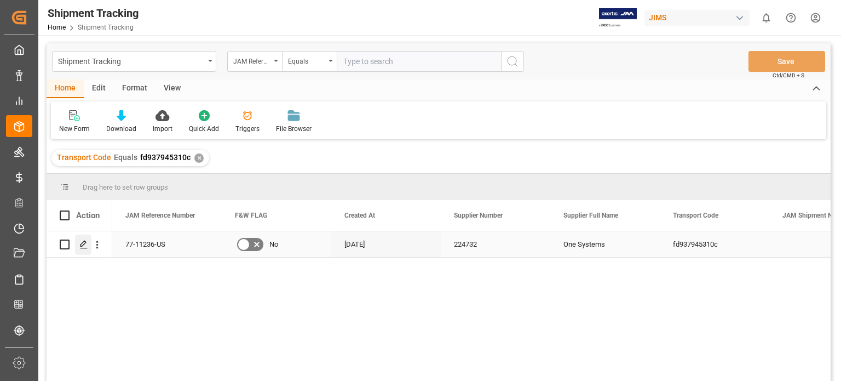
click at [78, 247] on div "Press SPACE to select this row." at bounding box center [83, 244] width 16 height 20
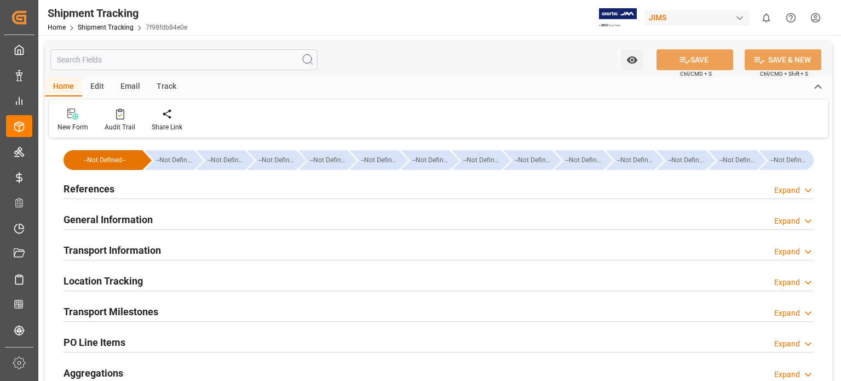
type input "[DATE]"
click at [92, 190] on h2 "References" at bounding box center [89, 188] width 51 height 15
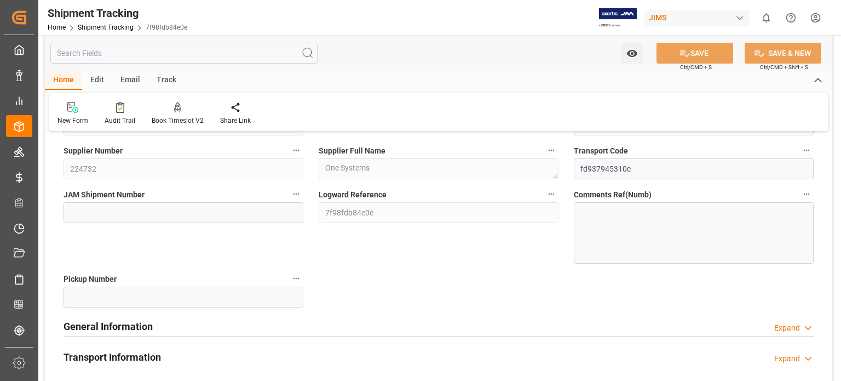
scroll to position [91, 0]
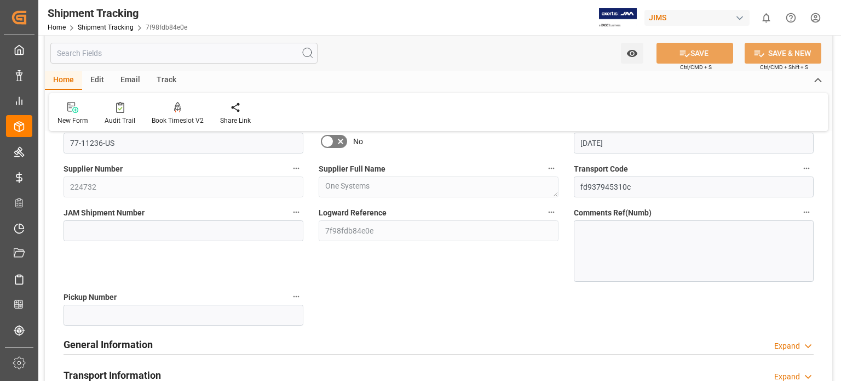
click at [116, 342] on h2 "General Information" at bounding box center [108, 344] width 89 height 15
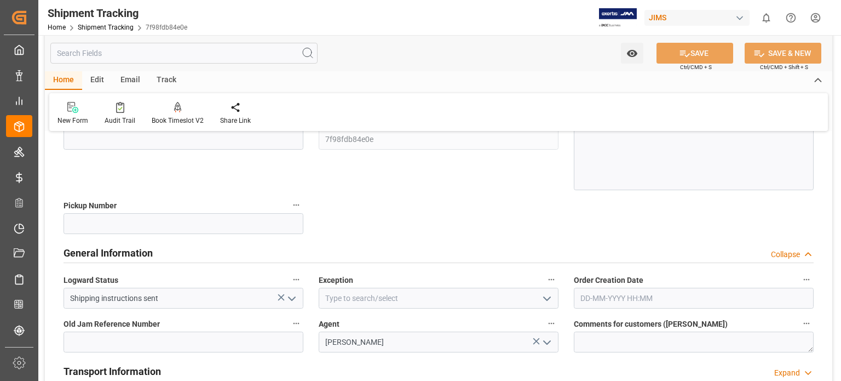
click at [107, 254] on h2 "General Information" at bounding box center [108, 252] width 89 height 15
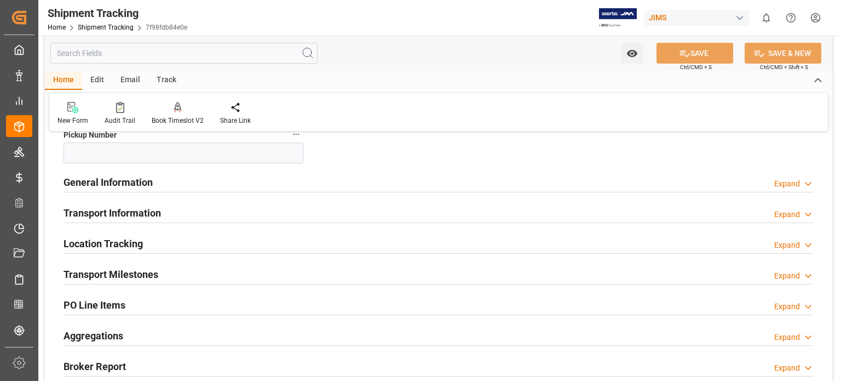
scroll to position [274, 0]
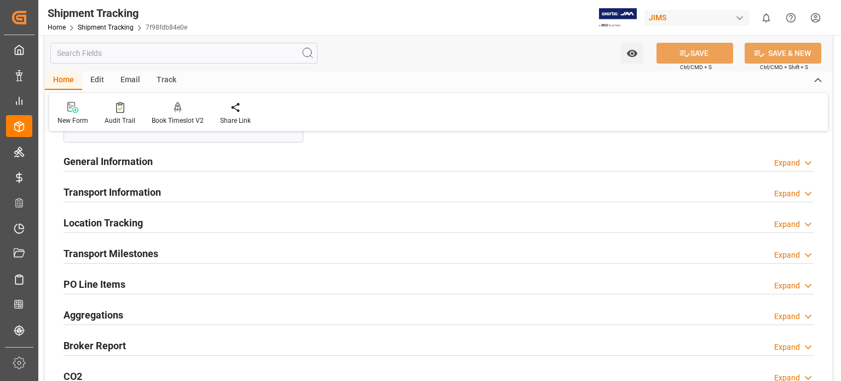
click at [127, 194] on h2 "Transport Information" at bounding box center [112, 192] width 97 height 15
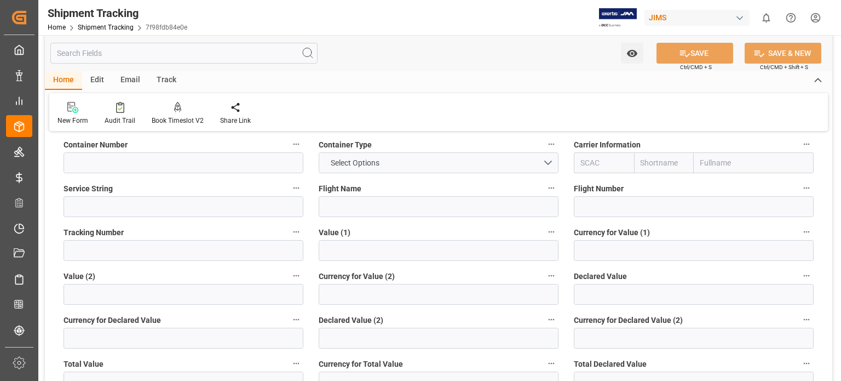
scroll to position [456, 0]
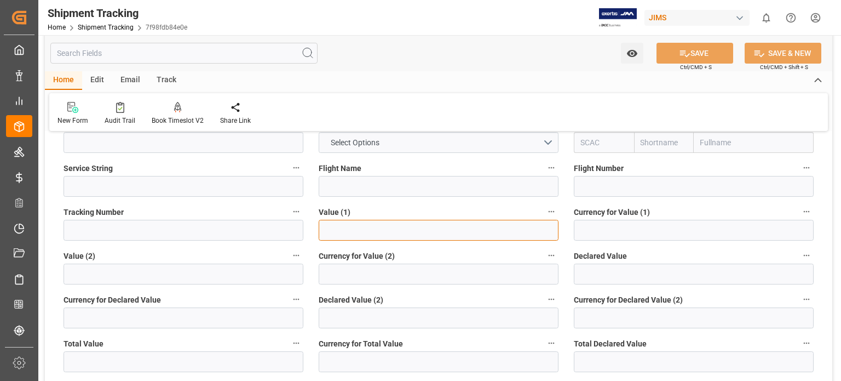
click at [350, 222] on input "text" at bounding box center [439, 230] width 240 height 21
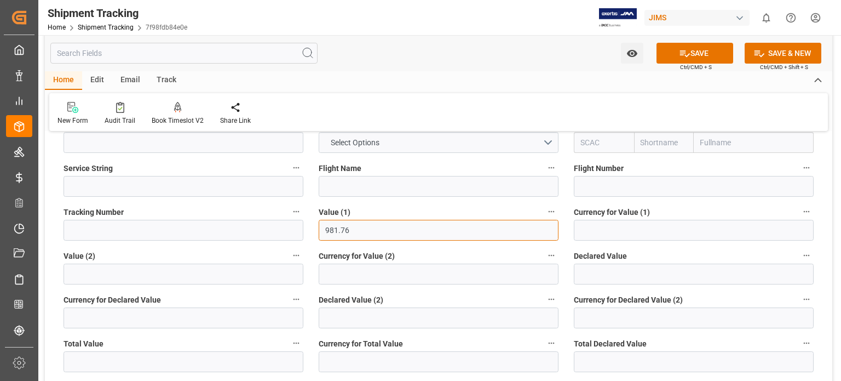
type input "981.76"
click at [617, 231] on input at bounding box center [694, 230] width 240 height 21
type input "USD"
click at [91, 227] on input at bounding box center [184, 230] width 240 height 21
paste input "1ZB810H3DK10955869"
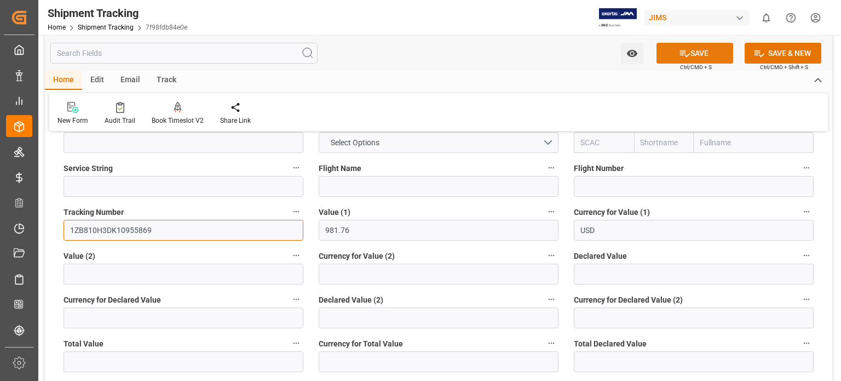
type input "1ZB810H3DK10955869"
click at [694, 51] on button "SAVE" at bounding box center [695, 53] width 77 height 21
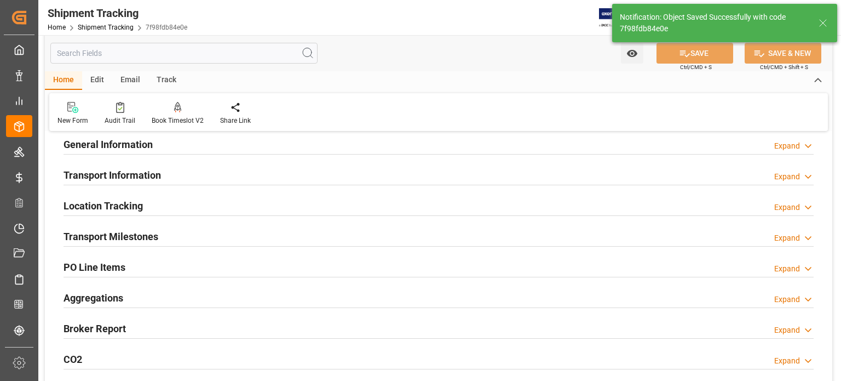
scroll to position [56, 0]
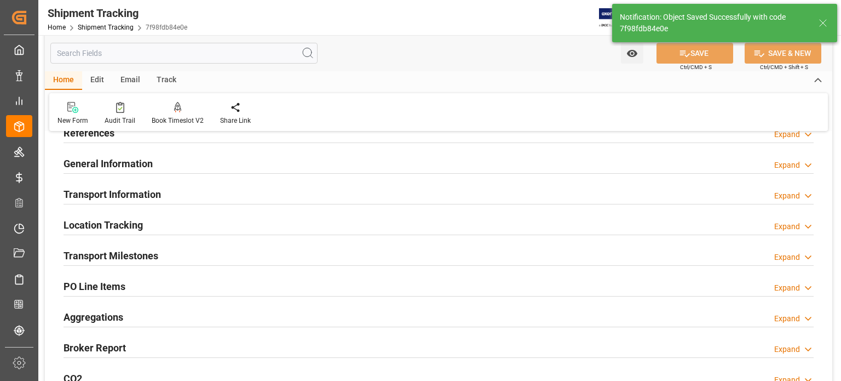
click at [122, 252] on h2 "Transport Milestones" at bounding box center [111, 255] width 95 height 15
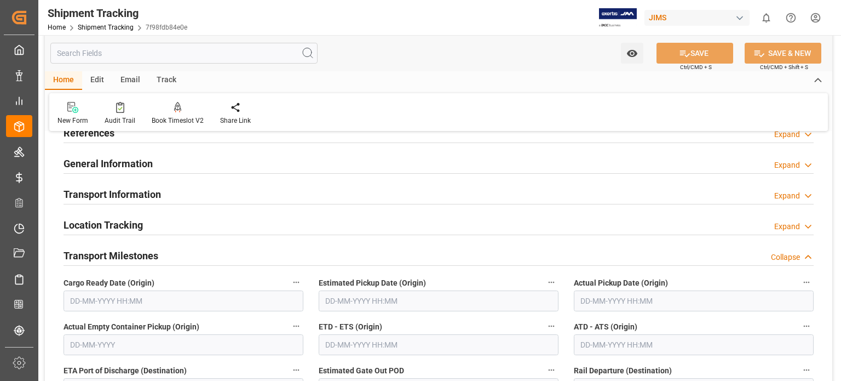
click at [122, 297] on input "text" at bounding box center [184, 300] width 240 height 21
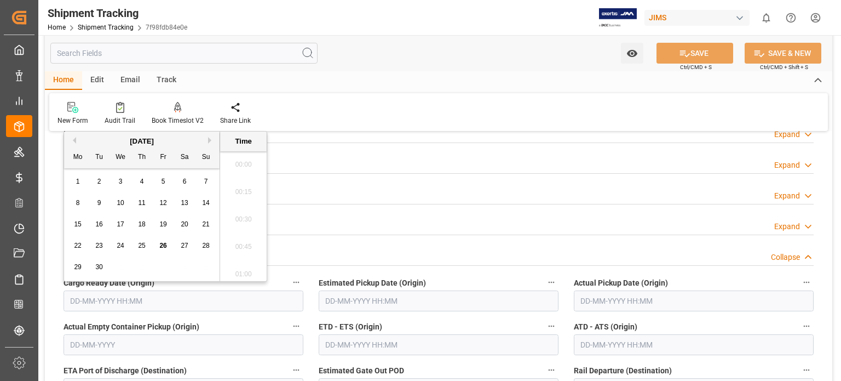
scroll to position [1208, 0]
click at [99, 247] on span "23" at bounding box center [98, 246] width 7 height 8
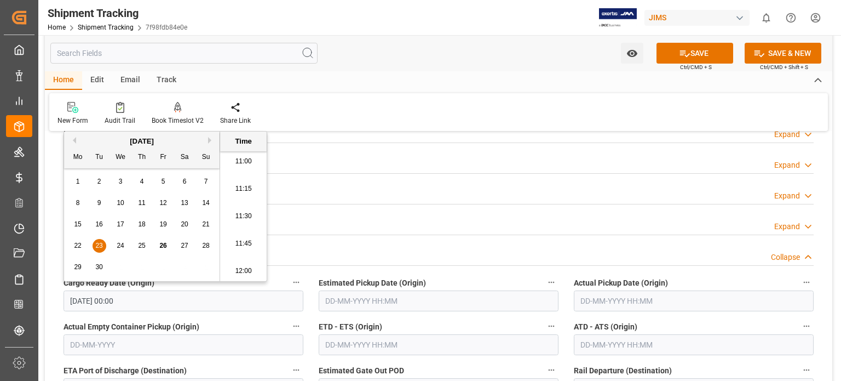
click at [140, 249] on span "25" at bounding box center [141, 246] width 7 height 8
type input "[DATE] 00:00"
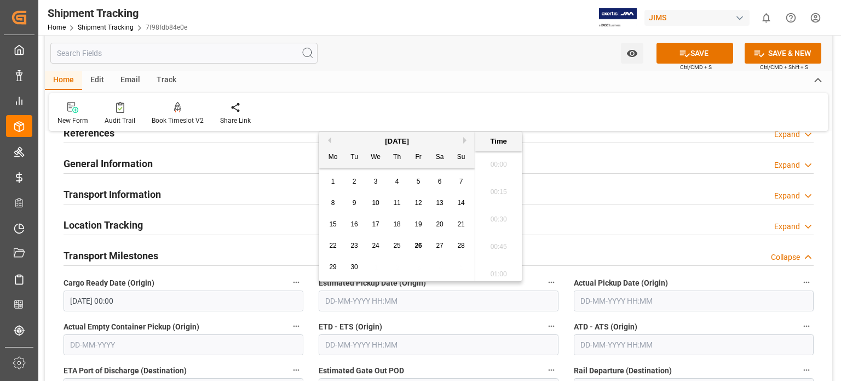
click at [337, 297] on input "text" at bounding box center [439, 300] width 240 height 21
click at [352, 246] on span "23" at bounding box center [354, 246] width 7 height 8
click at [398, 245] on span "25" at bounding box center [396, 246] width 7 height 8
type input "25-09-2025 00:00"
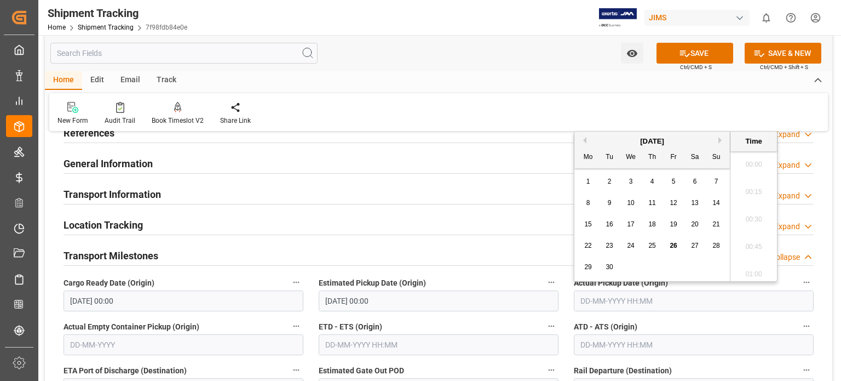
click at [596, 297] on input "text" at bounding box center [694, 300] width 240 height 21
click at [602, 241] on div "22 23 24 25 26 27 28" at bounding box center [653, 245] width 150 height 21
click at [653, 246] on span "25" at bounding box center [651, 246] width 7 height 8
type input "25-09-2025 00:00"
click at [478, 223] on div "Location Tracking Expand" at bounding box center [439, 224] width 750 height 21
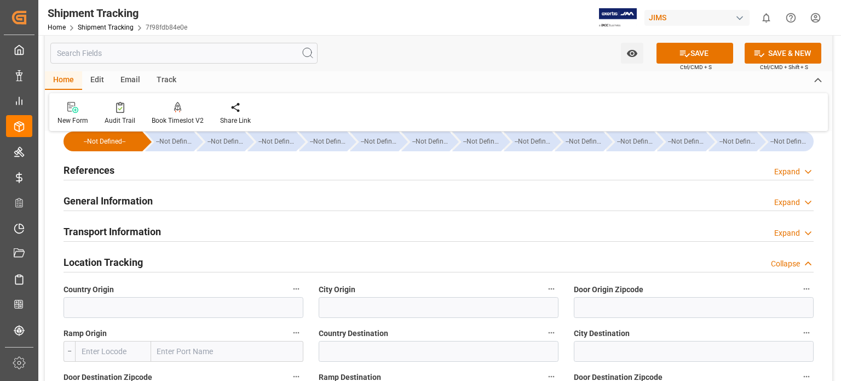
scroll to position [0, 0]
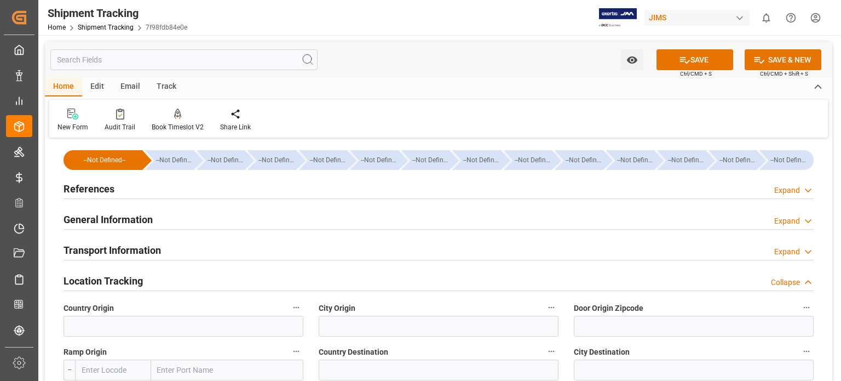
click at [167, 252] on div "Transport Information Expand" at bounding box center [439, 249] width 750 height 21
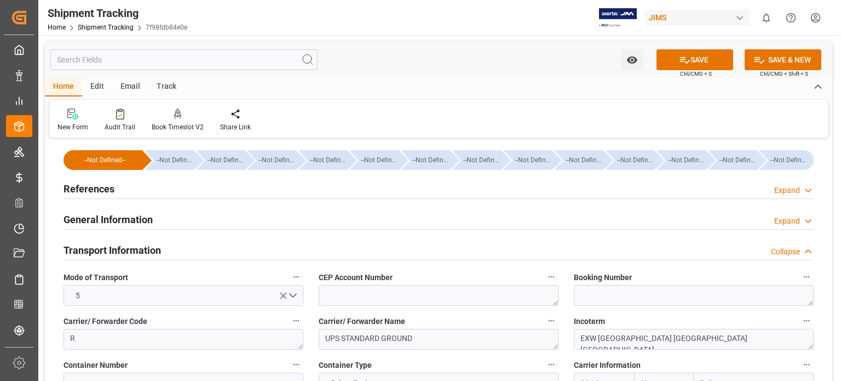
click at [127, 243] on h2 "Transport Information" at bounding box center [112, 250] width 97 height 15
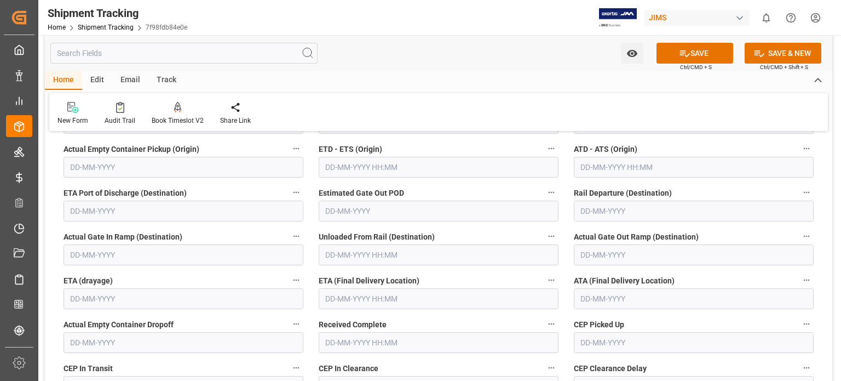
scroll to position [456, 0]
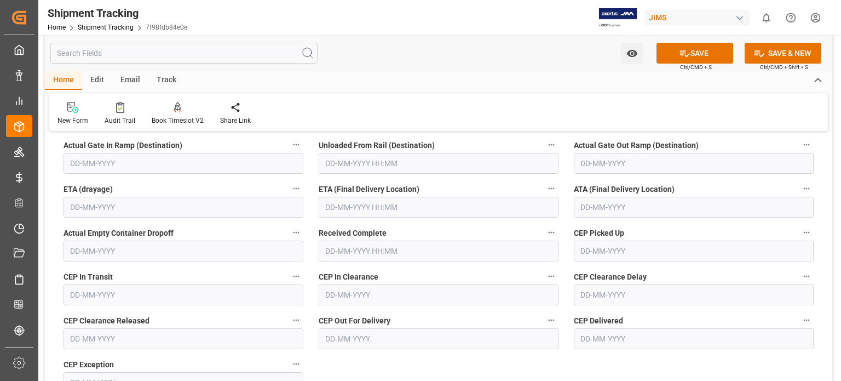
click at [355, 214] on input "text" at bounding box center [439, 207] width 240 height 21
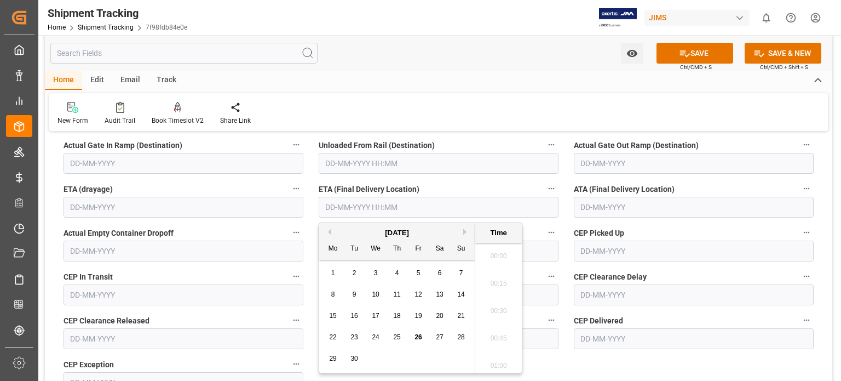
scroll to position [1208, 0]
click at [467, 231] on button "Next Month" at bounding box center [466, 231] width 7 height 7
click at [333, 294] on span "6" at bounding box center [333, 294] width 4 height 8
type input "06-10-2025 00:00"
click at [690, 54] on button "SAVE" at bounding box center [695, 53] width 77 height 21
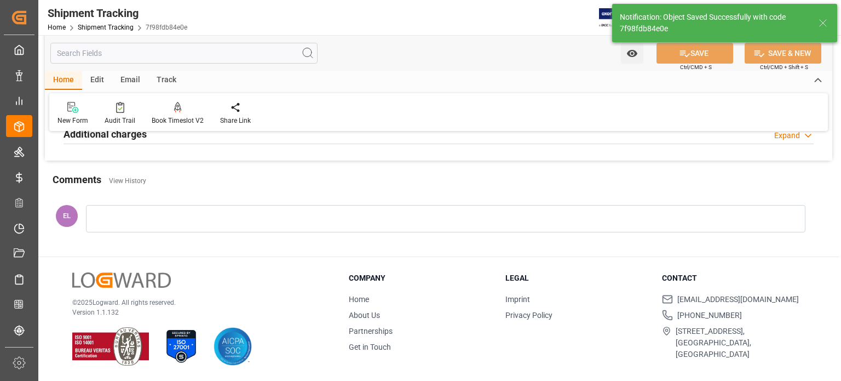
scroll to position [330, 0]
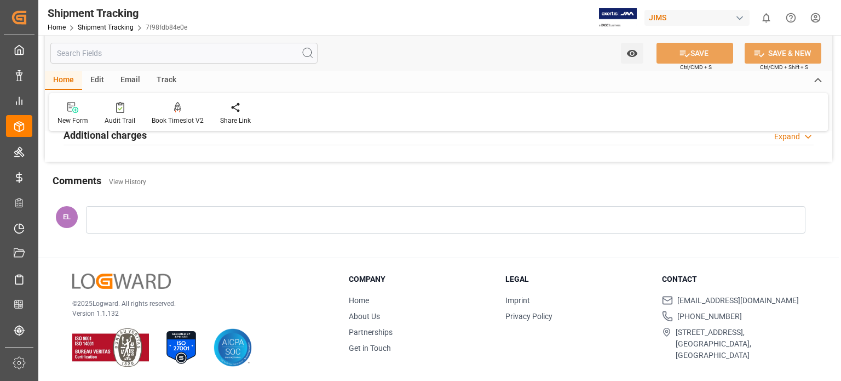
click at [389, 64] on div "Watch Option SAVE Ctrl/CMD + S SAVE & NEW Ctrl/CMD + Shift + S" at bounding box center [439, 53] width 788 height 36
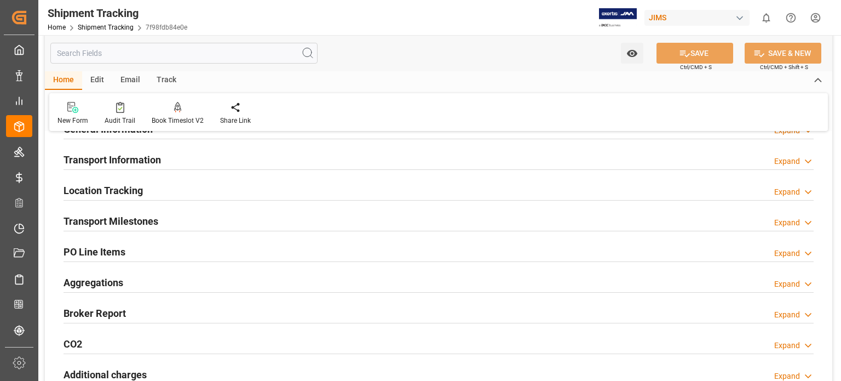
scroll to position [56, 0]
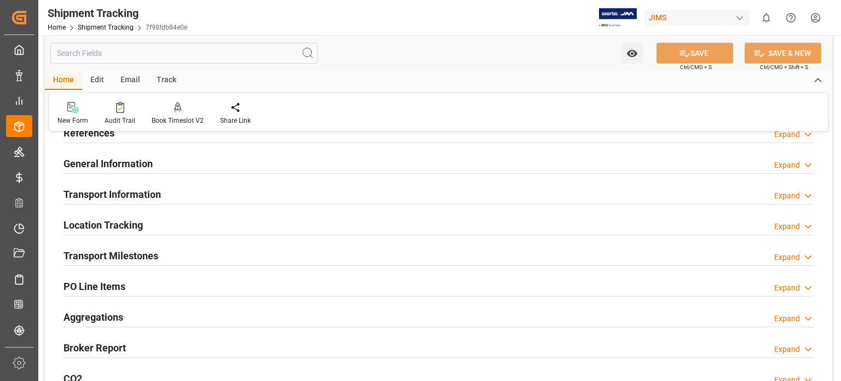
click at [116, 192] on h2 "Transport Information" at bounding box center [112, 194] width 97 height 15
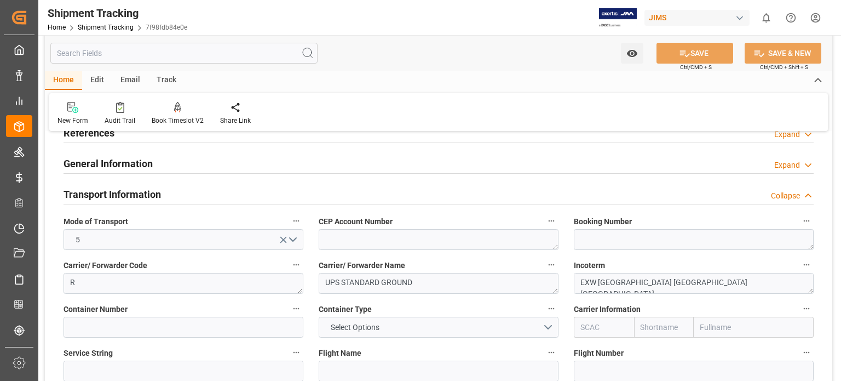
click at [120, 194] on h2 "Transport Information" at bounding box center [112, 194] width 97 height 15
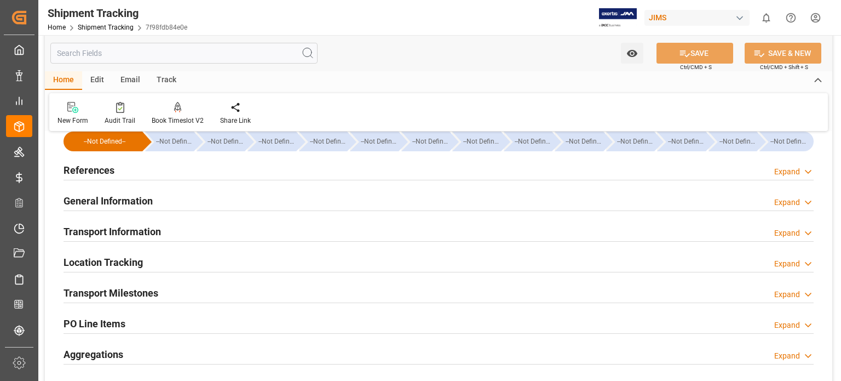
scroll to position [0, 0]
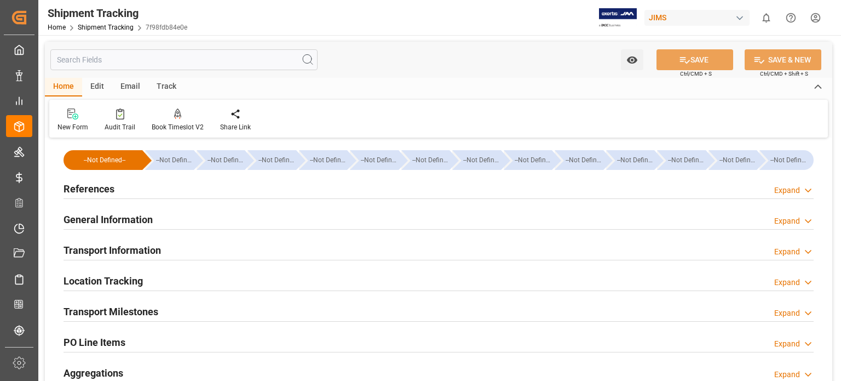
click at [90, 190] on h2 "References" at bounding box center [89, 188] width 51 height 15
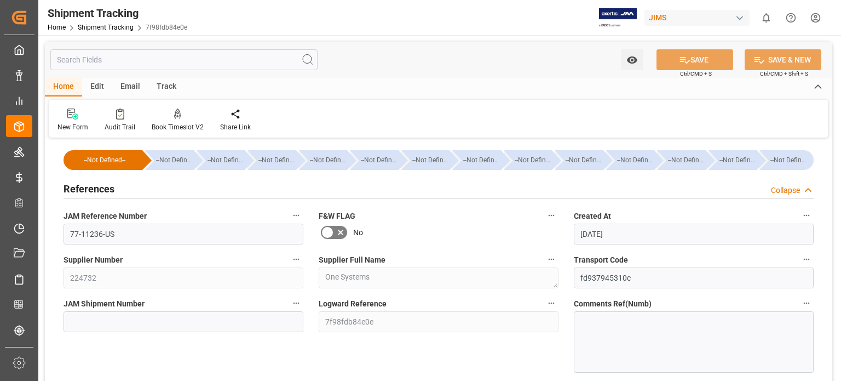
click at [90, 190] on h2 "References" at bounding box center [89, 188] width 51 height 15
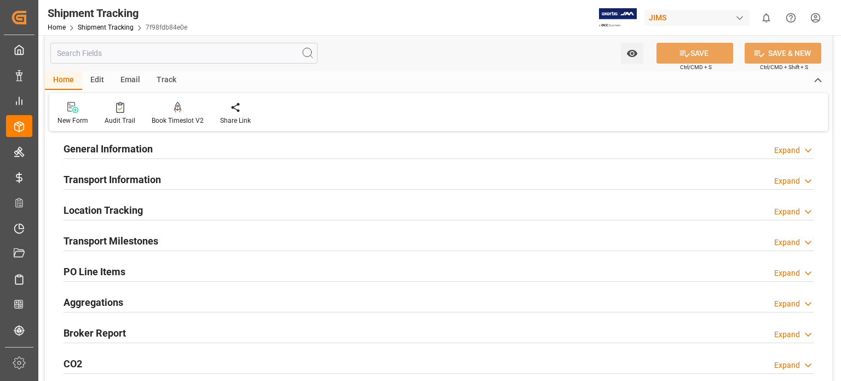
scroll to position [91, 0]
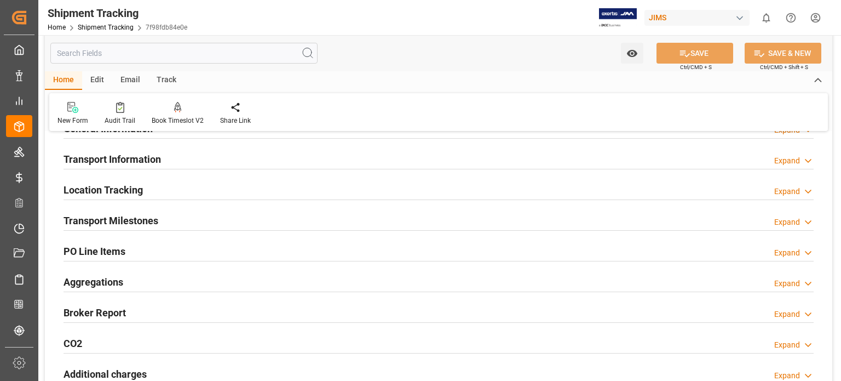
click at [126, 217] on h2 "Transport Milestones" at bounding box center [111, 220] width 95 height 15
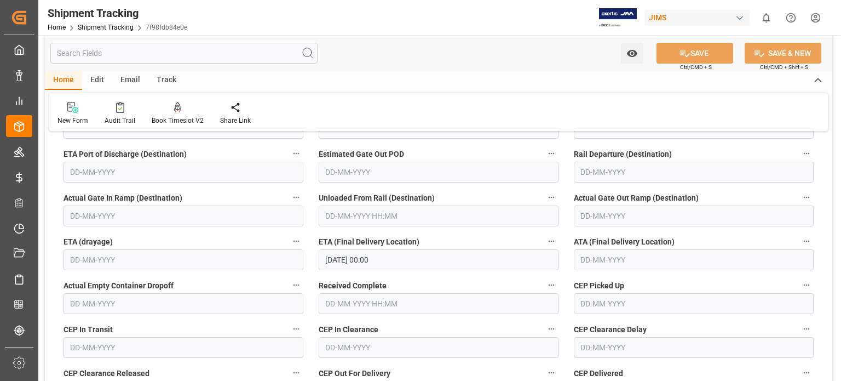
scroll to position [274, 0]
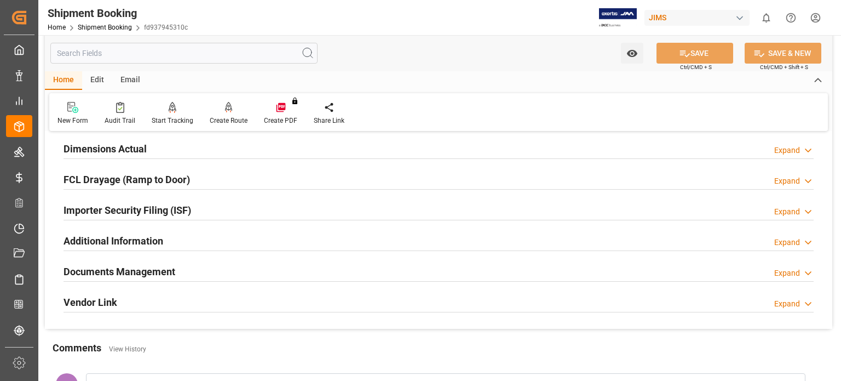
scroll to position [182, 0]
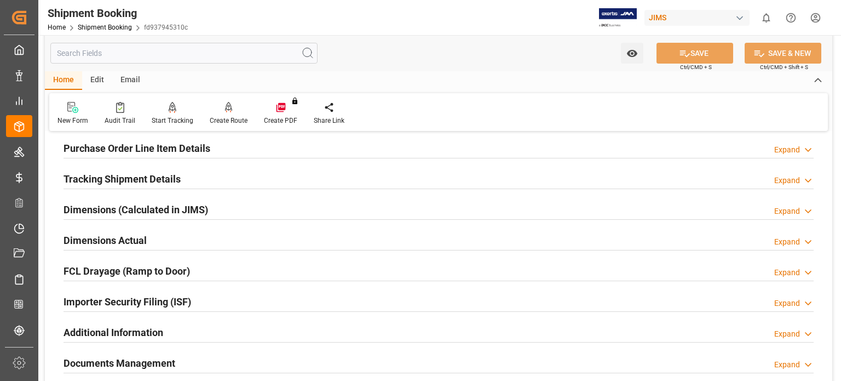
click at [112, 147] on h2 "Purchase Order Line Item Details" at bounding box center [137, 148] width 147 height 15
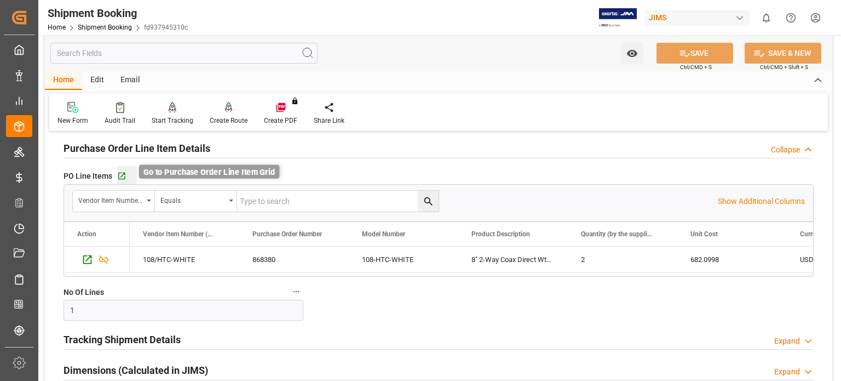
click at [124, 176] on icon "button" at bounding box center [121, 176] width 7 height 7
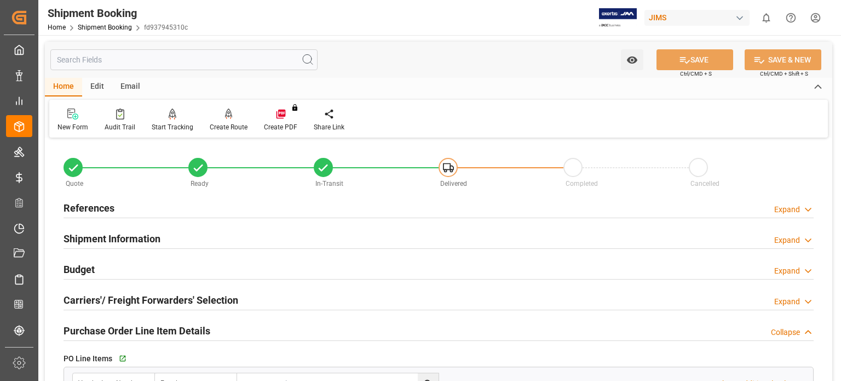
click at [94, 210] on h2 "References" at bounding box center [89, 207] width 51 height 15
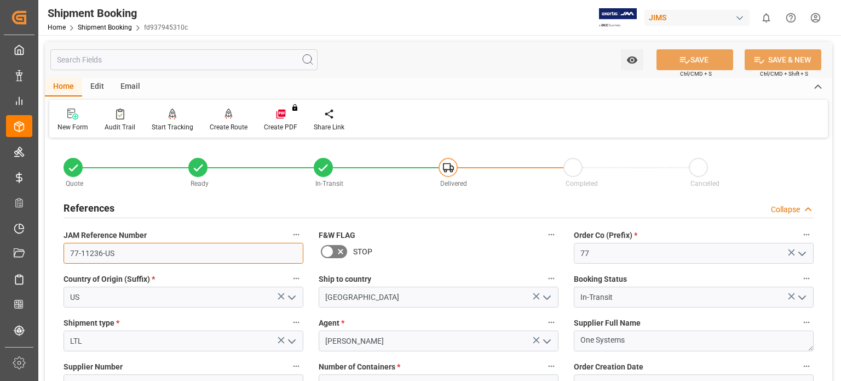
drag, startPoint x: 118, startPoint y: 252, endPoint x: 45, endPoint y: 249, distance: 73.5
click at [469, 91] on div "Home Edit Email" at bounding box center [439, 87] width 788 height 19
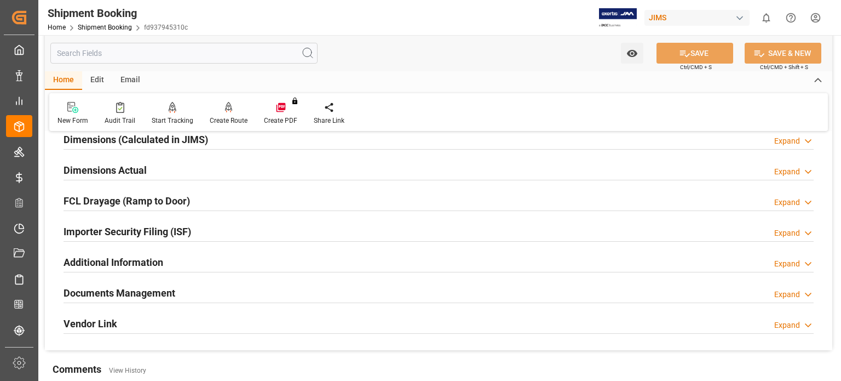
scroll to position [730, 0]
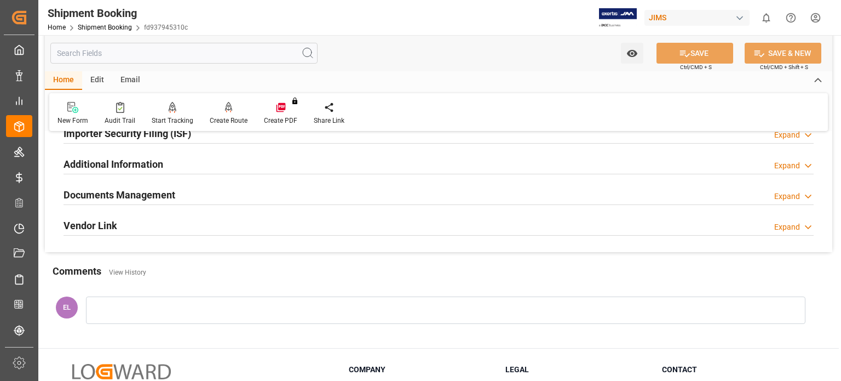
click at [132, 193] on h2 "Documents Management" at bounding box center [120, 194] width 112 height 15
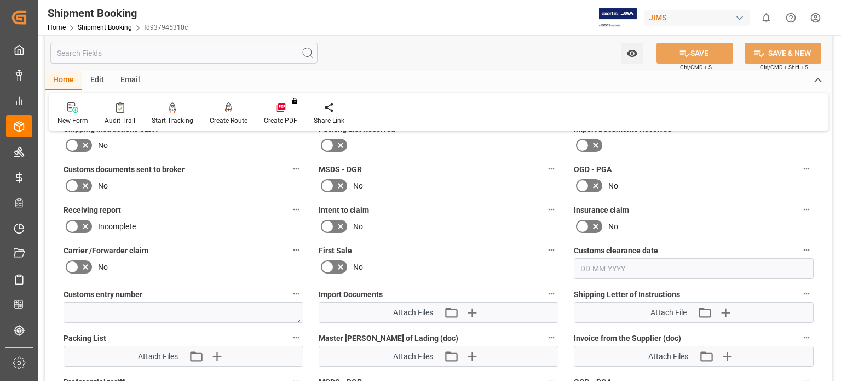
scroll to position [912, 0]
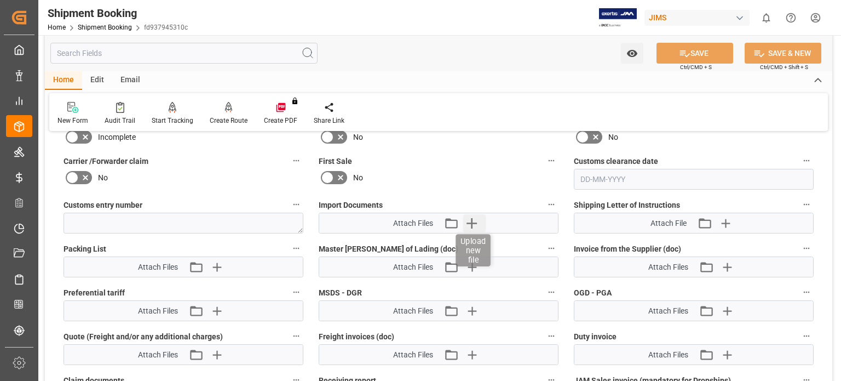
click at [470, 216] on icon "button" at bounding box center [472, 223] width 18 height 18
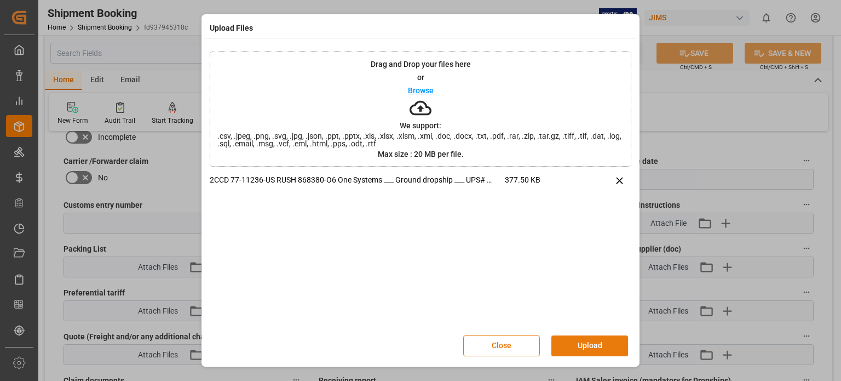
click at [596, 341] on button "Upload" at bounding box center [590, 345] width 77 height 21
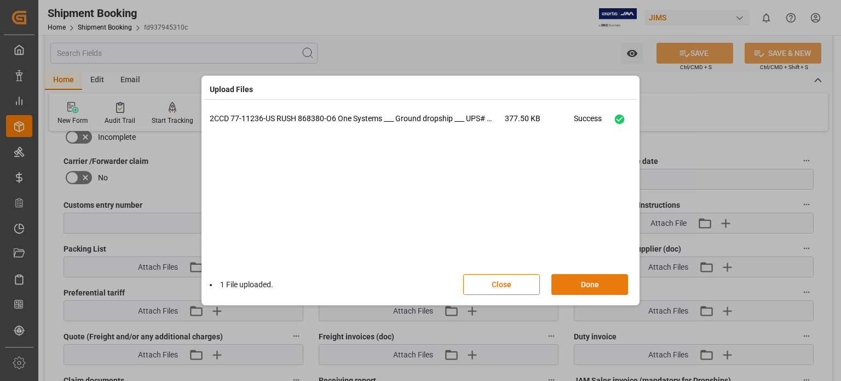
click at [594, 284] on button "Done" at bounding box center [590, 284] width 77 height 21
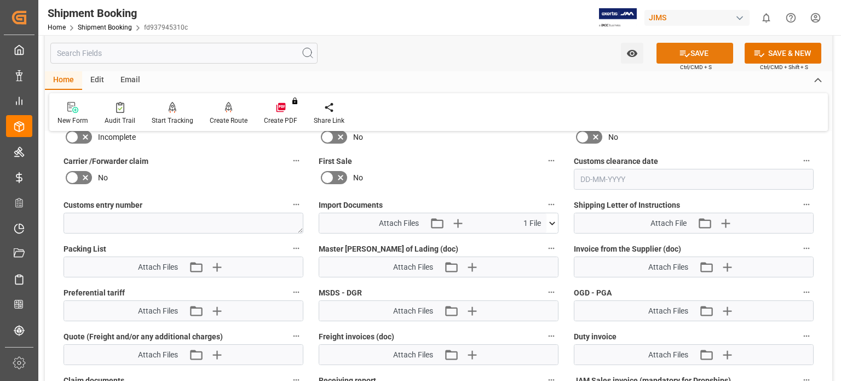
click at [692, 52] on button "SAVE" at bounding box center [695, 53] width 77 height 21
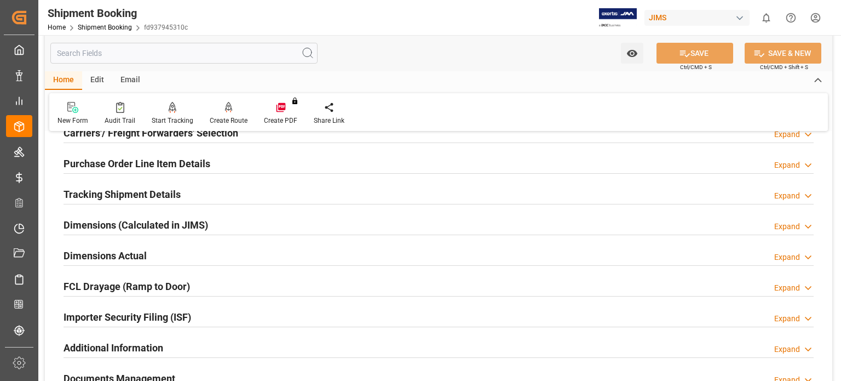
scroll to position [259, 0]
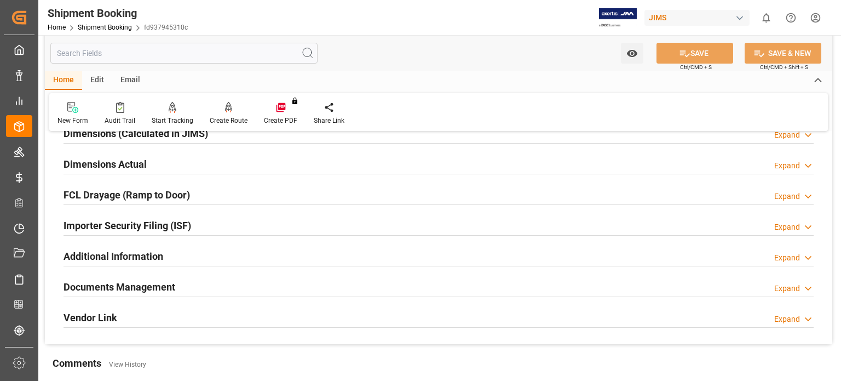
click at [131, 284] on h2 "Documents Management" at bounding box center [120, 286] width 112 height 15
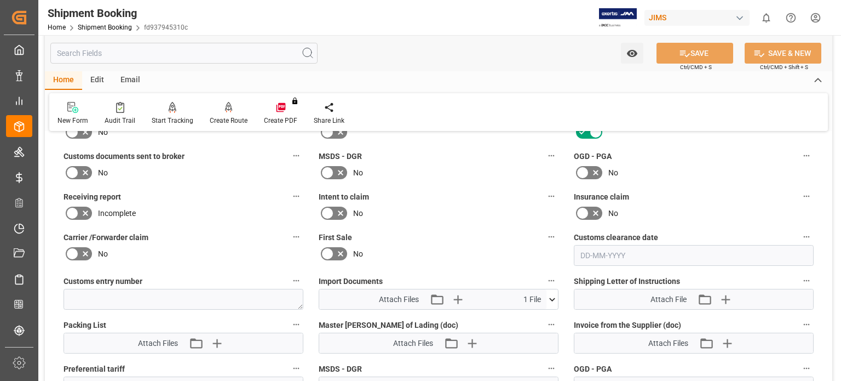
scroll to position [441, 0]
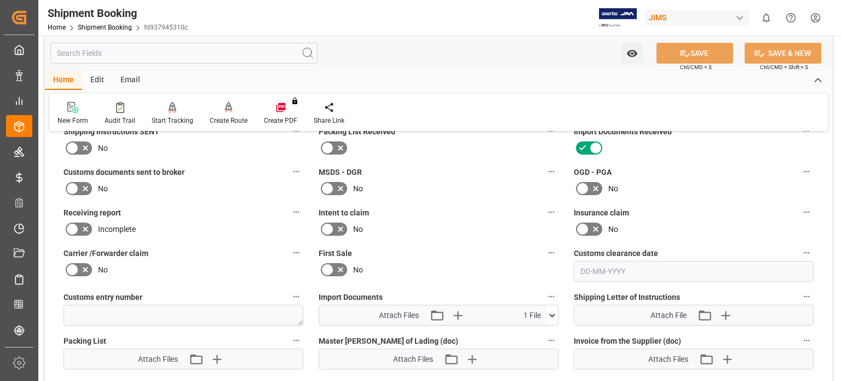
click at [79, 182] on icon at bounding box center [85, 188] width 13 height 13
click at [0, 0] on input "checkbox" at bounding box center [0, 0] width 0 height 0
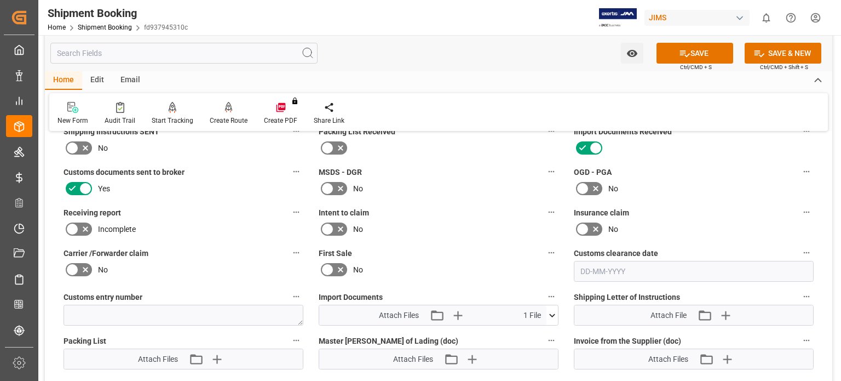
scroll to position [532, 0]
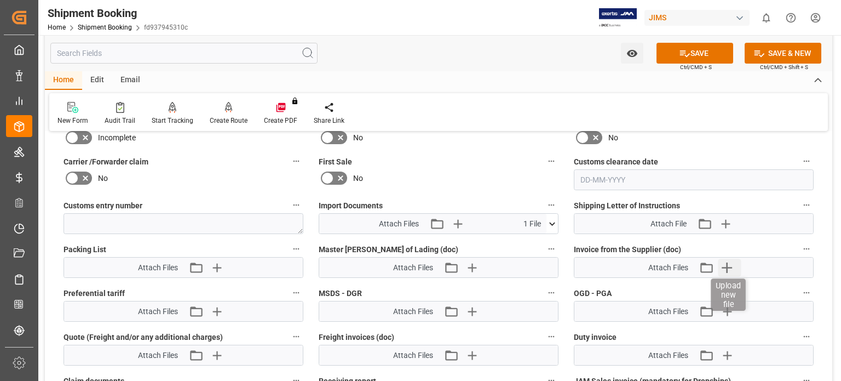
click at [726, 263] on icon "button" at bounding box center [728, 268] width 18 height 18
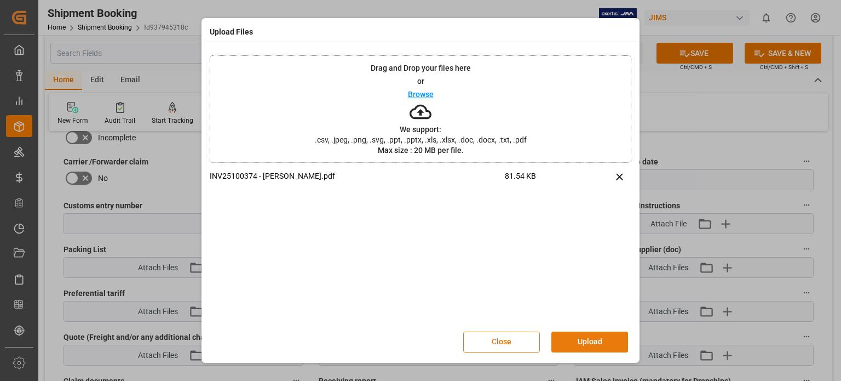
click at [578, 340] on button "Upload" at bounding box center [590, 341] width 77 height 21
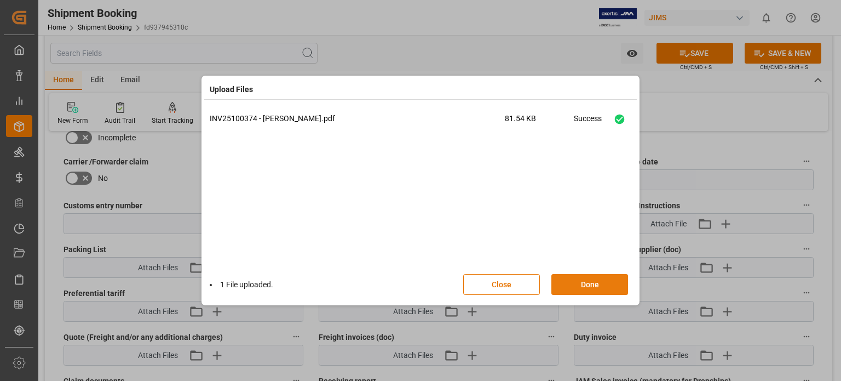
click at [583, 284] on button "Done" at bounding box center [590, 284] width 77 height 21
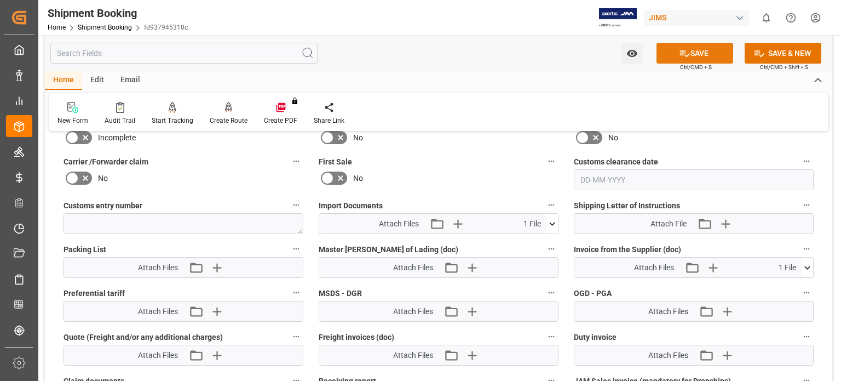
click at [701, 56] on button "SAVE" at bounding box center [695, 53] width 77 height 21
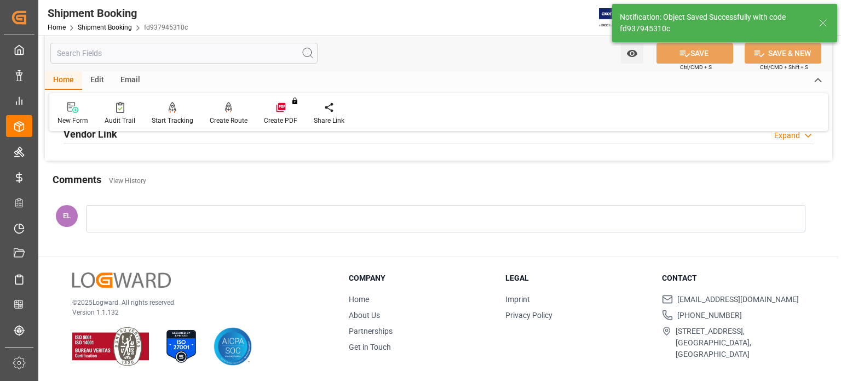
scroll to position [441, 0]
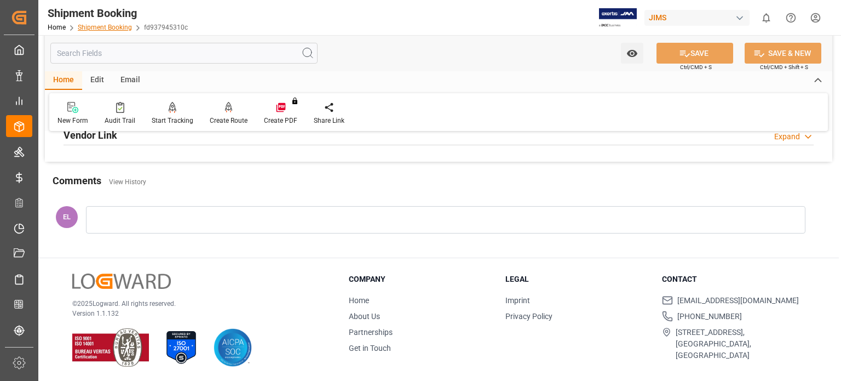
click at [104, 27] on link "Shipment Booking" at bounding box center [105, 28] width 54 height 8
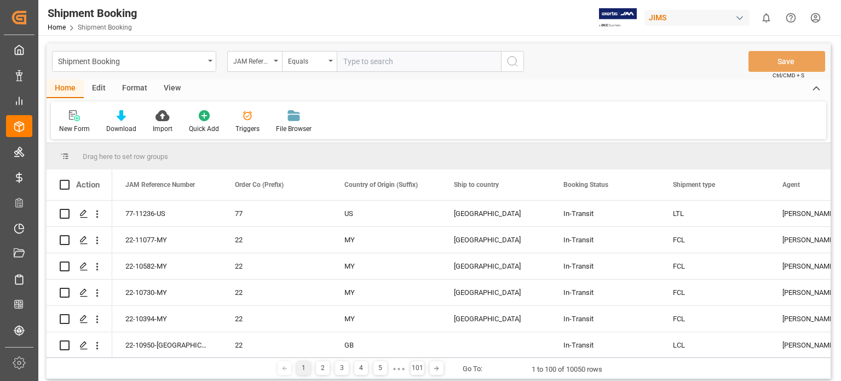
click at [365, 57] on input "text" at bounding box center [419, 61] width 164 height 21
type input "77-11220-[GEOGRAPHIC_DATA]"
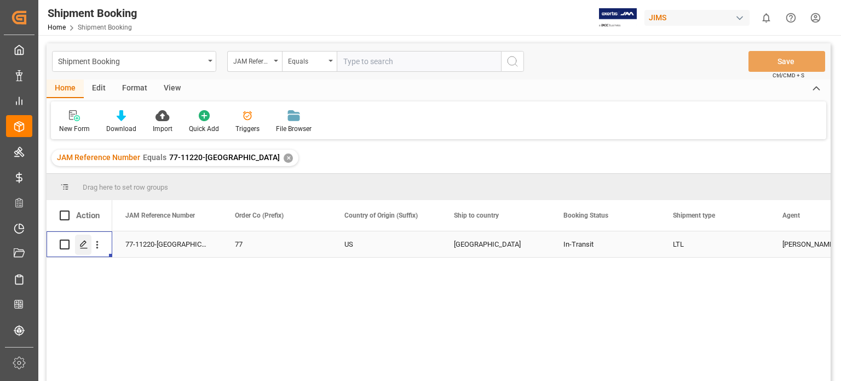
click at [84, 245] on icon "Press SPACE to select this row." at bounding box center [83, 244] width 9 height 9
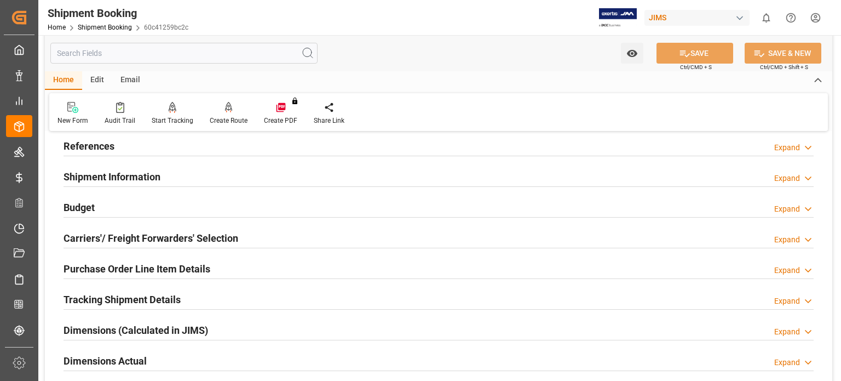
scroll to position [91, 0]
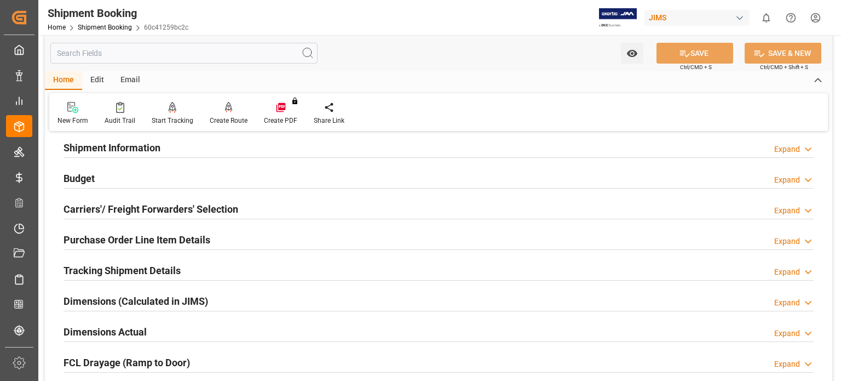
click at [120, 271] on h2 "Tracking Shipment Details" at bounding box center [122, 270] width 117 height 15
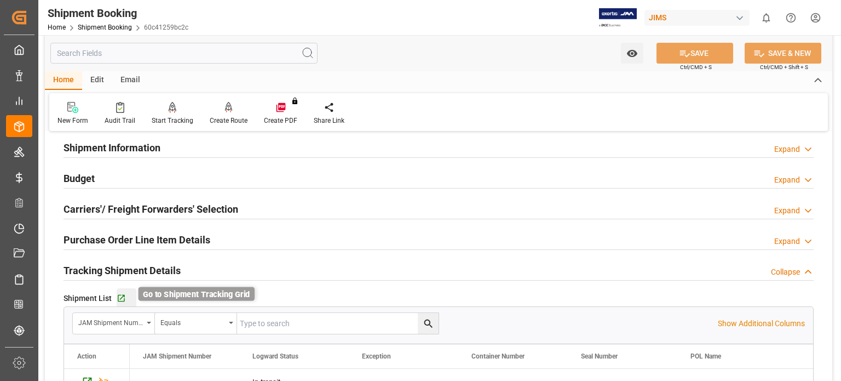
click at [118, 296] on icon "button" at bounding box center [121, 298] width 9 height 9
click at [102, 23] on div "Home Shipment Booking 60c41259bc2c" at bounding box center [118, 27] width 141 height 12
click at [101, 27] on link "Shipment Booking" at bounding box center [105, 28] width 54 height 8
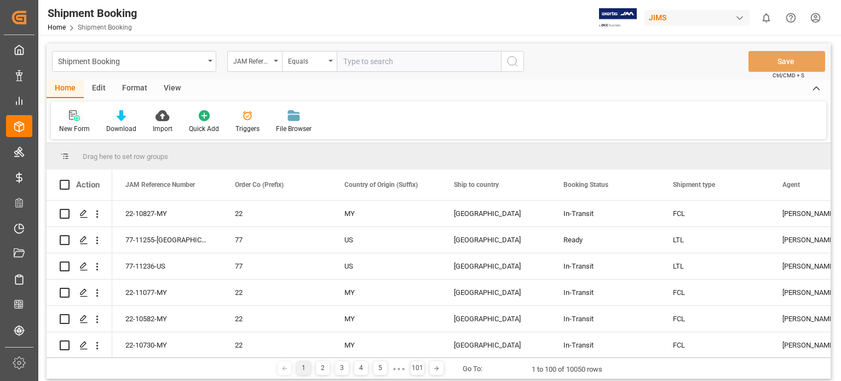
click at [77, 122] on div "New Form" at bounding box center [74, 122] width 47 height 24
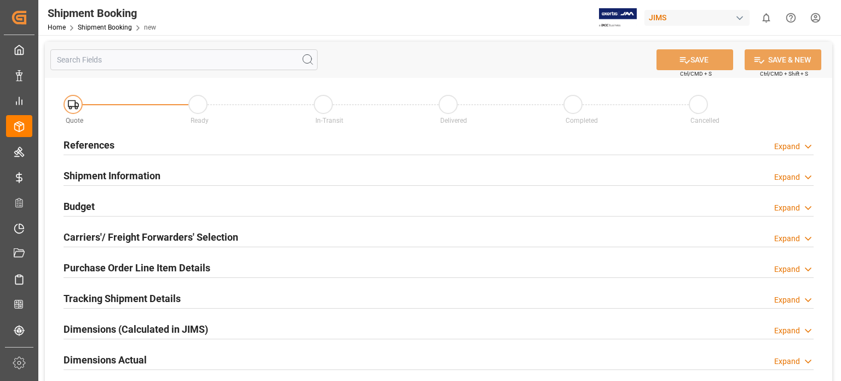
click at [90, 146] on h2 "References" at bounding box center [89, 144] width 51 height 15
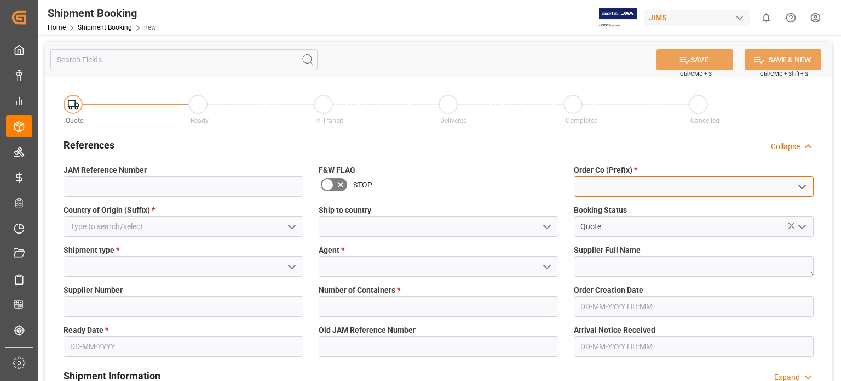
click at [601, 187] on input at bounding box center [694, 186] width 240 height 21
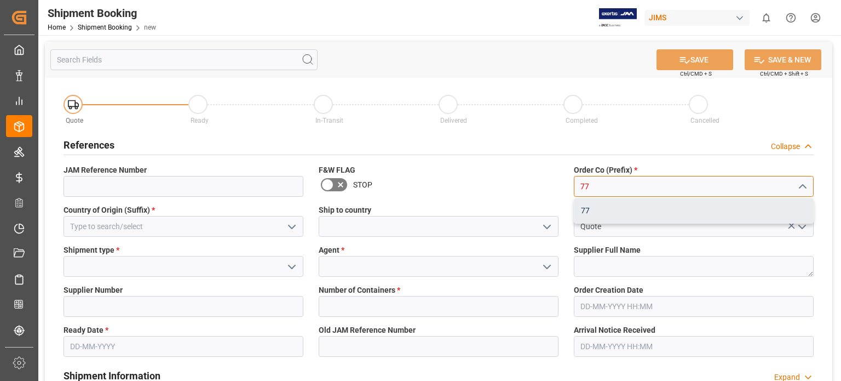
click at [593, 209] on div "77" at bounding box center [694, 210] width 239 height 25
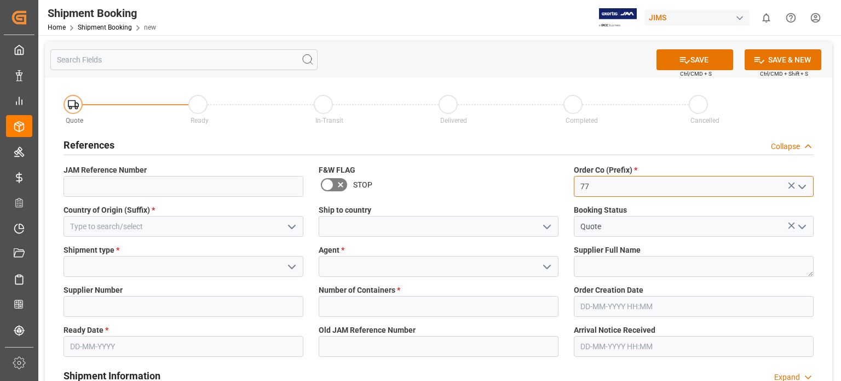
type input "77"
click at [377, 260] on input at bounding box center [439, 266] width 240 height 21
click at [548, 269] on icon "open menu" at bounding box center [547, 266] width 13 height 13
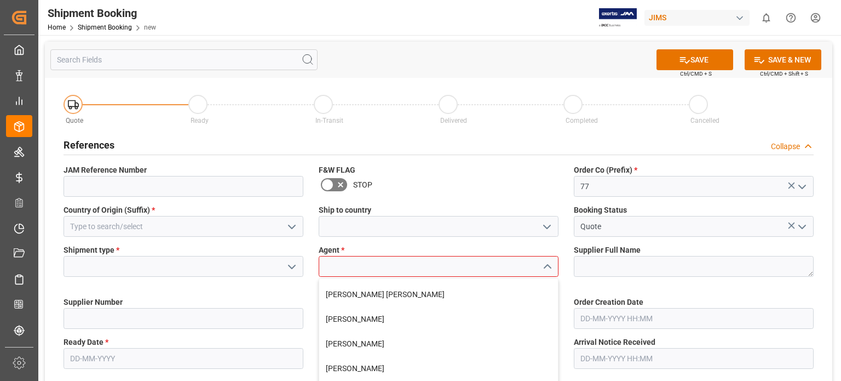
scroll to position [91, 0]
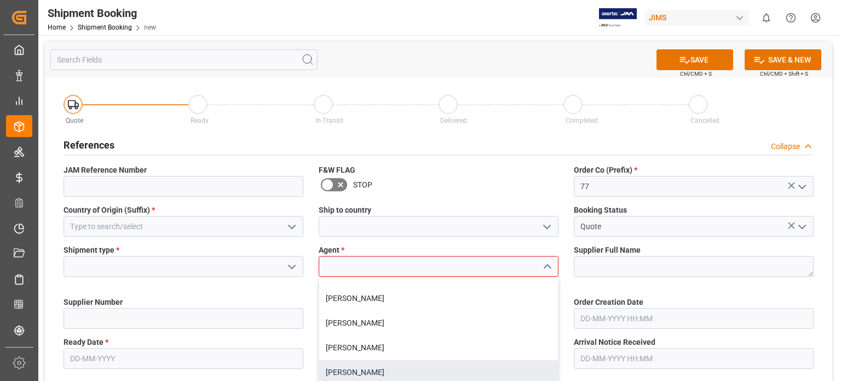
click at [376, 367] on div "[PERSON_NAME]" at bounding box center [438, 372] width 239 height 25
type input "[PERSON_NAME]"
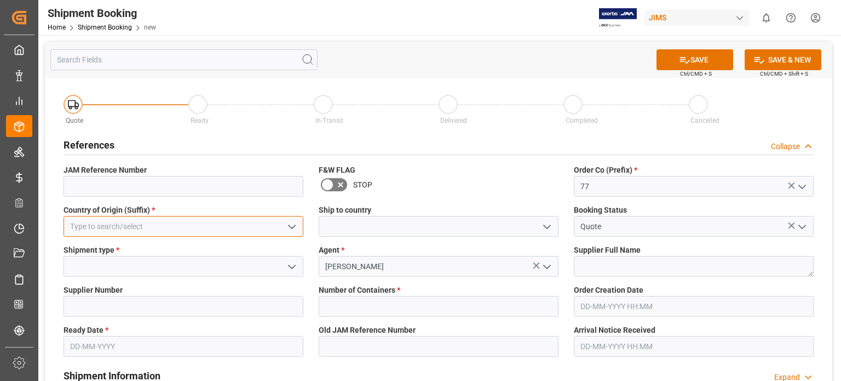
click at [116, 225] on input at bounding box center [184, 226] width 240 height 21
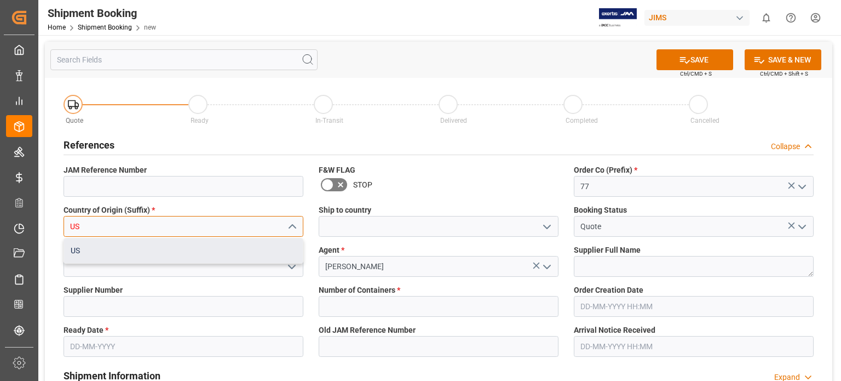
click at [124, 253] on div "US" at bounding box center [183, 250] width 239 height 25
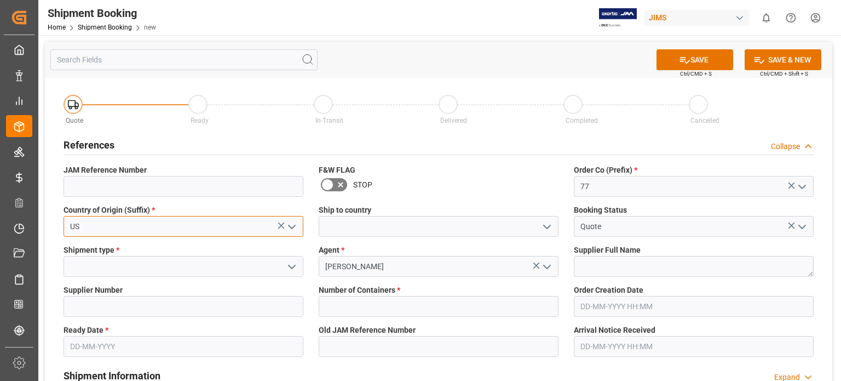
type input "US"
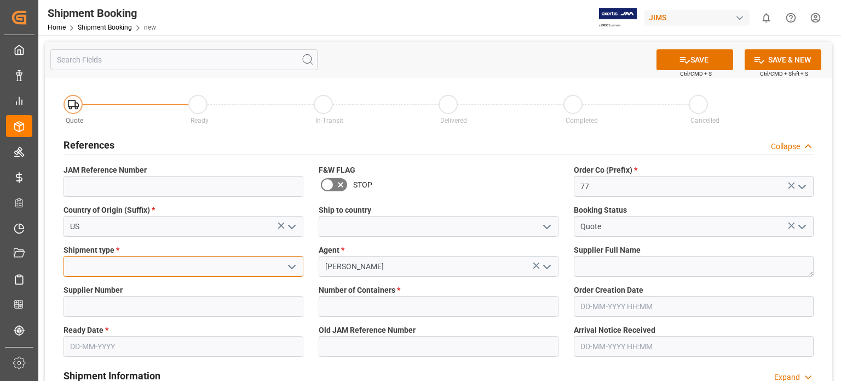
click at [118, 266] on input at bounding box center [184, 266] width 240 height 21
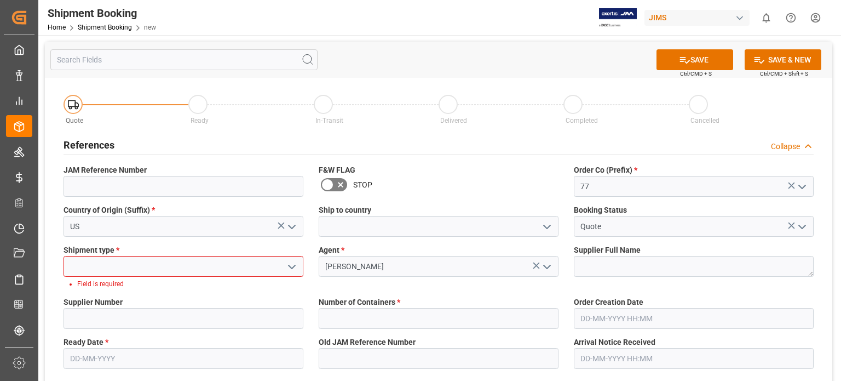
click at [298, 268] on icon "open menu" at bounding box center [291, 266] width 13 height 13
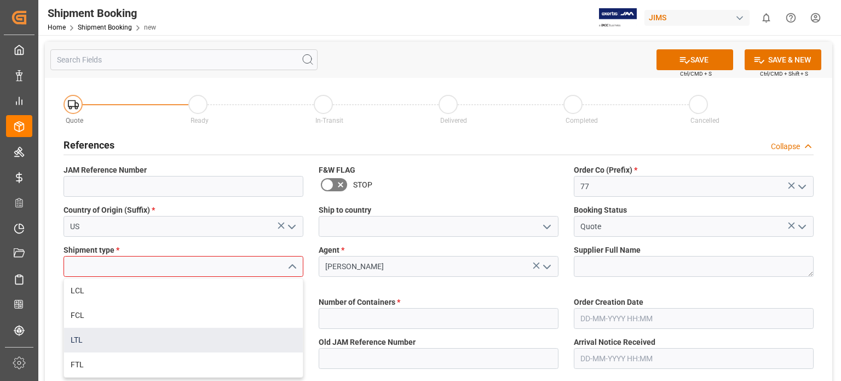
click at [127, 343] on div "LTL" at bounding box center [183, 340] width 239 height 25
type input "LTL"
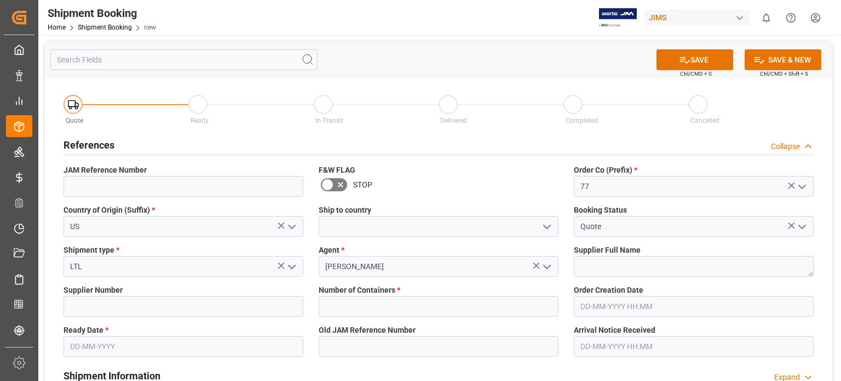
click at [116, 352] on input "text" at bounding box center [184, 346] width 240 height 21
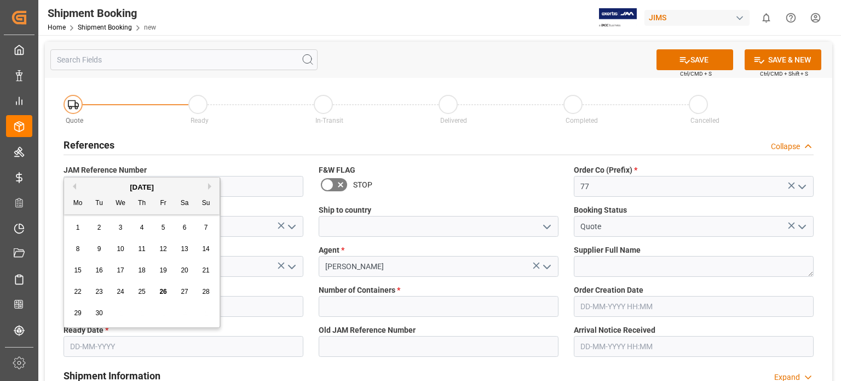
click at [210, 186] on button "Next Month" at bounding box center [211, 186] width 7 height 7
click at [162, 228] on span "3" at bounding box center [164, 227] width 4 height 8
type input "03-10-2025"
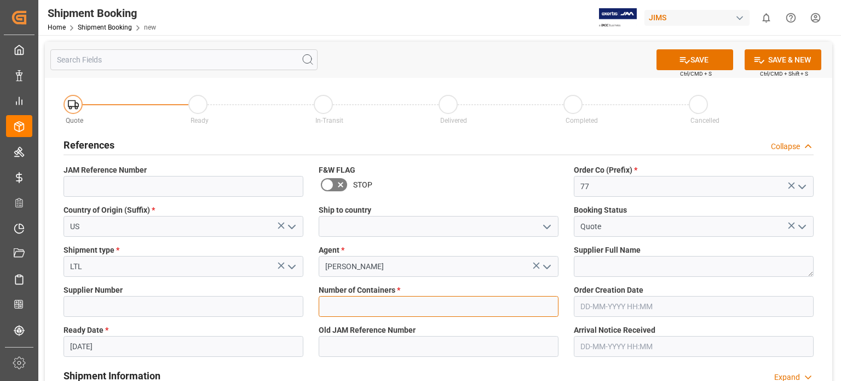
click at [399, 306] on input "text" at bounding box center [439, 306] width 240 height 21
type input "0"
click at [690, 59] on button "SAVE" at bounding box center [695, 59] width 77 height 21
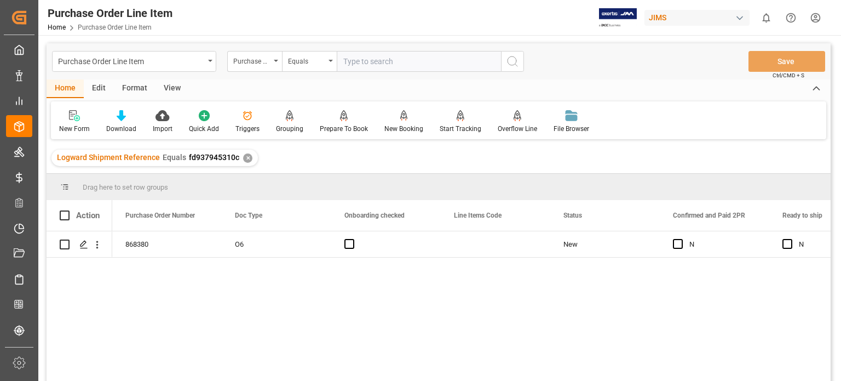
click at [165, 85] on div "View" at bounding box center [172, 88] width 33 height 19
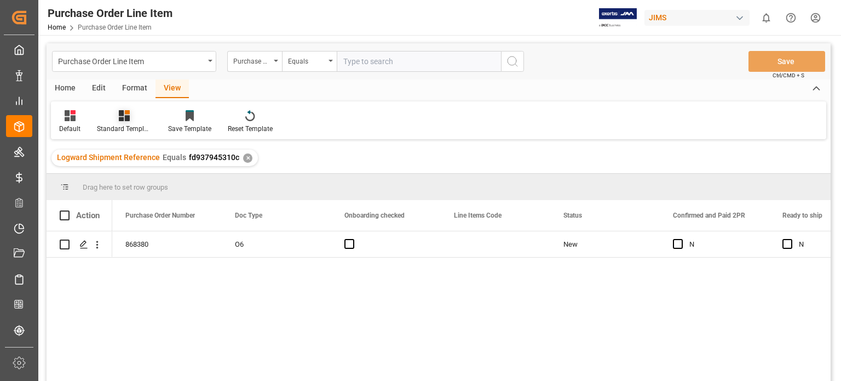
click at [133, 127] on div "Standard Templates" at bounding box center [124, 129] width 55 height 10
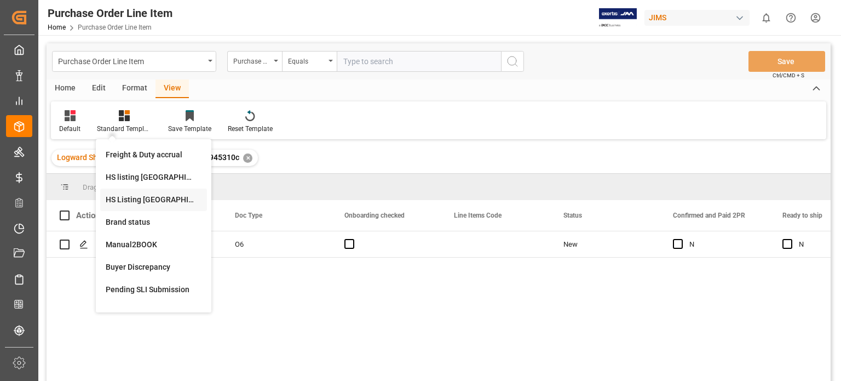
click at [154, 199] on div "HS Listing [GEOGRAPHIC_DATA]" at bounding box center [154, 200] width 96 height 12
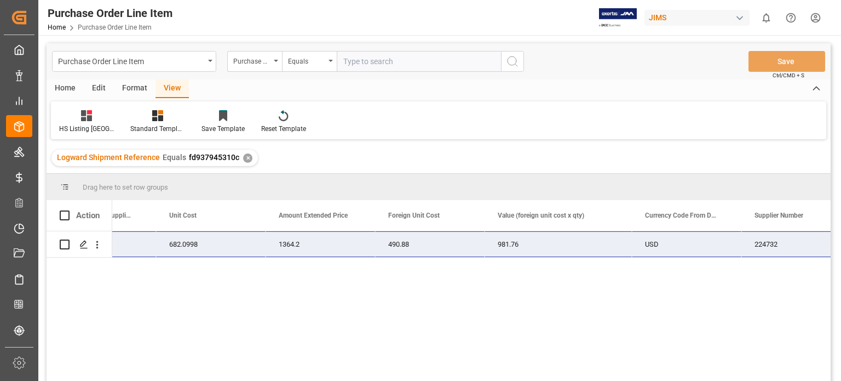
scroll to position [0, 745]
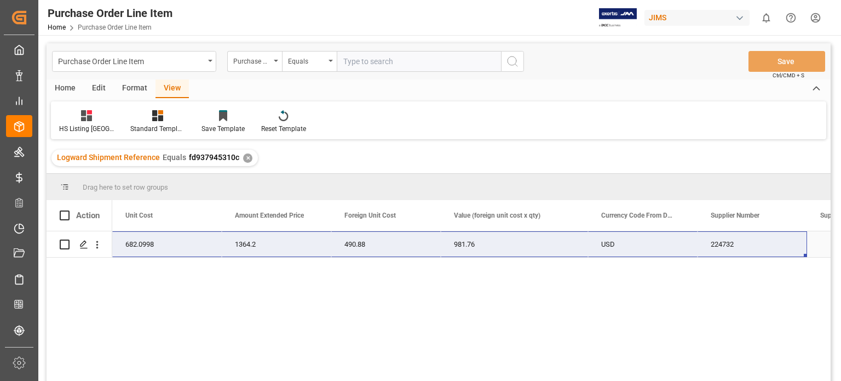
drag, startPoint x: 118, startPoint y: 246, endPoint x: 751, endPoint y: 247, distance: 633.2
click at [751, 247] on div "77-11236-US 8" 2-Way Coax Direct Wthr Spkr 2 682.0998 1364.2 490.88 981.76 USD …" at bounding box center [295, 244] width 1900 height 26
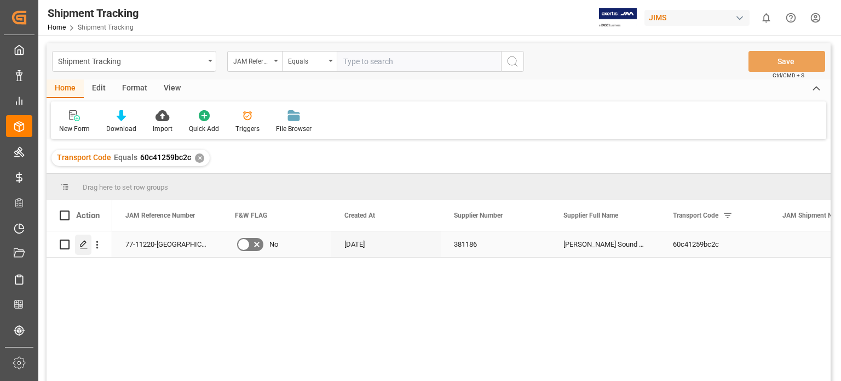
click at [87, 245] on icon "Press SPACE to select this row." at bounding box center [83, 244] width 9 height 9
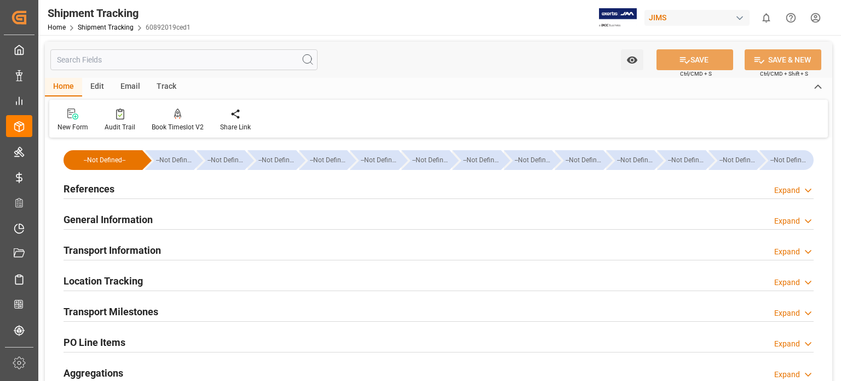
scroll to position [91, 0]
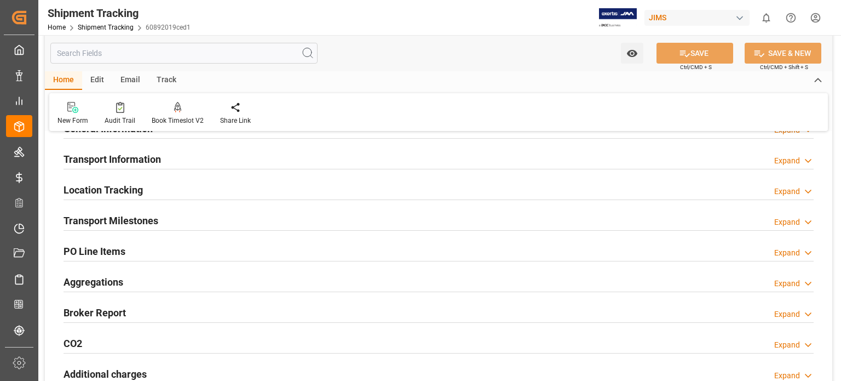
click at [116, 221] on h2 "Transport Milestones" at bounding box center [111, 220] width 95 height 15
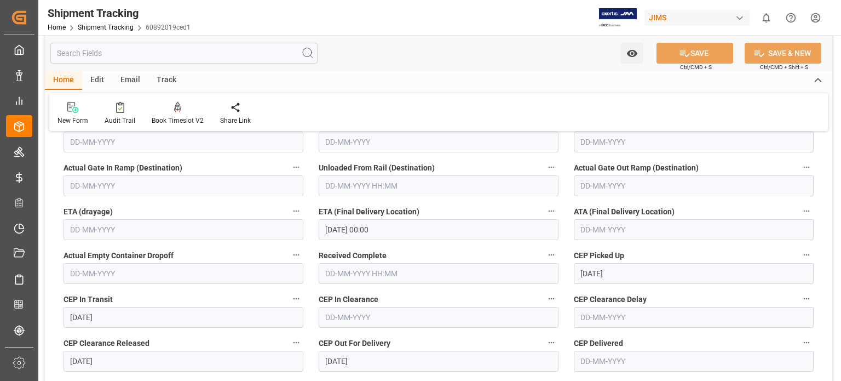
scroll to position [274, 0]
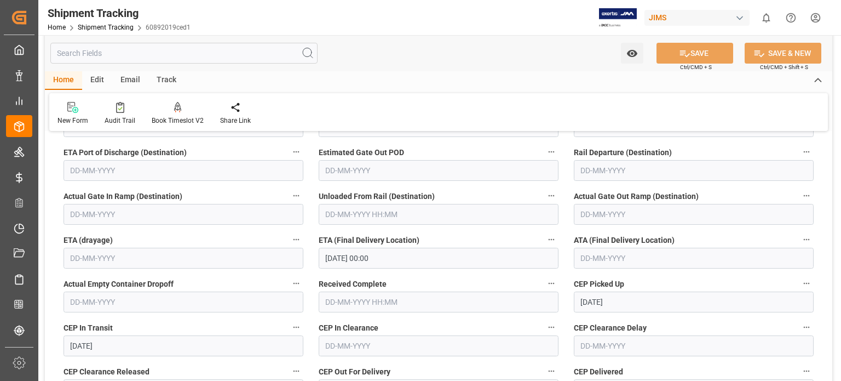
click at [337, 254] on input "25-09-2025 00:00" at bounding box center [439, 258] width 240 height 21
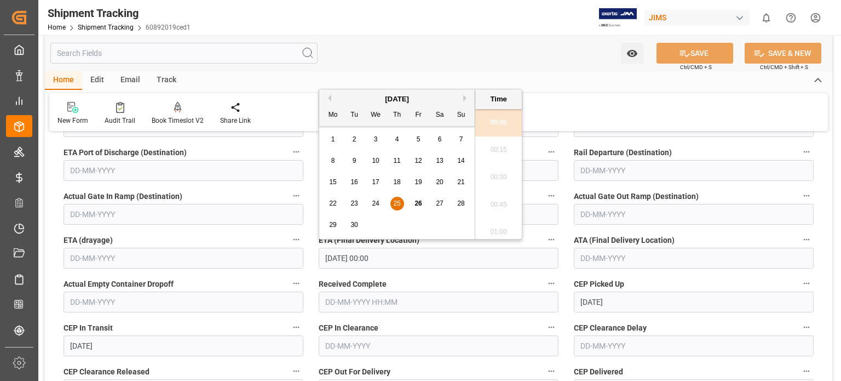
click at [418, 203] on span "26" at bounding box center [418, 203] width 7 height 8
type input "26-09-2025 00:00"
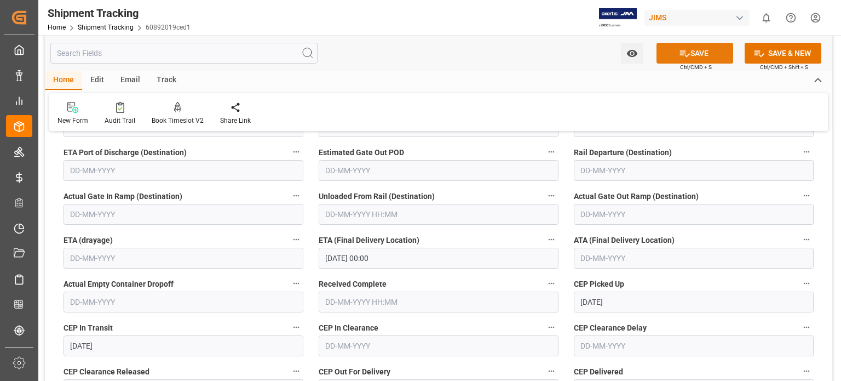
click at [702, 50] on button "SAVE" at bounding box center [695, 53] width 77 height 21
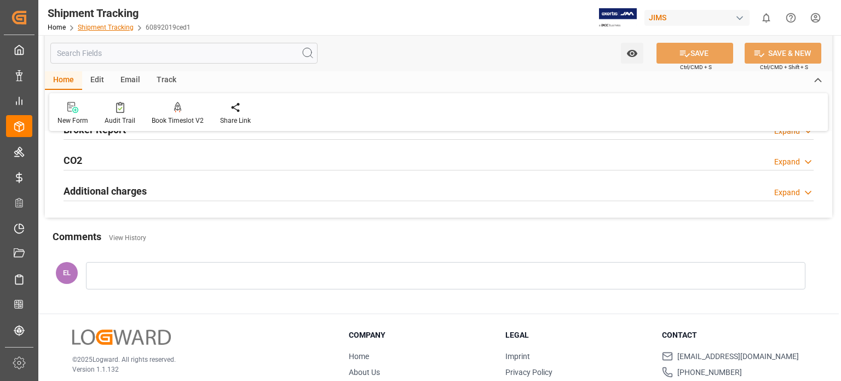
click at [112, 27] on link "Shipment Tracking" at bounding box center [106, 28] width 56 height 8
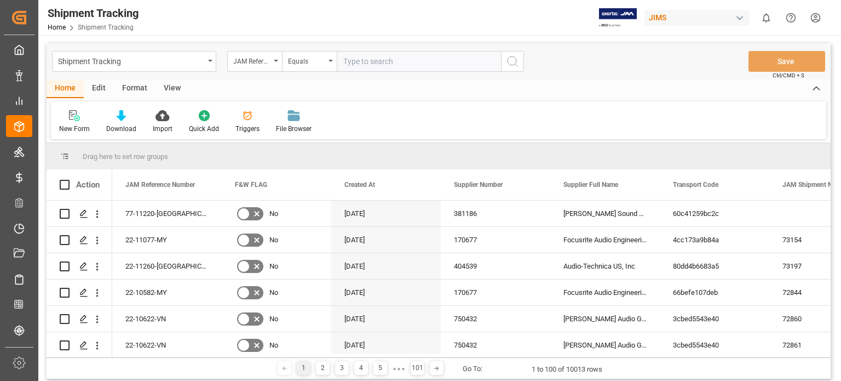
click at [379, 61] on input "text" at bounding box center [419, 61] width 164 height 21
type input "77-11190-US"
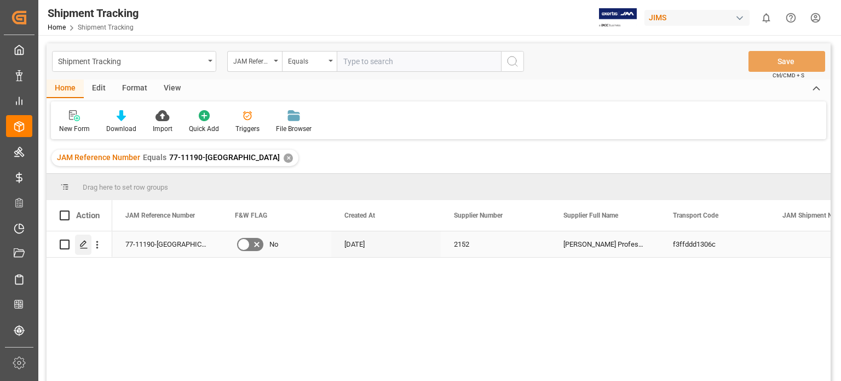
click at [82, 245] on icon "Press SPACE to select this row." at bounding box center [83, 244] width 9 height 9
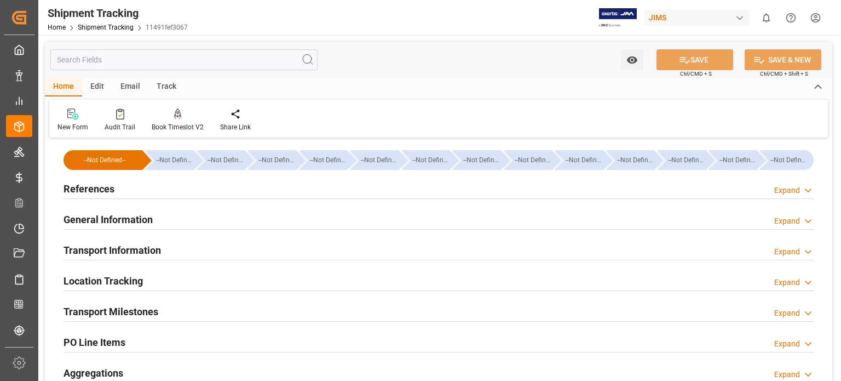
click at [79, 190] on h2 "References" at bounding box center [89, 188] width 51 height 15
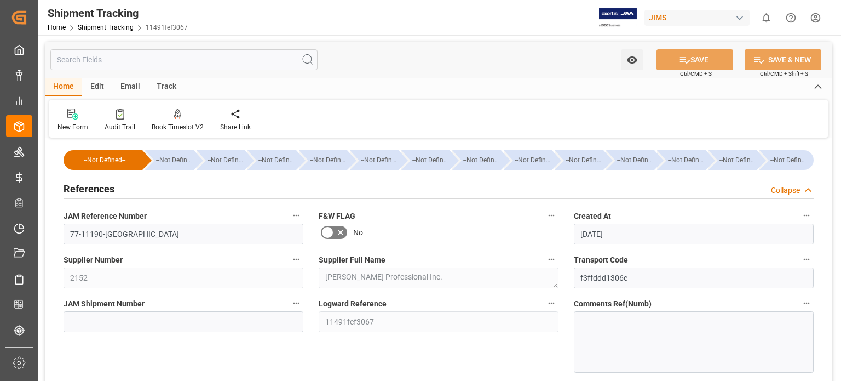
click at [79, 190] on h2 "References" at bounding box center [89, 188] width 51 height 15
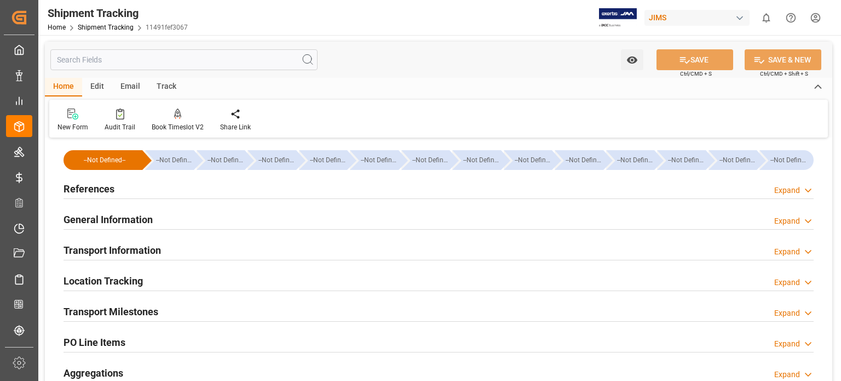
click at [84, 220] on h2 "General Information" at bounding box center [108, 219] width 89 height 15
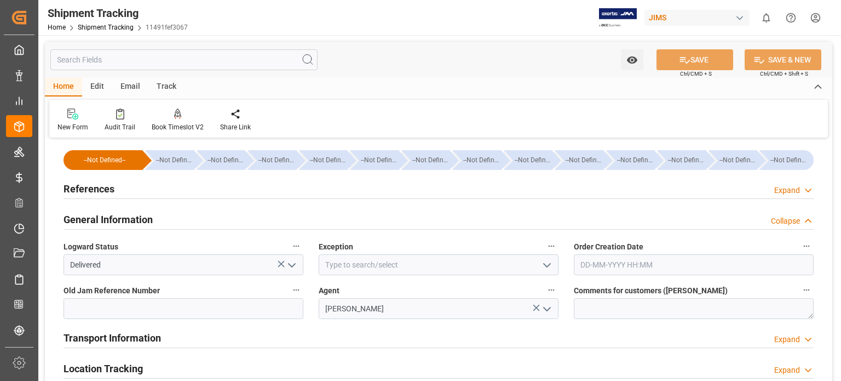
click at [84, 220] on h2 "General Information" at bounding box center [108, 219] width 89 height 15
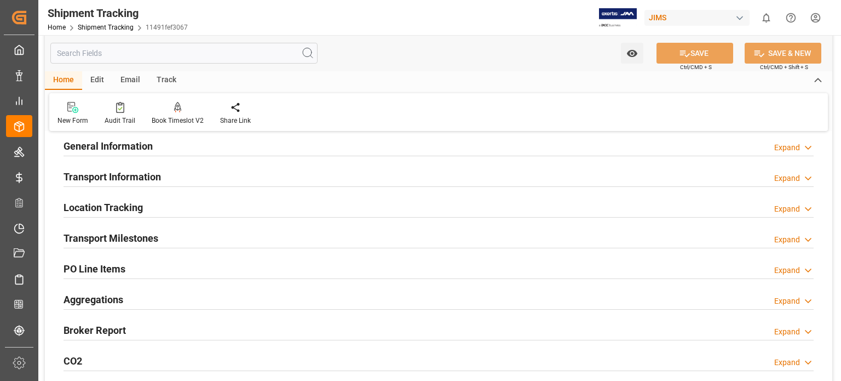
scroll to position [91, 0]
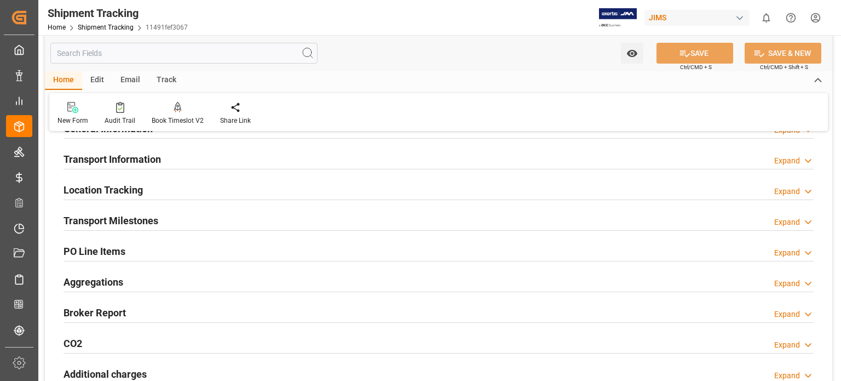
click at [112, 220] on h2 "Transport Milestones" at bounding box center [111, 220] width 95 height 15
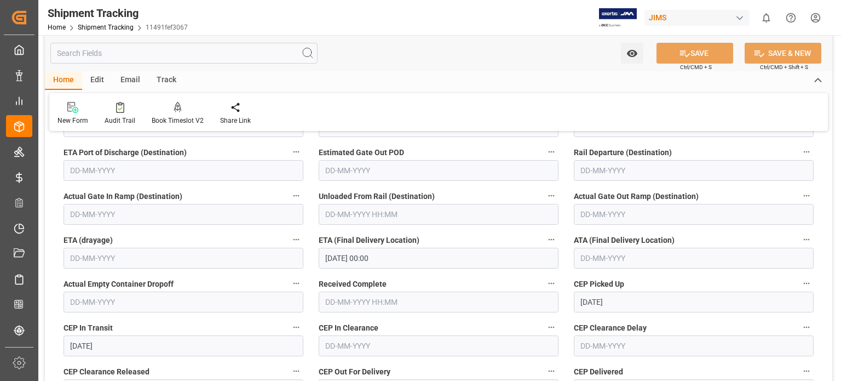
scroll to position [365, 0]
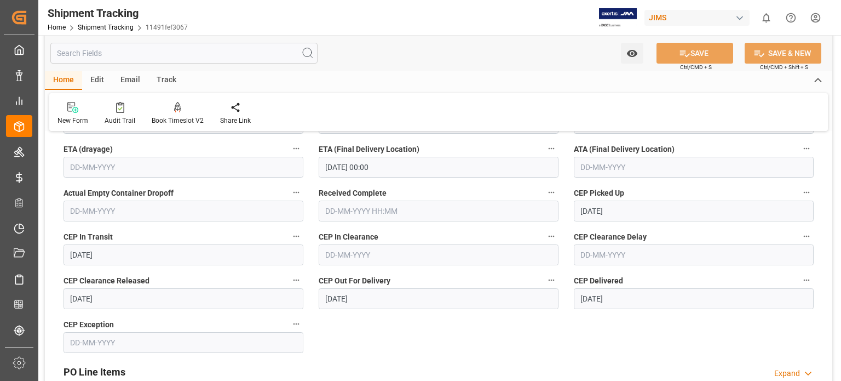
click at [604, 168] on input "text" at bounding box center [694, 167] width 240 height 21
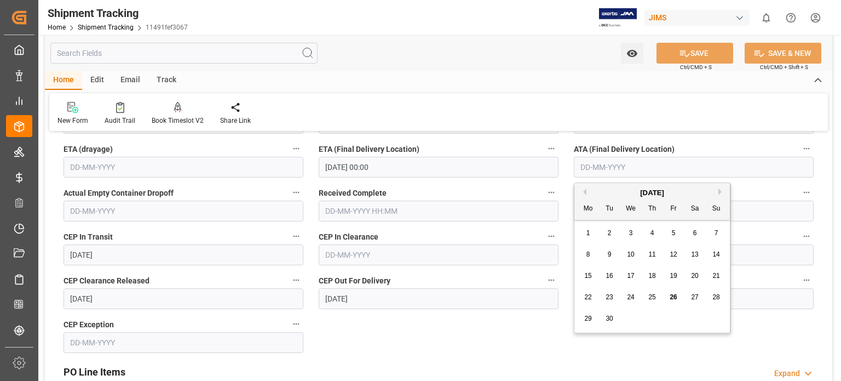
click at [652, 296] on span "25" at bounding box center [651, 297] width 7 height 8
type input "25-09-2025"
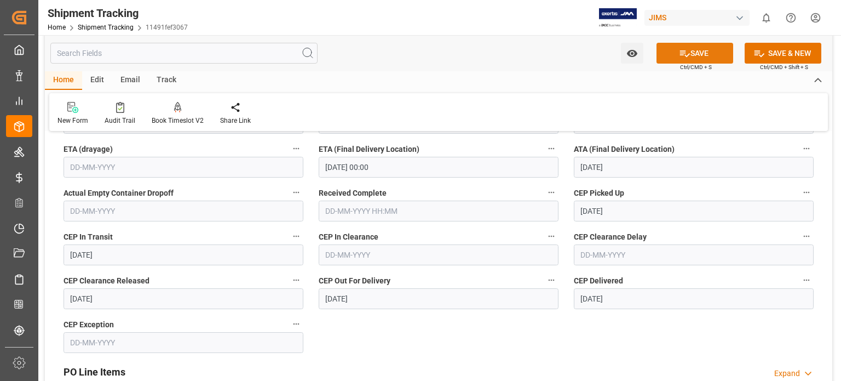
click at [698, 55] on button "SAVE" at bounding box center [695, 53] width 77 height 21
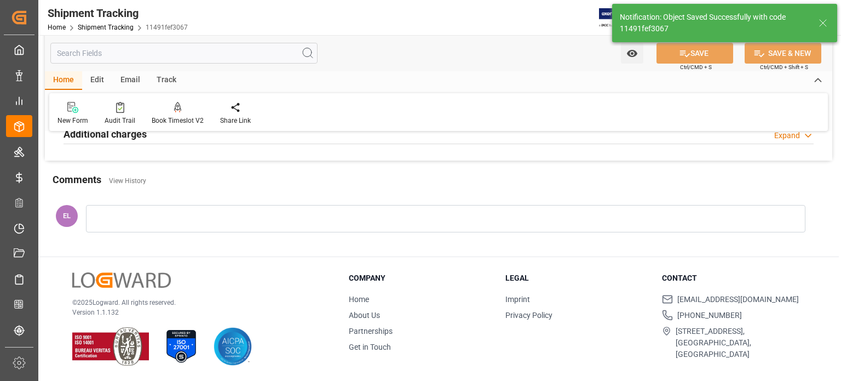
scroll to position [0, 0]
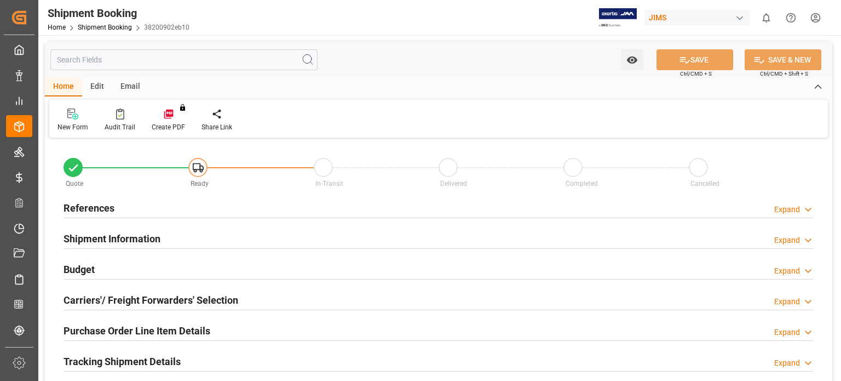
type input "0"
type input "[DATE]"
click at [100, 210] on h2 "References" at bounding box center [89, 207] width 51 height 15
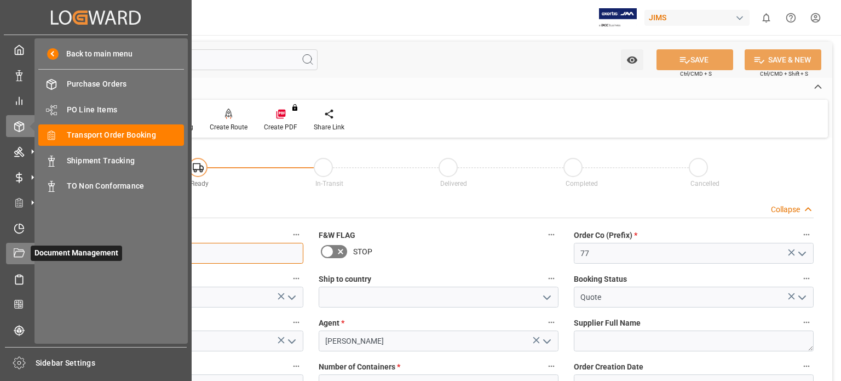
drag, startPoint x: 116, startPoint y: 256, endPoint x: 25, endPoint y: 251, distance: 90.5
click at [25, 251] on div "Created by potrace 1.15, written by [PERSON_NAME] [DATE]-[DATE] Created by potr…" at bounding box center [420, 190] width 841 height 381
